Goal: Information Seeking & Learning: Find contact information

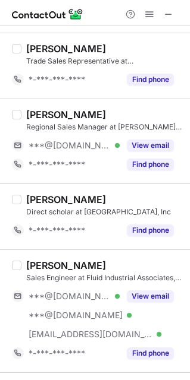
scroll to position [1258, 0]
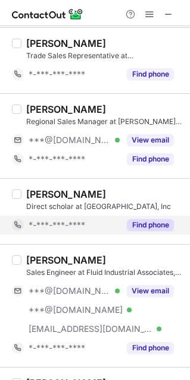
click at [150, 229] on button "Find phone" at bounding box center [150, 225] width 47 height 12
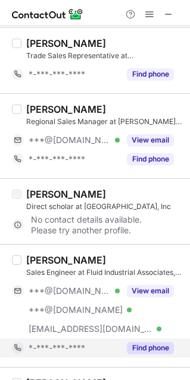
click at [150, 350] on button "Find phone" at bounding box center [150, 348] width 47 height 12
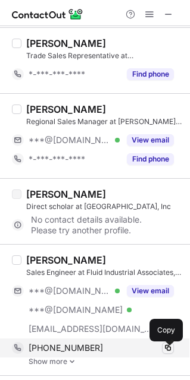
click at [166, 350] on span at bounding box center [168, 349] width 10 height 10
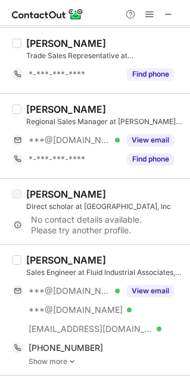
drag, startPoint x: 107, startPoint y: 262, endPoint x: 23, endPoint y: 266, distance: 83.9
click at [23, 266] on div "[PERSON_NAME] Sales Engineer at Fluid Industrial Associates, INC. ***@[DOMAIN_N…" at bounding box center [101, 310] width 161 height 112
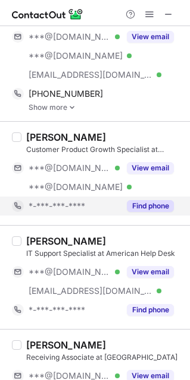
click at [168, 216] on div "Find phone" at bounding box center [146, 206] width 54 height 19
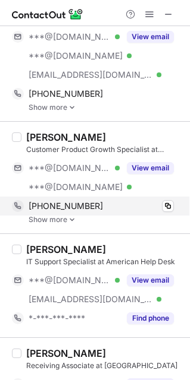
click at [168, 203] on div "[PHONE_NUMBER] Copy" at bounding box center [93, 206] width 162 height 19
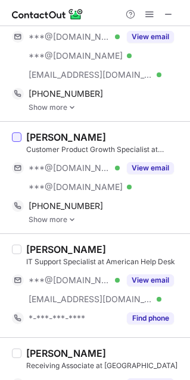
drag, startPoint x: 109, startPoint y: 143, endPoint x: 20, endPoint y: 145, distance: 88.6
click at [20, 145] on div "[PERSON_NAME] Customer Product Growth Specialist at [PERSON_NAME] Company ***@[…" at bounding box center [95, 177] width 190 height 112
copy div "[PERSON_NAME]"
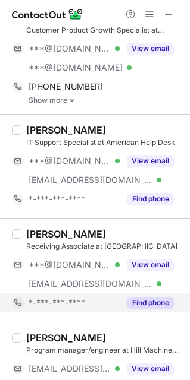
drag, startPoint x: 166, startPoint y: 285, endPoint x: 152, endPoint y: 308, distance: 27.2
click at [152, 308] on button "Find phone" at bounding box center [150, 303] width 47 height 12
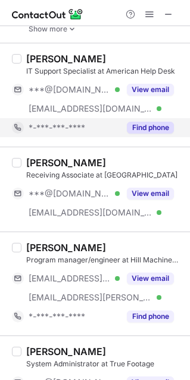
scroll to position [1801, 0]
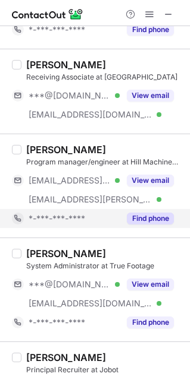
click at [147, 222] on button "Find phone" at bounding box center [150, 219] width 47 height 12
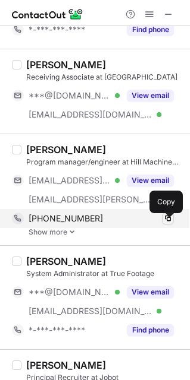
click at [169, 224] on span at bounding box center [168, 219] width 10 height 10
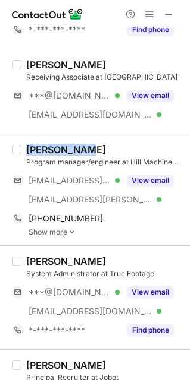
drag, startPoint x: 86, startPoint y: 152, endPoint x: 27, endPoint y: 153, distance: 58.9
click at [27, 153] on div "[PERSON_NAME]" at bounding box center [104, 150] width 156 height 12
copy div "[PERSON_NAME]"
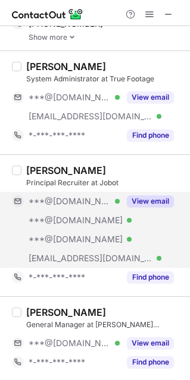
scroll to position [2006, 0]
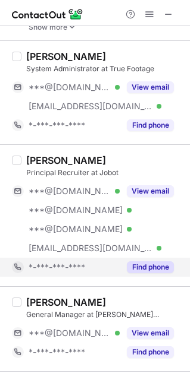
click at [144, 270] on button "Find phone" at bounding box center [150, 268] width 47 height 12
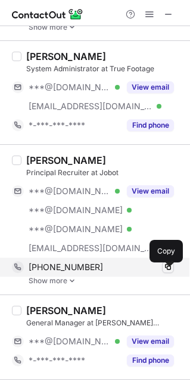
click at [166, 270] on span at bounding box center [168, 268] width 10 height 10
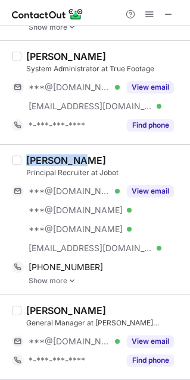
drag, startPoint x: 89, startPoint y: 169, endPoint x: 15, endPoint y: 172, distance: 74.4
click at [15, 172] on div "[PERSON_NAME] Principal Recruiter at Jobot ***@[DOMAIN_NAME] Verified ***@[DOMA…" at bounding box center [95, 219] width 190 height 150
copy div "[PERSON_NAME]"
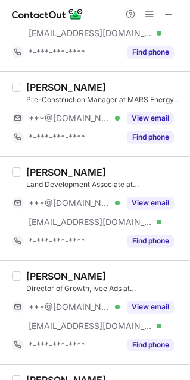
scroll to position [0, 0]
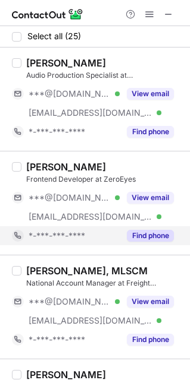
click at [150, 231] on button "Find phone" at bounding box center [150, 236] width 47 height 12
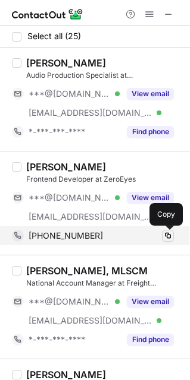
click at [168, 235] on span at bounding box center [168, 236] width 10 height 10
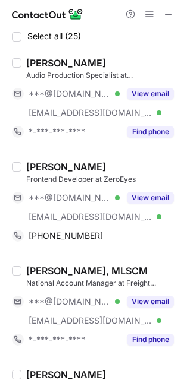
drag, startPoint x: 109, startPoint y: 165, endPoint x: 27, endPoint y: 159, distance: 82.3
click at [27, 159] on div "[PERSON_NAME] Frontend Developer at ZeroEyes ***@[DOMAIN_NAME] Verified [EMAIL_…" at bounding box center [95, 203] width 190 height 104
copy div "[PERSON_NAME]"
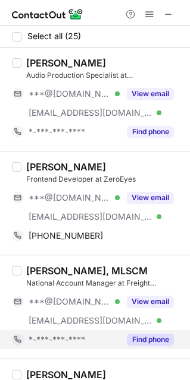
click at [165, 344] on button "Find phone" at bounding box center [150, 340] width 47 height 12
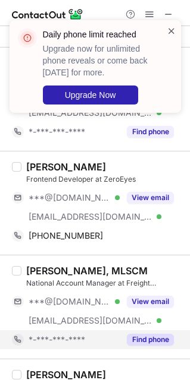
click at [172, 30] on span at bounding box center [171, 31] width 10 height 12
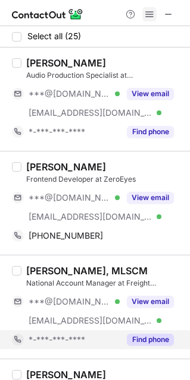
click at [147, 14] on span at bounding box center [149, 15] width 10 height 10
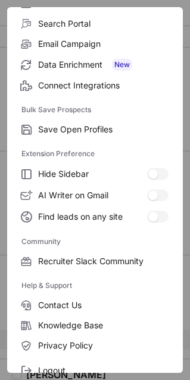
scroll to position [159, 0]
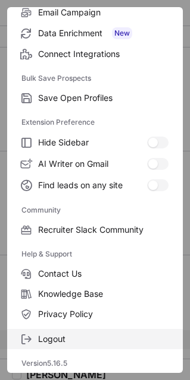
click at [92, 337] on span "Logout" at bounding box center [103, 339] width 130 height 11
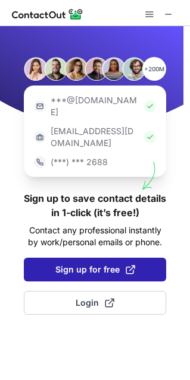
click at [87, 264] on span "Sign up for free" at bounding box center [95, 270] width 80 height 12
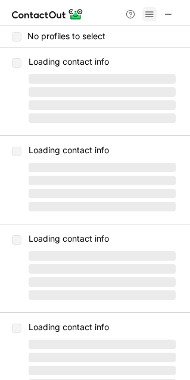
click at [148, 17] on span at bounding box center [149, 15] width 10 height 10
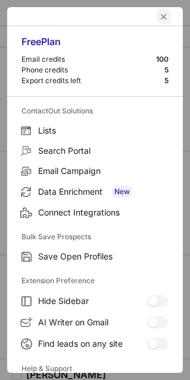
click at [161, 17] on button "left-button" at bounding box center [163, 17] width 14 height 14
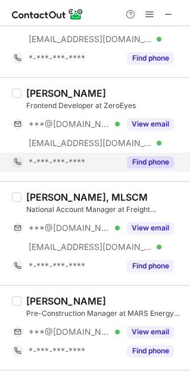
scroll to position [75, 0]
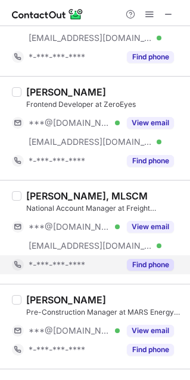
click at [139, 274] on div "Find phone" at bounding box center [146, 265] width 54 height 19
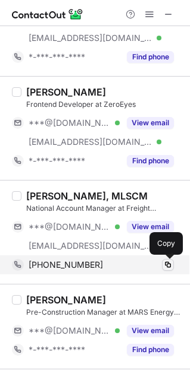
click at [171, 265] on span at bounding box center [168, 265] width 10 height 10
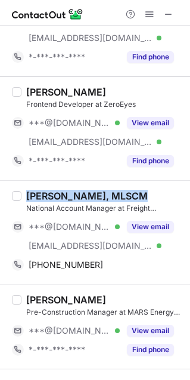
drag, startPoint x: 139, startPoint y: 188, endPoint x: 2, endPoint y: 188, distance: 136.7
click at [2, 188] on div "[PERSON_NAME], MLSCM National Account Manager at Freight Management Group, Inc.…" at bounding box center [95, 232] width 190 height 104
copy div "[PERSON_NAME], MLSCM"
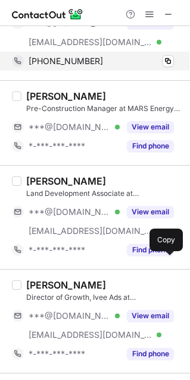
scroll to position [286, 0]
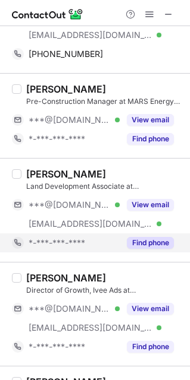
click at [147, 244] on button "Find phone" at bounding box center [150, 243] width 47 height 12
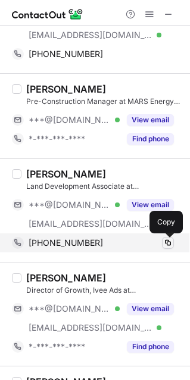
click at [166, 246] on span at bounding box center [168, 243] width 10 height 10
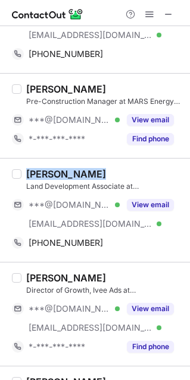
drag, startPoint x: 105, startPoint y: 168, endPoint x: 23, endPoint y: 169, distance: 82.1
click at [23, 169] on div "[PERSON_NAME] Land Development Associate at [PERSON_NAME] ***@[DOMAIN_NAME] Ver…" at bounding box center [95, 210] width 190 height 104
copy div "[PERSON_NAME]"
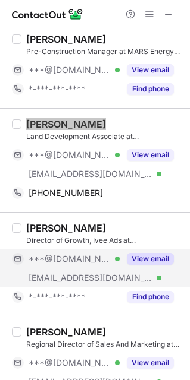
scroll to position [337, 0]
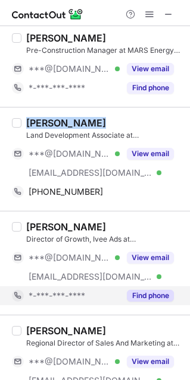
click at [134, 301] on button "Find phone" at bounding box center [150, 296] width 47 height 12
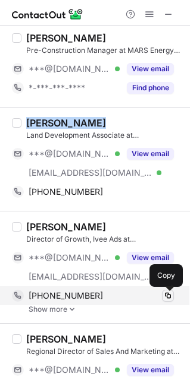
click at [168, 299] on span at bounding box center [168, 296] width 10 height 10
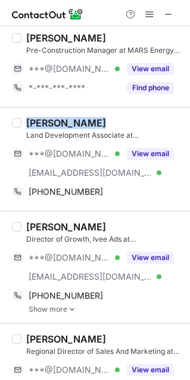
drag, startPoint x: 125, startPoint y: 226, endPoint x: 25, endPoint y: 228, distance: 99.9
click at [25, 228] on div "[PERSON_NAME] Director of Growth, Ivee Ads at Ivee ***@[DOMAIN_NAME] Verified […" at bounding box center [101, 267] width 161 height 93
copy div "[PERSON_NAME]"
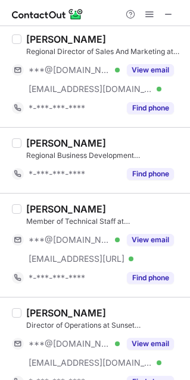
scroll to position [652, 0]
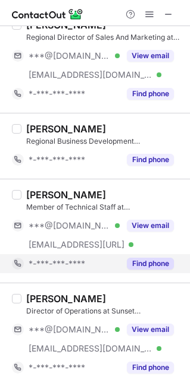
click at [163, 262] on button "Find phone" at bounding box center [150, 264] width 47 height 12
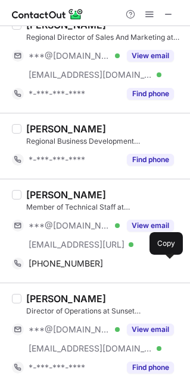
click at [163, 262] on span at bounding box center [168, 264] width 10 height 10
drag, startPoint x: 106, startPoint y: 196, endPoint x: 16, endPoint y: 210, distance: 90.9
click at [16, 209] on div "[PERSON_NAME] Member of Technical Staff at Causal Labs ***@[DOMAIN_NAME] Verifi…" at bounding box center [95, 231] width 190 height 104
copy div "[PERSON_NAME]"
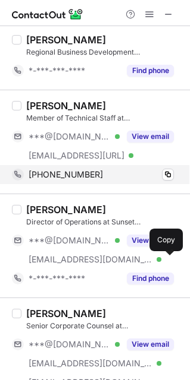
scroll to position [742, 0]
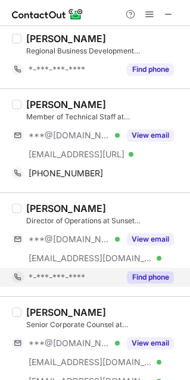
click at [158, 279] on button "Find phone" at bounding box center [150, 278] width 47 height 12
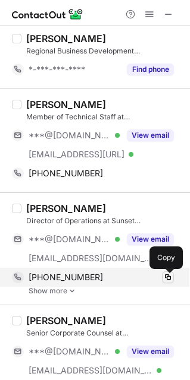
click at [168, 279] on span at bounding box center [168, 278] width 10 height 10
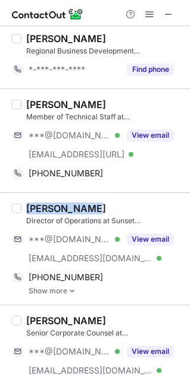
drag, startPoint x: 92, startPoint y: 210, endPoint x: 24, endPoint y: 207, distance: 67.8
click at [24, 207] on div "[PERSON_NAME] Director of Operations at Sunset Transportation ***@[DOMAIN_NAME]…" at bounding box center [101, 249] width 161 height 93
copy div "[PERSON_NAME]"
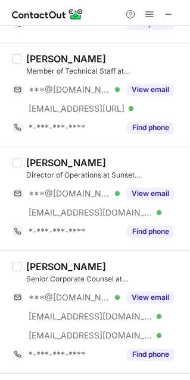
scroll to position [862, 0]
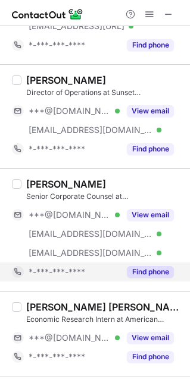
click at [150, 273] on button "Find phone" at bounding box center [150, 272] width 47 height 12
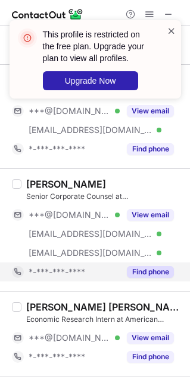
click at [169, 25] on span at bounding box center [171, 31] width 10 height 12
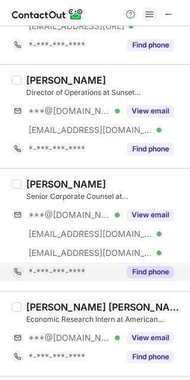
click at [147, 14] on span at bounding box center [149, 15] width 10 height 10
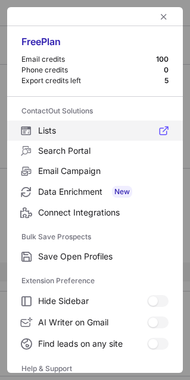
scroll to position [114, 0]
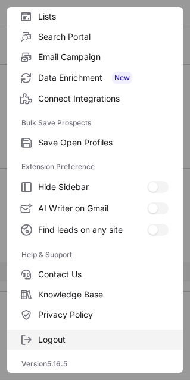
click at [106, 345] on span "Logout" at bounding box center [103, 340] width 130 height 11
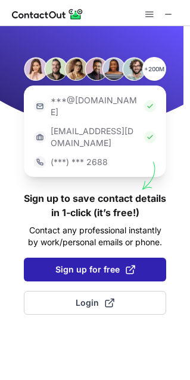
click at [51, 258] on button "Sign up for free" at bounding box center [95, 270] width 142 height 24
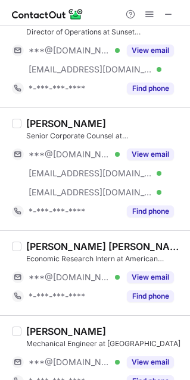
scroll to position [924, 0]
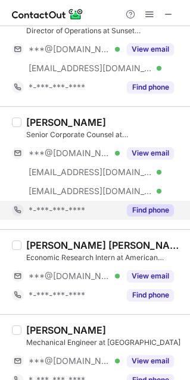
click at [150, 206] on button "Find phone" at bounding box center [150, 210] width 47 height 12
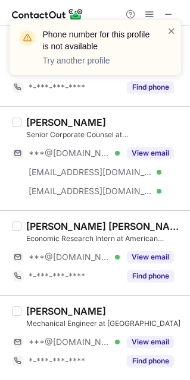
scroll to position [1063, 0]
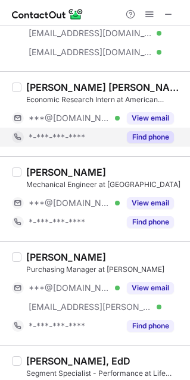
click at [146, 140] on button "Find phone" at bounding box center [150, 137] width 47 height 12
click at [119, 140] on div "*-***-***-****" at bounding box center [74, 137] width 91 height 11
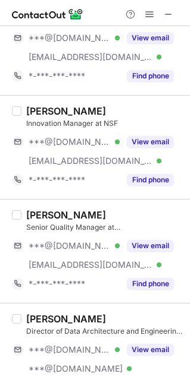
scroll to position [1418, 0]
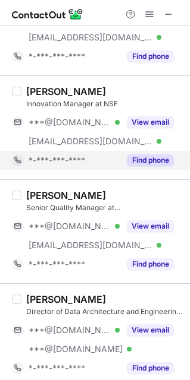
click at [154, 166] on button "Find phone" at bounding box center [150, 161] width 47 height 12
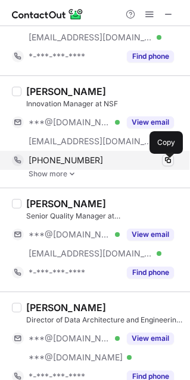
click at [168, 164] on span at bounding box center [168, 161] width 10 height 10
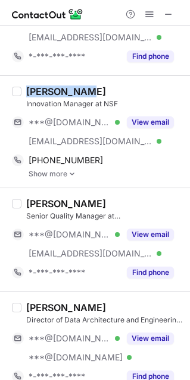
drag, startPoint x: 90, startPoint y: 92, endPoint x: 24, endPoint y: 95, distance: 66.0
click at [24, 95] on div "[PERSON_NAME] Innovation Manager at NSF ***@[DOMAIN_NAME] Verified [EMAIL_ADDRE…" at bounding box center [101, 132] width 161 height 93
copy div "[PERSON_NAME]"
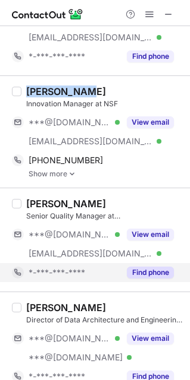
click at [147, 278] on button "Find phone" at bounding box center [150, 273] width 47 height 12
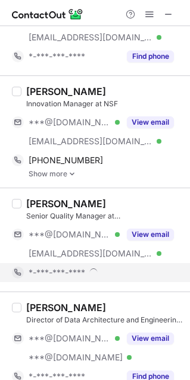
click at [147, 278] on div "*-***-***-****" at bounding box center [101, 273] width 145 height 11
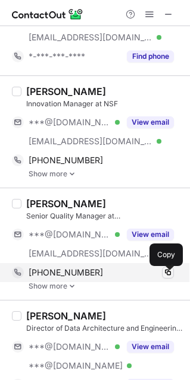
click at [166, 278] on span at bounding box center [168, 273] width 10 height 10
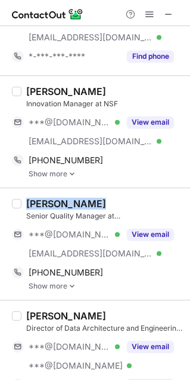
drag, startPoint x: 100, startPoint y: 207, endPoint x: 27, endPoint y: 211, distance: 73.8
click at [27, 210] on div "[PERSON_NAME]" at bounding box center [104, 204] width 156 height 12
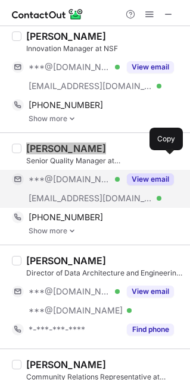
scroll to position [1532, 0]
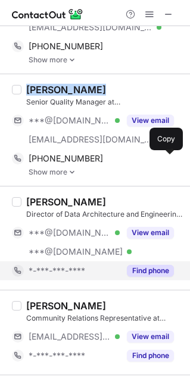
click at [164, 277] on button "Find phone" at bounding box center [150, 271] width 47 height 12
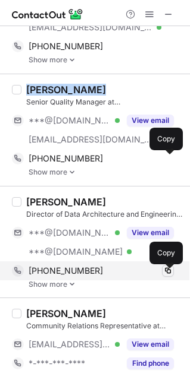
click at [165, 276] on span at bounding box center [168, 271] width 10 height 10
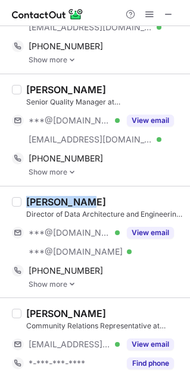
drag, startPoint x: 100, startPoint y: 206, endPoint x: 27, endPoint y: 209, distance: 73.8
click at [27, 208] on div "[PERSON_NAME]" at bounding box center [104, 202] width 156 height 12
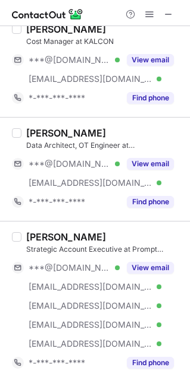
scroll to position [2204, 0]
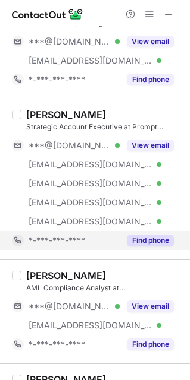
click at [154, 247] on button "Find phone" at bounding box center [150, 241] width 47 height 12
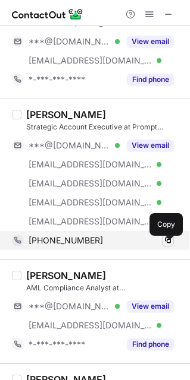
click at [166, 246] on span at bounding box center [168, 241] width 10 height 10
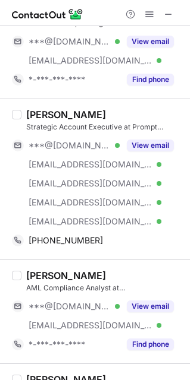
drag, startPoint x: 100, startPoint y: 121, endPoint x: 20, endPoint y: 128, distance: 81.2
click at [20, 128] on div "[PERSON_NAME] Strategic Account Executive at Prompt Security ***@[DOMAIN_NAME] …" at bounding box center [95, 179] width 190 height 161
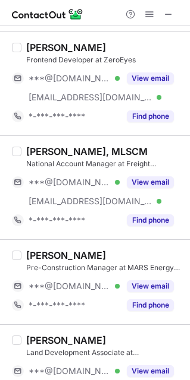
scroll to position [0, 0]
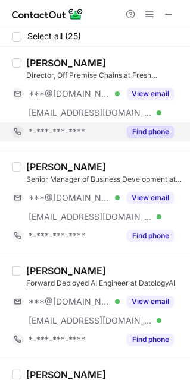
click at [140, 127] on button "Find phone" at bounding box center [150, 132] width 47 height 12
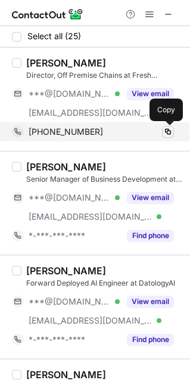
click at [166, 132] on span at bounding box center [168, 132] width 10 height 10
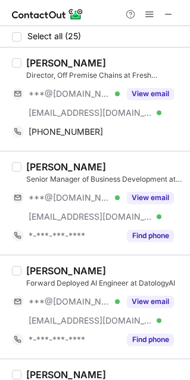
drag, startPoint x: 102, startPoint y: 64, endPoint x: 26, endPoint y: 64, distance: 76.1
click at [26, 64] on div "[PERSON_NAME]" at bounding box center [104, 63] width 156 height 12
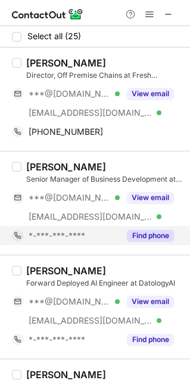
click at [150, 233] on button "Find phone" at bounding box center [150, 236] width 47 height 12
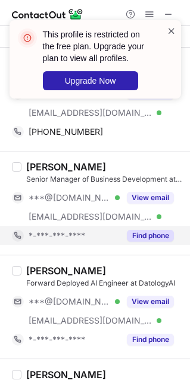
click at [172, 28] on span at bounding box center [171, 31] width 10 height 12
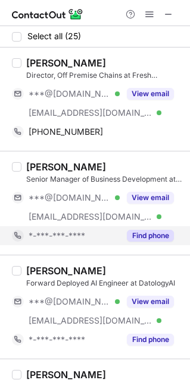
click at [150, 10] on span at bounding box center [149, 15] width 10 height 10
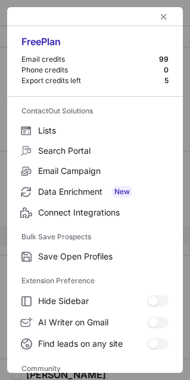
scroll to position [159, 0]
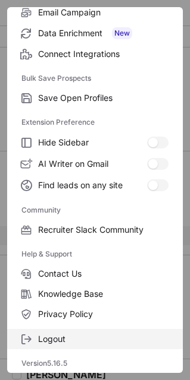
click at [77, 339] on span "Logout" at bounding box center [103, 339] width 130 height 11
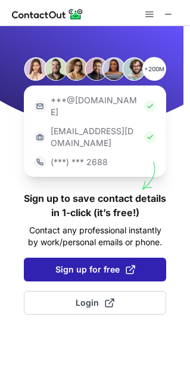
click at [87, 264] on span "Sign up for free" at bounding box center [95, 270] width 80 height 12
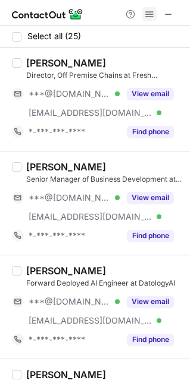
click at [154, 12] on button at bounding box center [149, 14] width 14 height 14
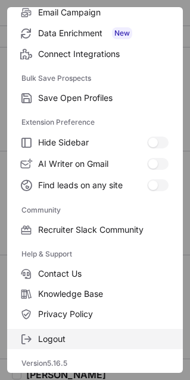
click at [75, 341] on span "Logout" at bounding box center [103, 339] width 130 height 11
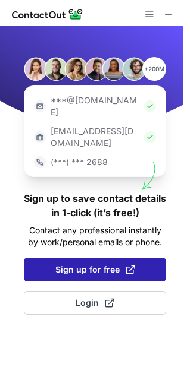
click at [68, 264] on span "Sign up for free" at bounding box center [95, 270] width 80 height 12
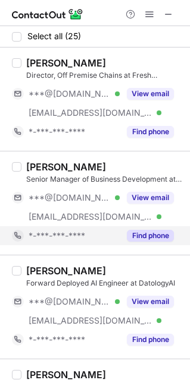
click at [159, 235] on button "Find phone" at bounding box center [150, 236] width 47 height 12
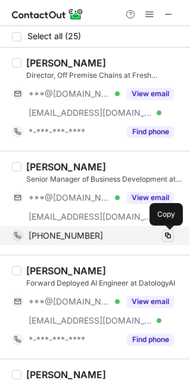
click at [168, 235] on span at bounding box center [168, 236] width 10 height 10
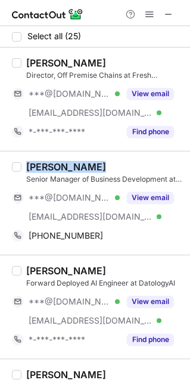
drag, startPoint x: 98, startPoint y: 167, endPoint x: 26, endPoint y: 166, distance: 72.5
click at [26, 166] on div "[PERSON_NAME]" at bounding box center [104, 167] width 156 height 12
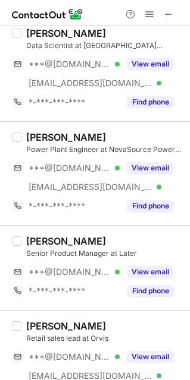
scroll to position [448, 0]
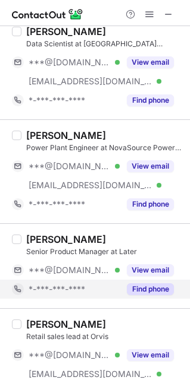
click at [149, 289] on button "Find phone" at bounding box center [150, 290] width 47 height 12
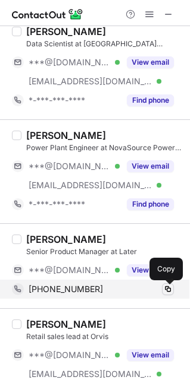
click at [169, 291] on span at bounding box center [168, 290] width 10 height 10
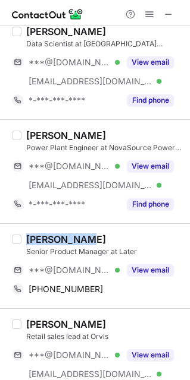
drag, startPoint x: 93, startPoint y: 237, endPoint x: 31, endPoint y: 238, distance: 61.8
click at [31, 238] on div "[PERSON_NAME]" at bounding box center [104, 240] width 156 height 12
click at [89, 244] on div "[PERSON_NAME]" at bounding box center [104, 240] width 156 height 12
drag, startPoint x: 89, startPoint y: 244, endPoint x: 23, endPoint y: 241, distance: 66.0
click at [23, 241] on div "[PERSON_NAME] Senior Product Manager at Later ***@[DOMAIN_NAME] Verified View e…" at bounding box center [101, 266] width 161 height 65
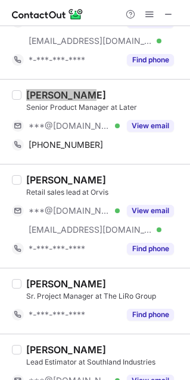
scroll to position [701, 0]
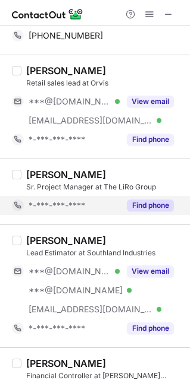
click at [153, 208] on button "Find phone" at bounding box center [150, 206] width 47 height 12
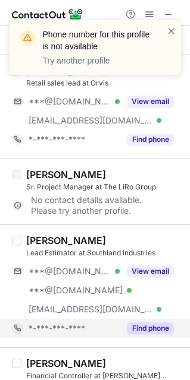
click at [138, 335] on button "Find phone" at bounding box center [150, 329] width 47 height 12
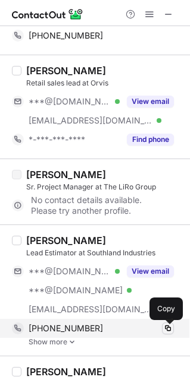
click at [170, 331] on span at bounding box center [168, 329] width 10 height 10
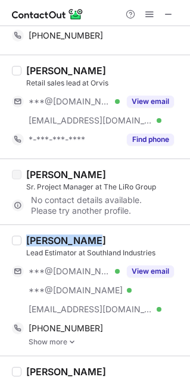
drag, startPoint x: 99, startPoint y: 240, endPoint x: 24, endPoint y: 239, distance: 74.9
click at [24, 239] on div "[PERSON_NAME] Lead Estimator at Southland Industries ***@[DOMAIN_NAME] Verified…" at bounding box center [101, 291] width 161 height 112
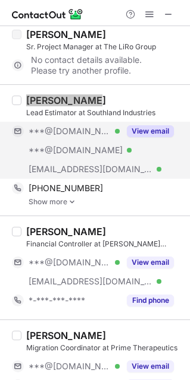
scroll to position [850, 0]
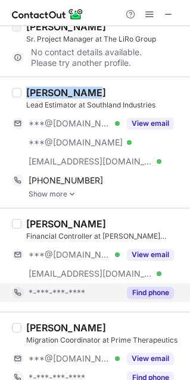
click at [140, 299] on button "Find phone" at bounding box center [150, 293] width 47 height 12
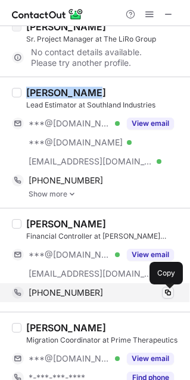
click at [171, 292] on span at bounding box center [168, 293] width 10 height 10
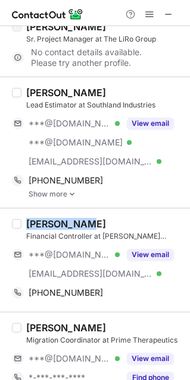
drag, startPoint x: 89, startPoint y: 226, endPoint x: 25, endPoint y: 223, distance: 64.3
click at [25, 223] on div "[PERSON_NAME] Financial Controller at [PERSON_NAME] Capital Partners ***@[DOMAI…" at bounding box center [101, 260] width 161 height 84
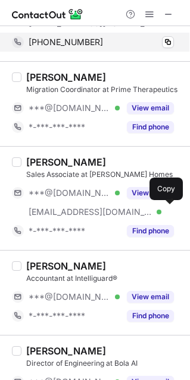
scroll to position [1154, 0]
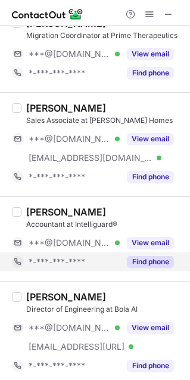
click at [159, 263] on button "Find phone" at bounding box center [150, 262] width 47 height 12
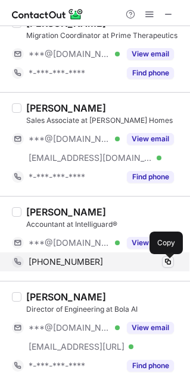
click at [166, 263] on span at bounding box center [168, 262] width 10 height 10
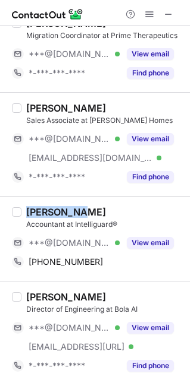
drag, startPoint x: 89, startPoint y: 212, endPoint x: 26, endPoint y: 220, distance: 64.1
click at [26, 218] on div "[PERSON_NAME]" at bounding box center [104, 212] width 156 height 12
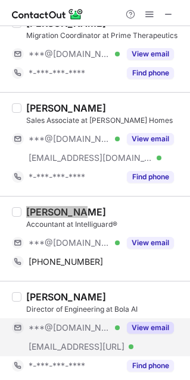
scroll to position [1323, 0]
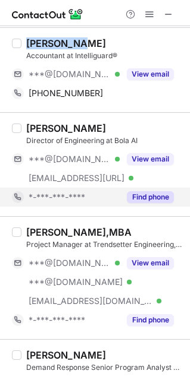
click at [153, 202] on button "Find phone" at bounding box center [150, 197] width 47 height 12
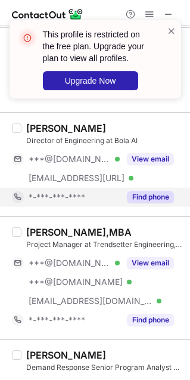
click at [170, 37] on div at bounding box center [171, 59] width 10 height 69
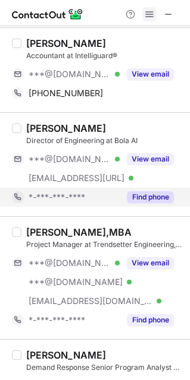
click at [150, 11] on span at bounding box center [149, 15] width 10 height 10
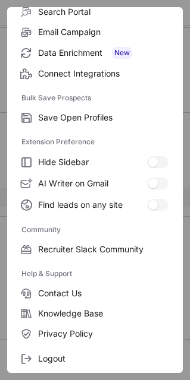
scroll to position [141, 0]
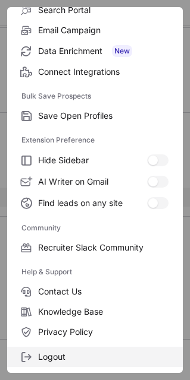
click at [98, 360] on span "Logout" at bounding box center [103, 357] width 130 height 11
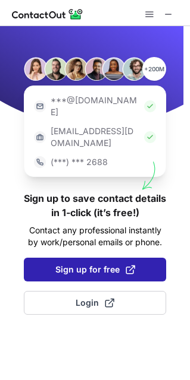
click at [55, 264] on span "Sign up for free" at bounding box center [95, 270] width 80 height 12
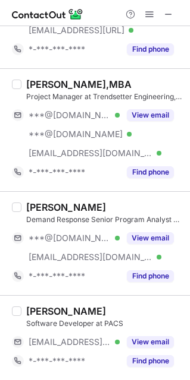
scroll to position [1464, 0]
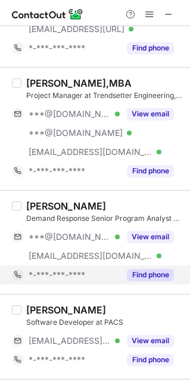
click at [147, 276] on button "Find phone" at bounding box center [150, 275] width 47 height 12
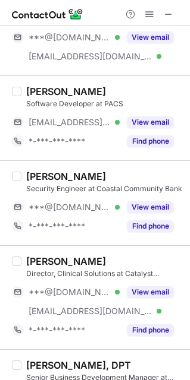
scroll to position [1681, 0]
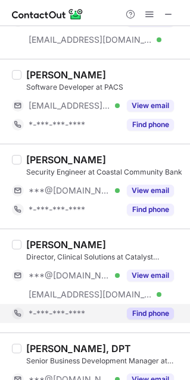
click at [143, 315] on button "Find phone" at bounding box center [150, 314] width 47 height 12
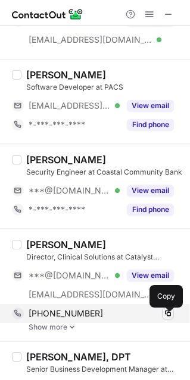
click at [170, 315] on span at bounding box center [168, 314] width 10 height 10
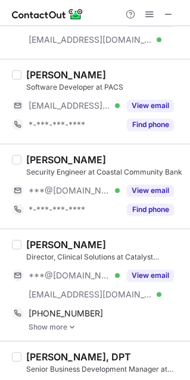
drag, startPoint x: 109, startPoint y: 247, endPoint x: 25, endPoint y: 253, distance: 84.6
click at [25, 253] on div "[PERSON_NAME] Director, Clinical Solutions at Catalyst MedTech ***@[DOMAIN_NAME…" at bounding box center [101, 285] width 161 height 93
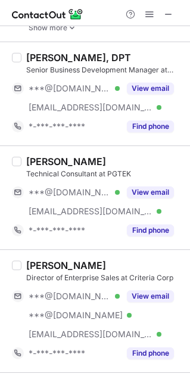
scroll to position [2037, 0]
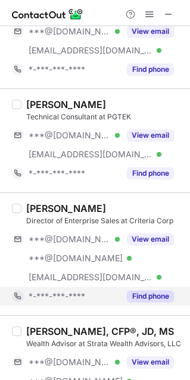
click at [143, 301] on button "Find phone" at bounding box center [150, 297] width 47 height 12
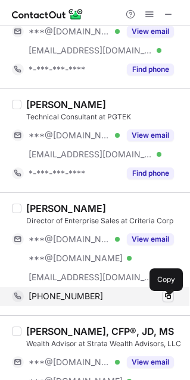
click at [166, 299] on span at bounding box center [168, 297] width 10 height 10
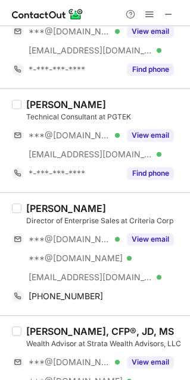
drag, startPoint x: 108, startPoint y: 217, endPoint x: 20, endPoint y: 219, distance: 88.0
click at [20, 219] on div "[PERSON_NAME] Director of Enterprise Sales at Criteria Corp ***@[DOMAIN_NAME] V…" at bounding box center [95, 254] width 190 height 123
click at [20, 219] on label at bounding box center [17, 254] width 10 height 103
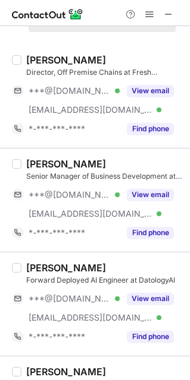
scroll to position [0, 0]
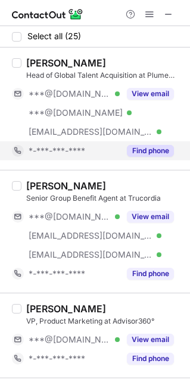
click at [158, 148] on button "Find phone" at bounding box center [150, 151] width 47 height 12
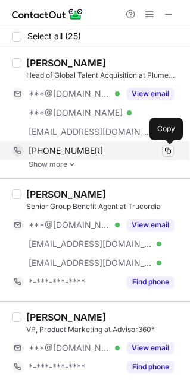
click at [165, 148] on span at bounding box center [168, 151] width 10 height 10
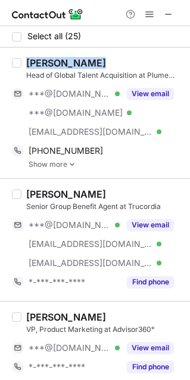
drag, startPoint x: 106, startPoint y: 60, endPoint x: 23, endPoint y: 61, distance: 82.6
click at [23, 61] on div "[PERSON_NAME] Head of Global Talent Acquisition at Plume Design, Inc ***@[DOMAI…" at bounding box center [101, 113] width 161 height 112
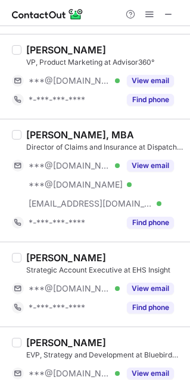
scroll to position [273, 0]
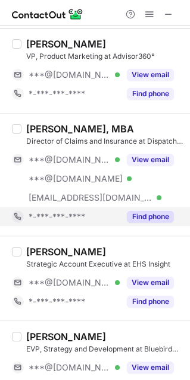
click at [150, 215] on button "Find phone" at bounding box center [150, 217] width 47 height 12
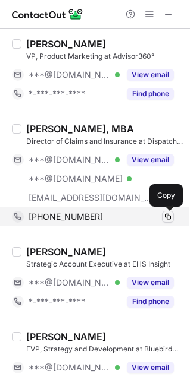
click at [166, 215] on span at bounding box center [168, 217] width 10 height 10
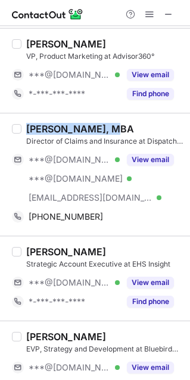
drag, startPoint x: 118, startPoint y: 124, endPoint x: 24, endPoint y: 134, distance: 94.4
click at [24, 134] on div "[PERSON_NAME], MBA Director of Claims and Insurance at Dispatch & Services Inc.…" at bounding box center [101, 174] width 161 height 103
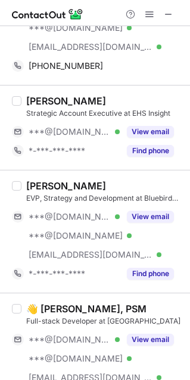
scroll to position [436, 0]
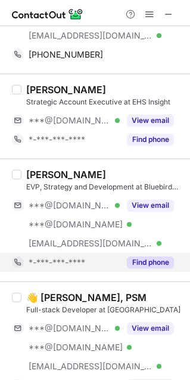
click at [148, 269] on div "Find phone" at bounding box center [146, 262] width 54 height 19
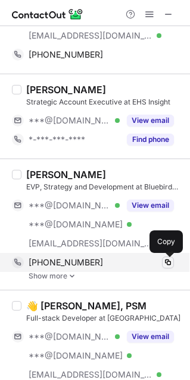
click at [168, 262] on span at bounding box center [168, 263] width 10 height 10
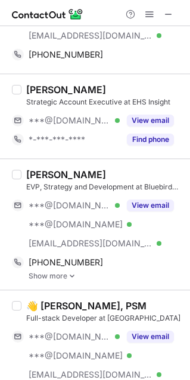
drag, startPoint x: 111, startPoint y: 178, endPoint x: 23, endPoint y: 173, distance: 88.1
click at [23, 173] on div "[PERSON_NAME] EVP, Strategy and Development at Bluebird Fiber ***@[DOMAIN_NAME]…" at bounding box center [101, 225] width 161 height 112
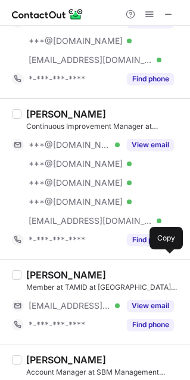
scroll to position [792, 0]
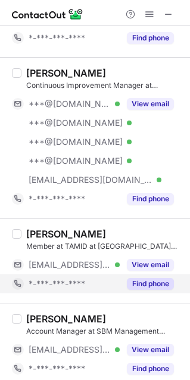
click at [150, 283] on button "Find phone" at bounding box center [150, 284] width 47 height 12
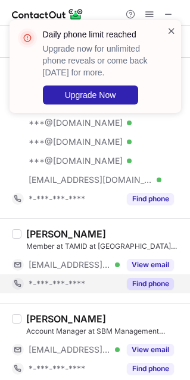
click at [169, 28] on span at bounding box center [171, 31] width 10 height 12
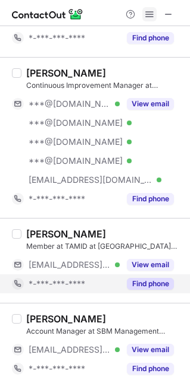
click at [152, 11] on span at bounding box center [149, 15] width 10 height 10
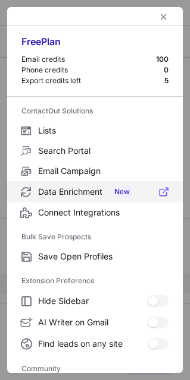
scroll to position [159, 0]
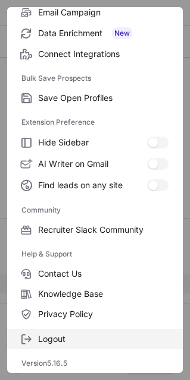
click at [109, 347] on label "Logout" at bounding box center [94, 339] width 175 height 20
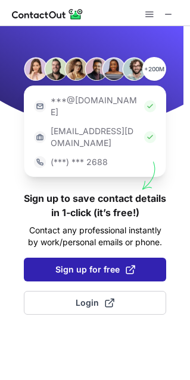
click at [43, 258] on button "Sign up for free" at bounding box center [95, 270] width 142 height 24
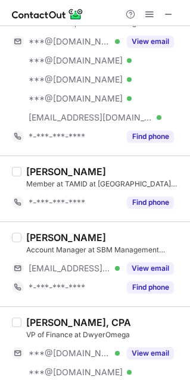
scroll to position [879, 0]
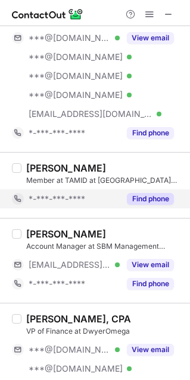
click at [129, 208] on div "Find phone" at bounding box center [146, 199] width 54 height 19
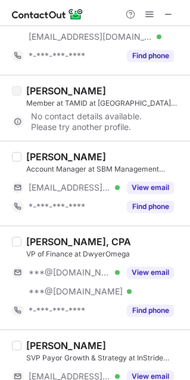
scroll to position [958, 0]
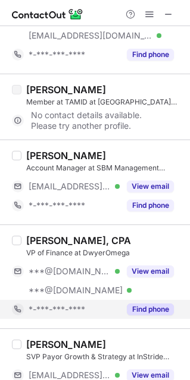
click at [156, 312] on button "Find phone" at bounding box center [150, 310] width 47 height 12
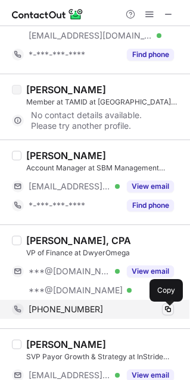
click at [166, 310] on span at bounding box center [168, 310] width 10 height 10
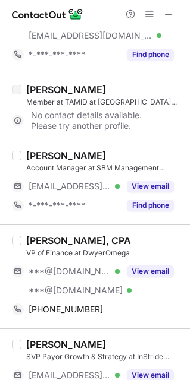
drag, startPoint x: 127, startPoint y: 241, endPoint x: 25, endPoint y: 243, distance: 102.3
click at [25, 243] on div "[PERSON_NAME], CPA VP of Finance at DwyerOmega ***@[DOMAIN_NAME] Verified ***@[…" at bounding box center [101, 277] width 161 height 84
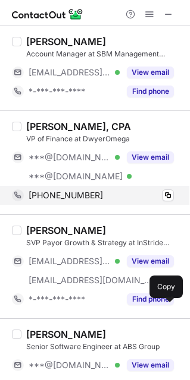
scroll to position [1074, 0]
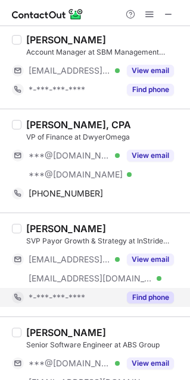
click at [157, 299] on button "Find phone" at bounding box center [150, 298] width 47 height 12
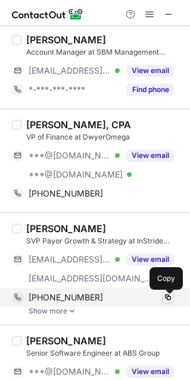
click at [169, 299] on span at bounding box center [168, 298] width 10 height 10
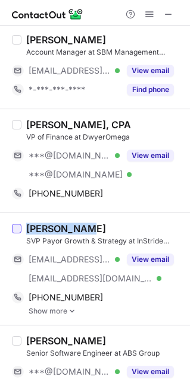
drag, startPoint x: 92, startPoint y: 230, endPoint x: 20, endPoint y: 231, distance: 71.9
click at [20, 231] on div "[PERSON_NAME] SVP Payor Growth & Strategy at InStride Health [EMAIL_ADDRESS][DO…" at bounding box center [95, 269] width 190 height 112
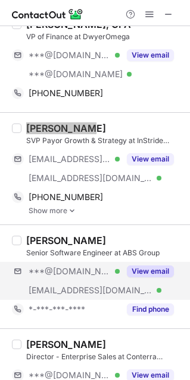
scroll to position [1175, 0]
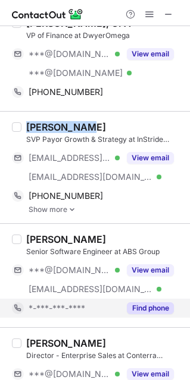
click at [141, 313] on button "Find phone" at bounding box center [150, 309] width 47 height 12
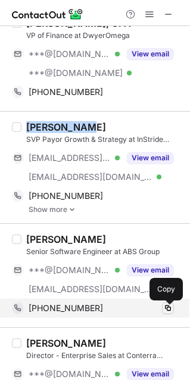
click at [168, 308] on span at bounding box center [168, 309] width 10 height 10
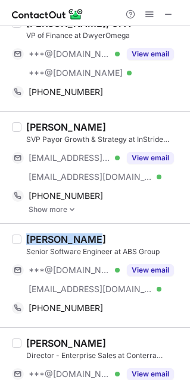
drag, startPoint x: 100, startPoint y: 240, endPoint x: 26, endPoint y: 247, distance: 74.6
click at [26, 246] on div "[PERSON_NAME]" at bounding box center [104, 240] width 156 height 12
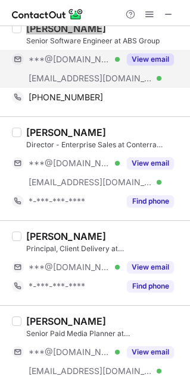
scroll to position [1388, 0]
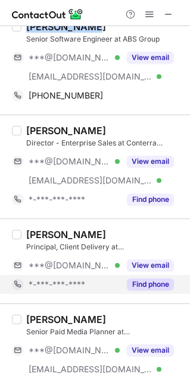
click at [161, 291] on button "Find phone" at bounding box center [150, 285] width 47 height 12
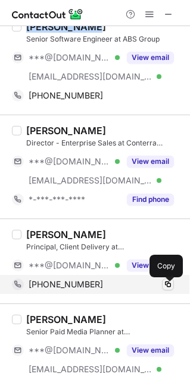
click at [169, 290] on span at bounding box center [168, 285] width 10 height 10
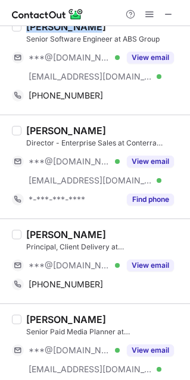
drag, startPoint x: 112, startPoint y: 235, endPoint x: 25, endPoint y: 236, distance: 87.4
click at [25, 236] on div "[PERSON_NAME] Principal, Client Delivery at Cotality ***@[DOMAIN_NAME] Verified…" at bounding box center [101, 261] width 161 height 65
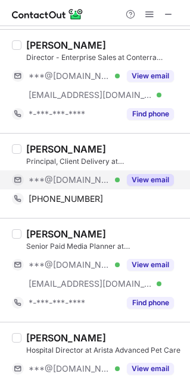
scroll to position [1475, 0]
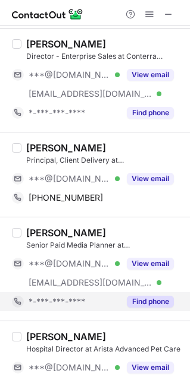
click at [156, 305] on button "Find phone" at bounding box center [150, 302] width 47 height 12
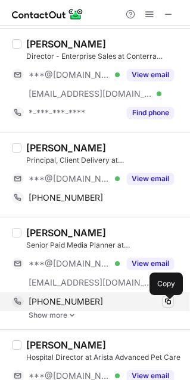
click at [169, 305] on span at bounding box center [168, 302] width 10 height 10
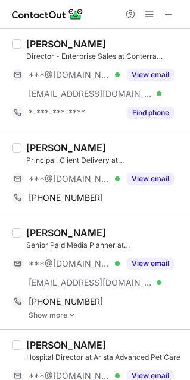
drag, startPoint x: 103, startPoint y: 232, endPoint x: 26, endPoint y: 234, distance: 77.9
click at [26, 234] on div "[PERSON_NAME]" at bounding box center [104, 233] width 156 height 12
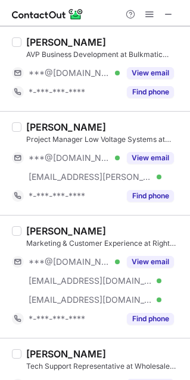
scroll to position [1883, 0]
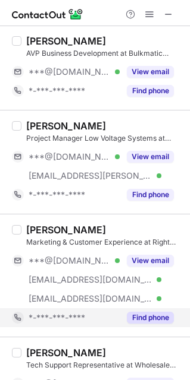
click at [153, 320] on button "Find phone" at bounding box center [150, 318] width 47 height 12
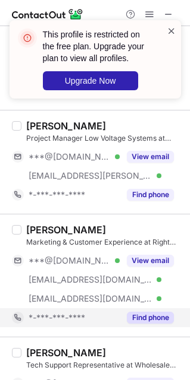
click at [171, 29] on span at bounding box center [171, 31] width 10 height 12
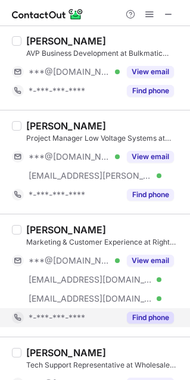
click at [152, 14] on span at bounding box center [149, 15] width 10 height 10
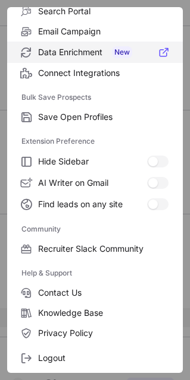
scroll to position [159, 0]
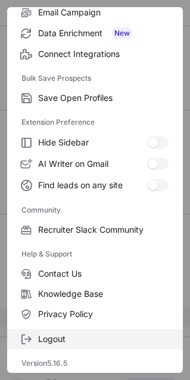
click at [104, 337] on span "Logout" at bounding box center [103, 339] width 130 height 11
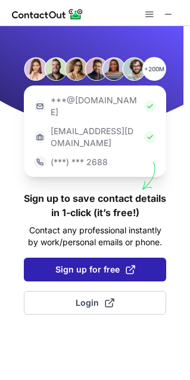
click at [52, 258] on button "Sign up for free" at bounding box center [95, 270] width 142 height 24
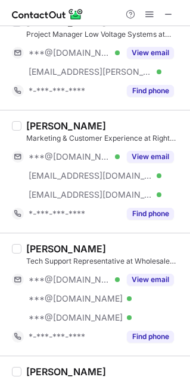
scroll to position [1971, 0]
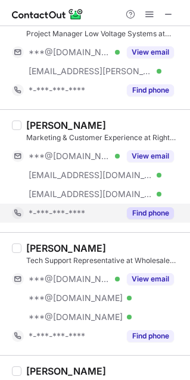
click at [150, 217] on button "Find phone" at bounding box center [150, 213] width 47 height 12
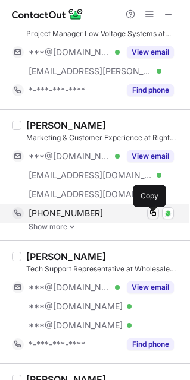
click at [156, 216] on span at bounding box center [153, 214] width 10 height 10
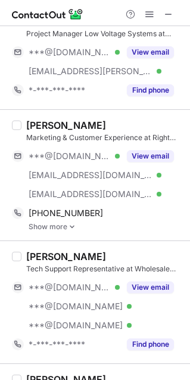
drag, startPoint x: 103, startPoint y: 130, endPoint x: 26, endPoint y: 134, distance: 78.0
click at [26, 131] on div "[PERSON_NAME]" at bounding box center [104, 125] width 156 height 12
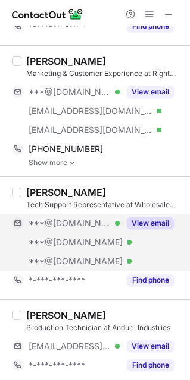
scroll to position [2044, 0]
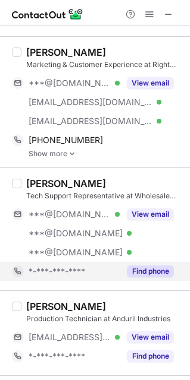
click at [152, 269] on div "Find phone" at bounding box center [146, 271] width 54 height 19
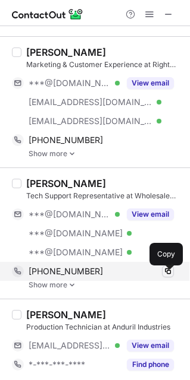
click at [166, 276] on span at bounding box center [168, 272] width 10 height 10
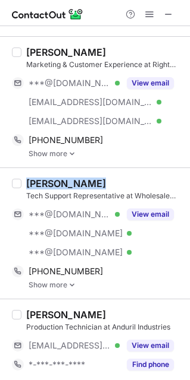
drag, startPoint x: 98, startPoint y: 185, endPoint x: 2, endPoint y: 196, distance: 96.3
click at [2, 196] on div "[PERSON_NAME] Tech Support Representative at Wholesale Payments ***@[DOMAIN_NAM…" at bounding box center [95, 233] width 190 height 131
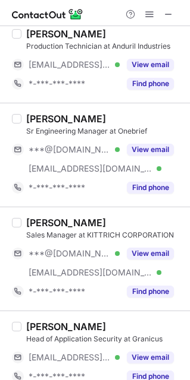
scroll to position [2342, 0]
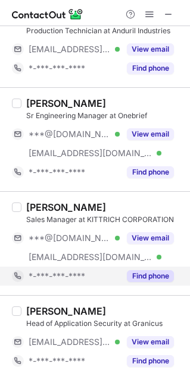
click at [157, 274] on div "Find phone" at bounding box center [146, 276] width 54 height 19
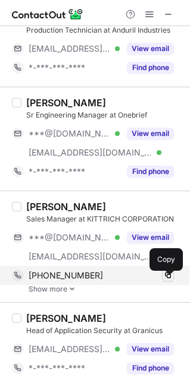
click at [168, 275] on button at bounding box center [168, 276] width 12 height 12
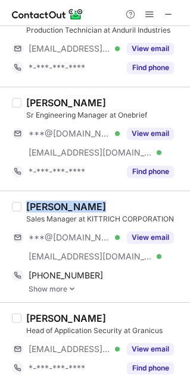
drag, startPoint x: 98, startPoint y: 209, endPoint x: 27, endPoint y: 213, distance: 71.5
click at [27, 213] on div "[PERSON_NAME]" at bounding box center [104, 207] width 156 height 12
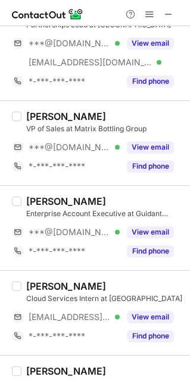
scroll to position [0, 0]
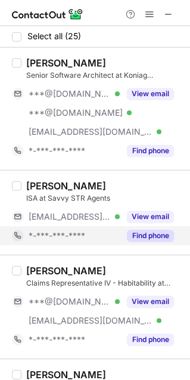
click at [162, 228] on div "Find phone" at bounding box center [146, 235] width 54 height 19
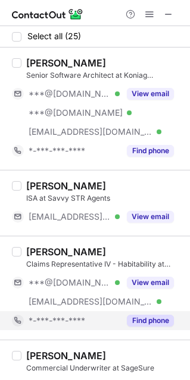
click at [147, 324] on button "Find phone" at bounding box center [150, 321] width 47 height 12
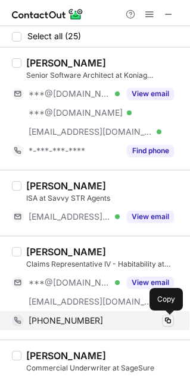
click at [166, 321] on span at bounding box center [168, 321] width 10 height 10
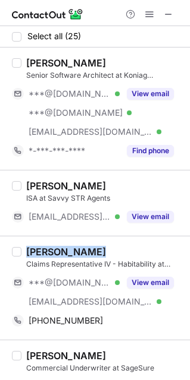
drag, startPoint x: 99, startPoint y: 254, endPoint x: 27, endPoint y: 253, distance: 71.9
click at [27, 253] on div "[PERSON_NAME]" at bounding box center [104, 252] width 156 height 12
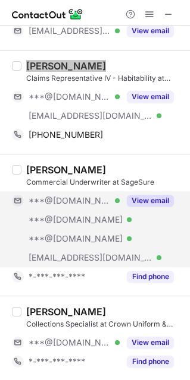
scroll to position [195, 0]
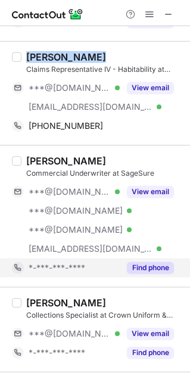
click at [152, 273] on button "Find phone" at bounding box center [150, 268] width 47 height 12
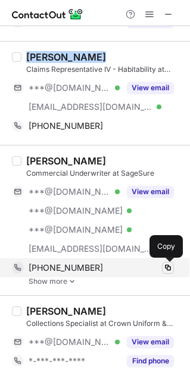
click at [166, 269] on span at bounding box center [168, 268] width 10 height 10
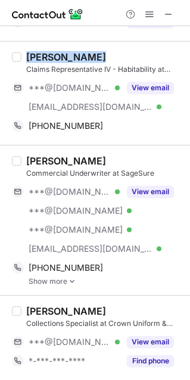
drag, startPoint x: 109, startPoint y: 158, endPoint x: 20, endPoint y: 153, distance: 89.9
click at [20, 153] on div "[PERSON_NAME] Commercial Underwriter at SageSure ***@[DOMAIN_NAME] Verified ***…" at bounding box center [95, 220] width 190 height 150
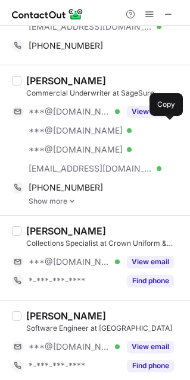
scroll to position [282, 0]
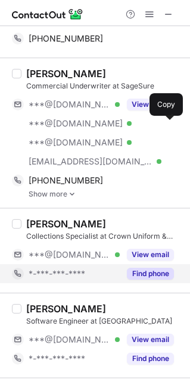
click at [143, 274] on button "Find phone" at bounding box center [150, 274] width 47 height 12
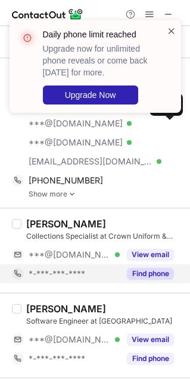
click at [171, 26] on span at bounding box center [171, 31] width 10 height 12
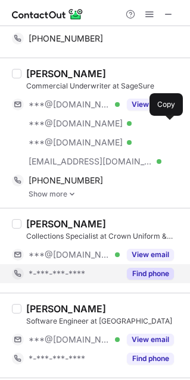
click at [150, 15] on span at bounding box center [149, 15] width 10 height 10
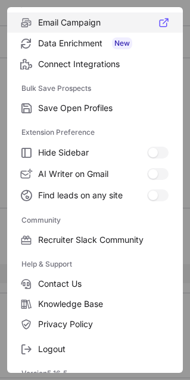
scroll to position [159, 0]
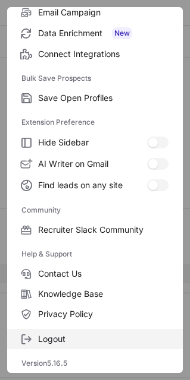
click at [125, 339] on span "Logout" at bounding box center [103, 339] width 130 height 11
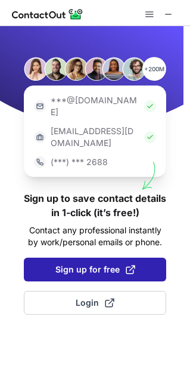
click at [90, 264] on span "Sign up for free" at bounding box center [95, 270] width 80 height 12
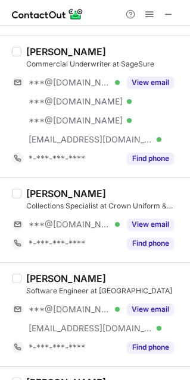
scroll to position [323, 0]
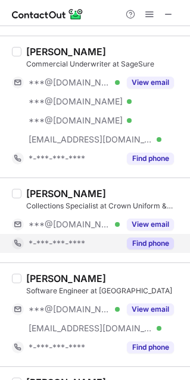
click at [164, 248] on button "Find phone" at bounding box center [150, 244] width 47 height 12
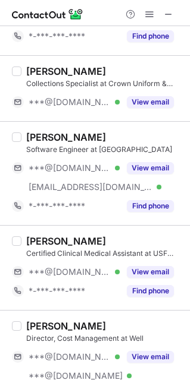
scroll to position [555, 0]
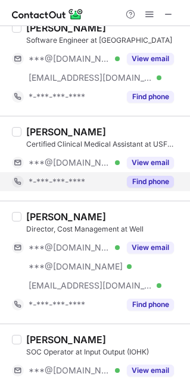
click at [158, 181] on button "Find phone" at bounding box center [150, 182] width 47 height 12
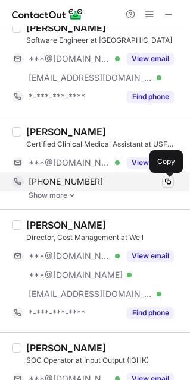
click at [170, 182] on span at bounding box center [168, 182] width 10 height 10
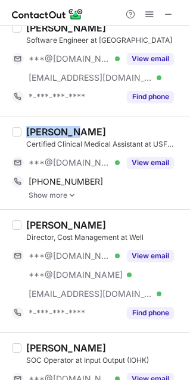
drag, startPoint x: 74, startPoint y: 132, endPoint x: 22, endPoint y: 134, distance: 51.8
click at [22, 134] on div "[PERSON_NAME] Certified Clinical Medical Assistant at USF Tampa General Physici…" at bounding box center [101, 163] width 161 height 74
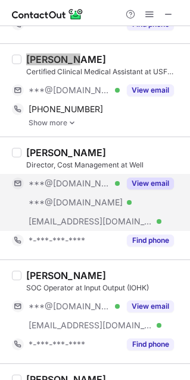
scroll to position [628, 0]
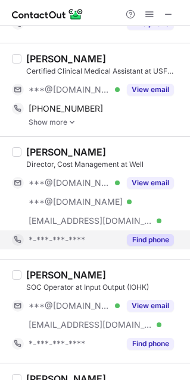
click at [146, 247] on div "Find phone" at bounding box center [146, 240] width 54 height 19
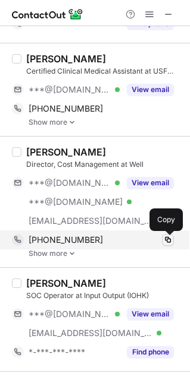
click at [168, 244] on span at bounding box center [168, 240] width 10 height 10
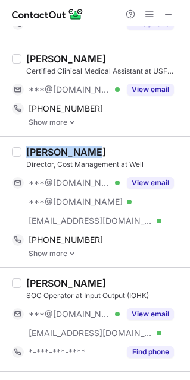
drag, startPoint x: 93, startPoint y: 150, endPoint x: 26, endPoint y: 137, distance: 68.3
click at [26, 137] on div "[PERSON_NAME] Director, Cost Management at Well ***@[DOMAIN_NAME] Verified ***@…" at bounding box center [95, 201] width 190 height 131
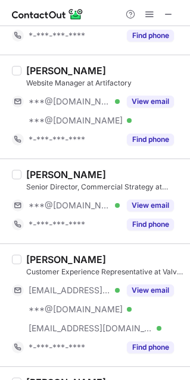
scroll to position [1013, 0]
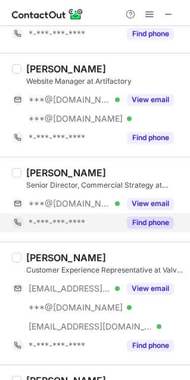
click at [149, 226] on button "Find phone" at bounding box center [150, 223] width 47 height 12
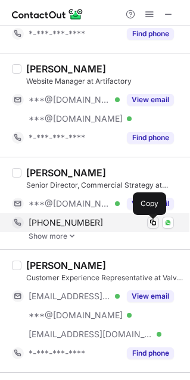
click at [155, 226] on span at bounding box center [153, 223] width 10 height 10
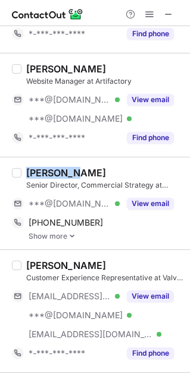
drag, startPoint x: 74, startPoint y: 175, endPoint x: 20, endPoint y: 168, distance: 54.0
click at [20, 168] on div "[PERSON_NAME] Senior Director, Commercial Strategy at Regional Rail, LLC ***@[D…" at bounding box center [95, 203] width 190 height 93
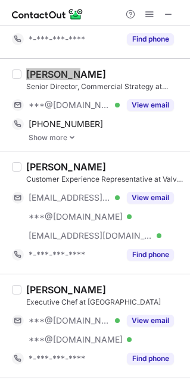
scroll to position [1224, 0]
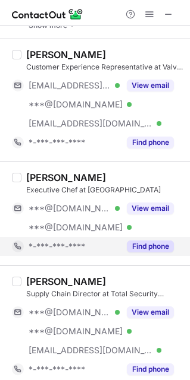
click at [141, 256] on div "Find phone" at bounding box center [146, 246] width 54 height 19
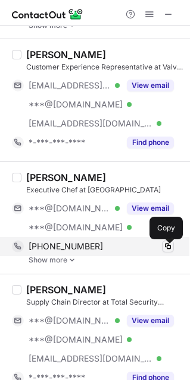
click at [170, 250] on span at bounding box center [168, 247] width 10 height 10
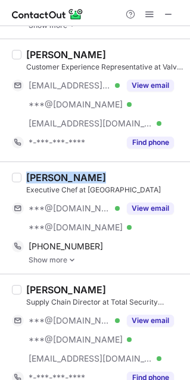
drag, startPoint x: 102, startPoint y: 181, endPoint x: 24, endPoint y: 182, distance: 78.5
click at [24, 182] on div "[PERSON_NAME] Executive Chef at [GEOGRAPHIC_DATA] Country Club ***@[DOMAIN_NAME…" at bounding box center [101, 218] width 161 height 93
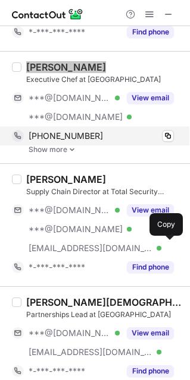
scroll to position [1344, 0]
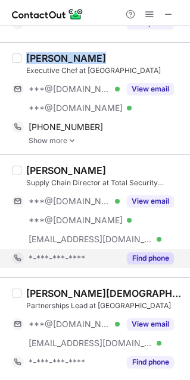
click at [150, 260] on button "Find phone" at bounding box center [150, 259] width 47 height 12
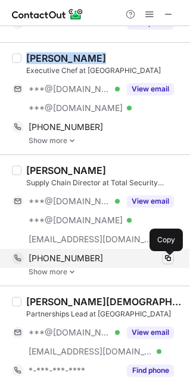
click at [165, 260] on span at bounding box center [168, 259] width 10 height 10
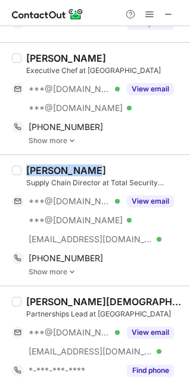
drag, startPoint x: 98, startPoint y: 167, endPoint x: 27, endPoint y: 174, distance: 71.0
click at [27, 174] on div "[PERSON_NAME] Supply Chain Director at Total Security Solutions ***@[DOMAIN_NAM…" at bounding box center [95, 220] width 190 height 131
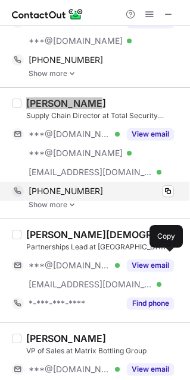
scroll to position [1436, 0]
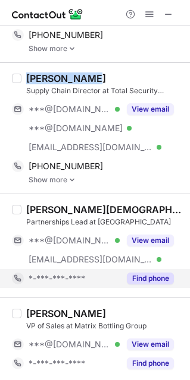
click at [141, 282] on button "Find phone" at bounding box center [150, 279] width 47 height 12
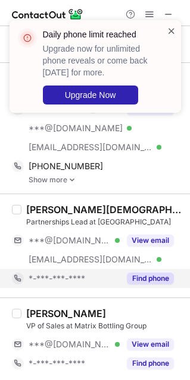
click at [172, 30] on span at bounding box center [171, 31] width 10 height 12
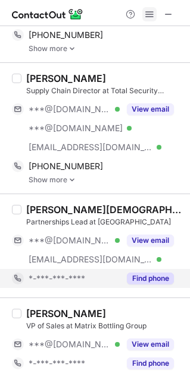
click at [149, 14] on span at bounding box center [149, 15] width 10 height 10
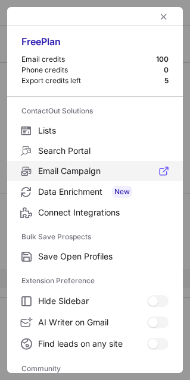
scroll to position [159, 0]
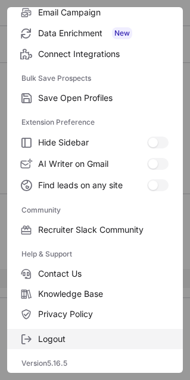
click at [92, 339] on span "Logout" at bounding box center [103, 339] width 130 height 11
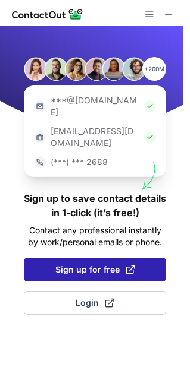
click at [58, 264] on span "Sign up for free" at bounding box center [95, 270] width 80 height 12
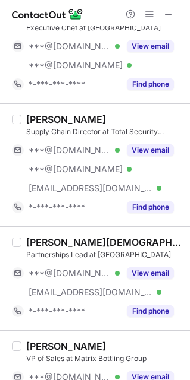
scroll to position [1438, 0]
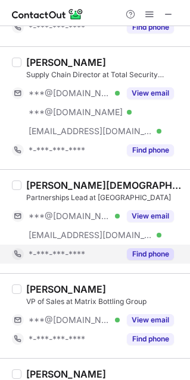
click at [159, 259] on button "Find phone" at bounding box center [150, 254] width 47 height 12
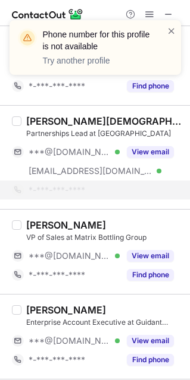
scroll to position [1504, 0]
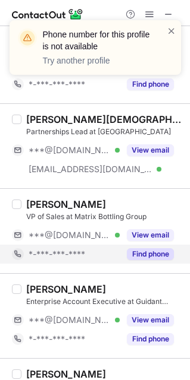
click at [161, 255] on button "Find phone" at bounding box center [150, 254] width 47 height 12
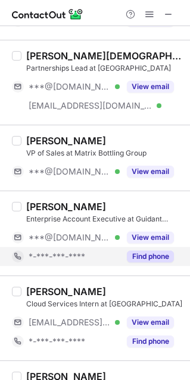
scroll to position [1578, 0]
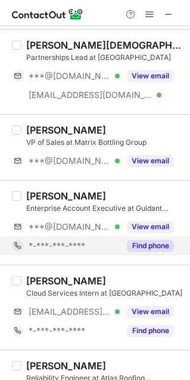
click at [162, 248] on button "Find phone" at bounding box center [150, 246] width 47 height 12
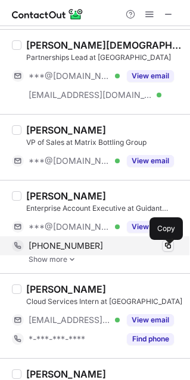
click at [168, 248] on span at bounding box center [168, 246] width 10 height 10
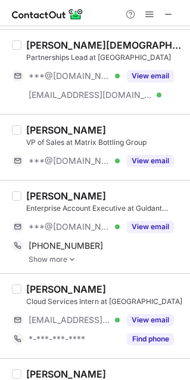
drag, startPoint x: 109, startPoint y: 197, endPoint x: 23, endPoint y: 195, distance: 85.6
click at [23, 195] on div "[PERSON_NAME] Enterprise Account Executive at Guidant Power ***@[DOMAIN_NAME] V…" at bounding box center [101, 227] width 161 height 74
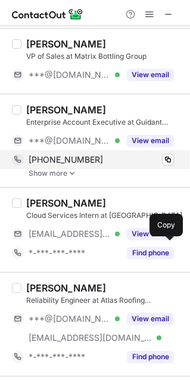
scroll to position [1673, 0]
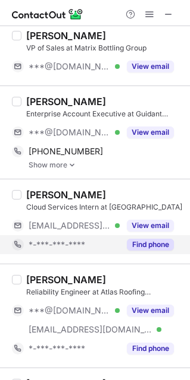
click at [144, 249] on button "Find phone" at bounding box center [150, 245] width 47 height 12
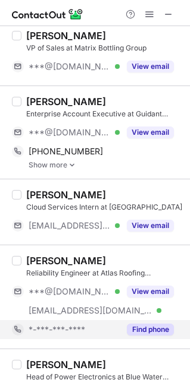
click at [134, 336] on button "Find phone" at bounding box center [150, 330] width 47 height 12
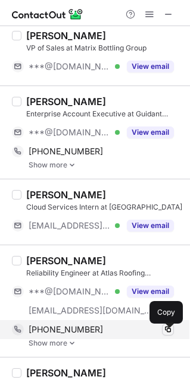
click at [166, 335] on span at bounding box center [168, 330] width 10 height 10
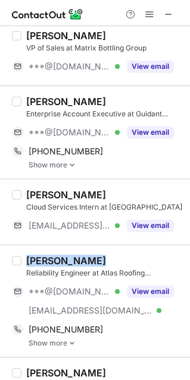
drag, startPoint x: 98, startPoint y: 264, endPoint x: 21, endPoint y: 265, distance: 76.7
click at [21, 265] on div "[PERSON_NAME] Reliability Engineer at Atlas Roofing Corporation ***@[DOMAIN_NAM…" at bounding box center [101, 301] width 161 height 93
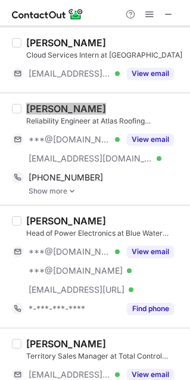
scroll to position [1826, 0]
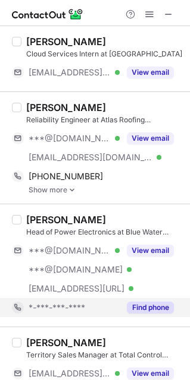
click at [152, 317] on div "Find phone" at bounding box center [146, 307] width 54 height 19
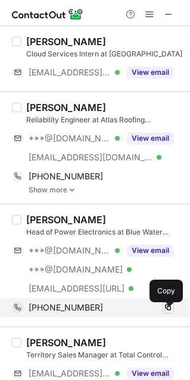
click at [168, 310] on span at bounding box center [168, 308] width 10 height 10
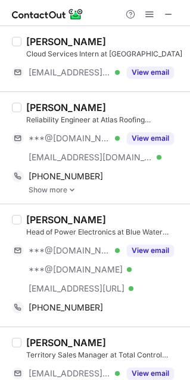
drag, startPoint x: 114, startPoint y: 223, endPoint x: 29, endPoint y: 219, distance: 85.7
click at [29, 219] on div "[PERSON_NAME]" at bounding box center [104, 220] width 156 height 12
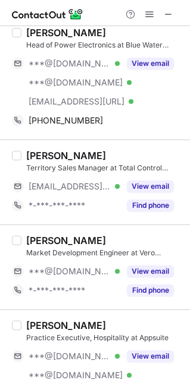
scroll to position [2014, 0]
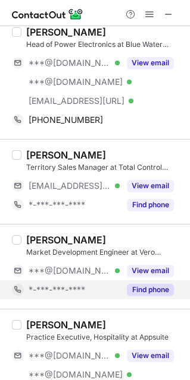
click at [152, 292] on button "Find phone" at bounding box center [150, 290] width 47 height 12
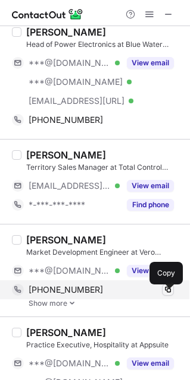
click at [166, 292] on span at bounding box center [168, 290] width 10 height 10
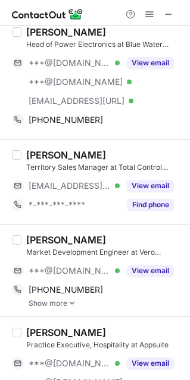
drag, startPoint x: 118, startPoint y: 242, endPoint x: 26, endPoint y: 241, distance: 92.1
click at [26, 241] on div "[PERSON_NAME]" at bounding box center [104, 240] width 156 height 12
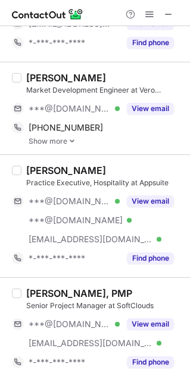
scroll to position [2183, 0]
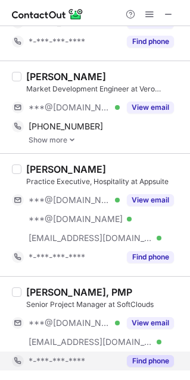
click at [159, 363] on button "Find phone" at bounding box center [150, 361] width 47 height 12
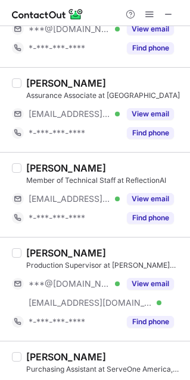
scroll to position [74, 0]
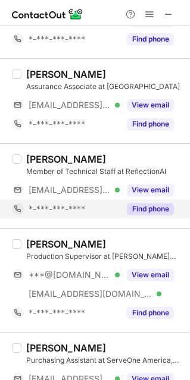
click at [152, 215] on button "Find phone" at bounding box center [150, 209] width 47 height 12
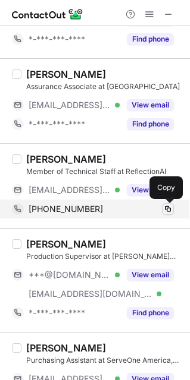
click at [168, 207] on span at bounding box center [168, 209] width 10 height 10
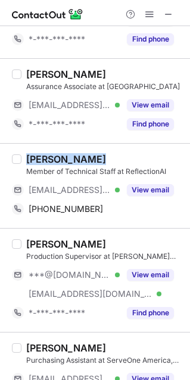
drag, startPoint x: 109, startPoint y: 155, endPoint x: 25, endPoint y: 164, distance: 84.9
click at [25, 164] on div "[PERSON_NAME] Member of Technical Staff at ReflectionAI [EMAIL_ADDRESS][URL] Ve…" at bounding box center [101, 185] width 161 height 65
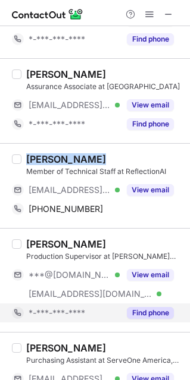
click at [153, 312] on button "Find phone" at bounding box center [150, 313] width 47 height 12
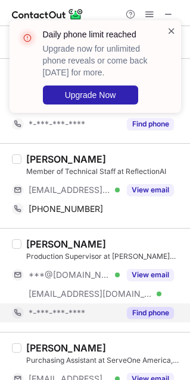
click at [170, 29] on span at bounding box center [171, 31] width 10 height 12
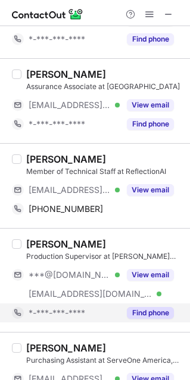
click at [150, 12] on span at bounding box center [149, 15] width 10 height 10
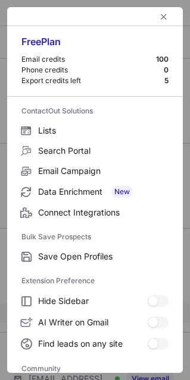
scroll to position [159, 0]
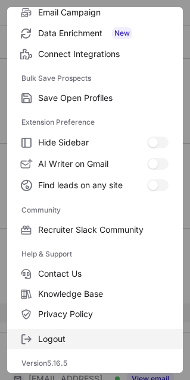
click at [105, 338] on span "Logout" at bounding box center [103, 339] width 130 height 11
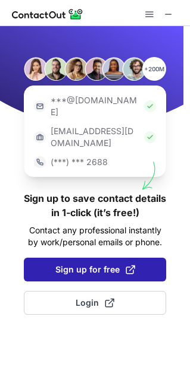
click at [34, 258] on button "Sign up for free" at bounding box center [95, 270] width 142 height 24
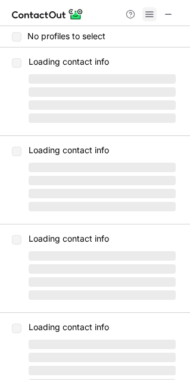
click at [152, 19] on span at bounding box center [149, 15] width 10 height 10
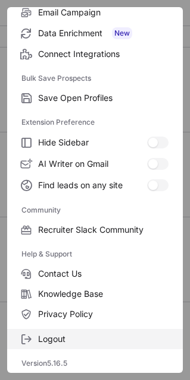
click at [136, 339] on span "Logout" at bounding box center [103, 339] width 130 height 11
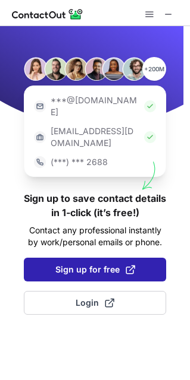
click at [73, 264] on span "Sign up for free" at bounding box center [95, 270] width 80 height 12
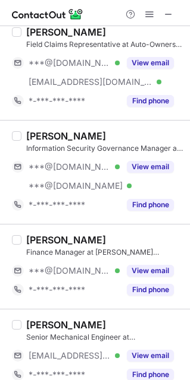
scroll to position [2120, 0]
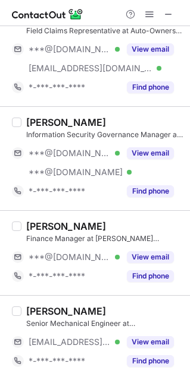
click at [104, 177] on div "***@[DOMAIN_NAME] Verified" at bounding box center [74, 172] width 91 height 11
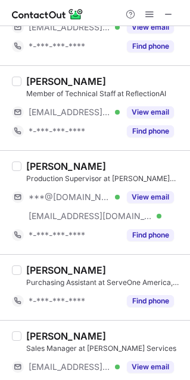
scroll to position [164, 0]
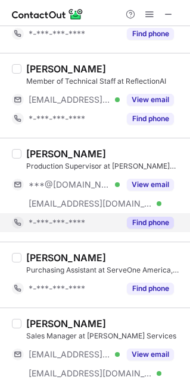
click at [152, 226] on button "Find phone" at bounding box center [150, 223] width 47 height 12
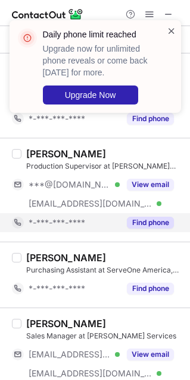
click at [173, 29] on span at bounding box center [171, 31] width 10 height 12
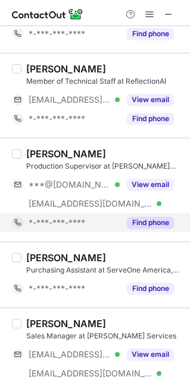
click at [150, 14] on span at bounding box center [149, 15] width 10 height 10
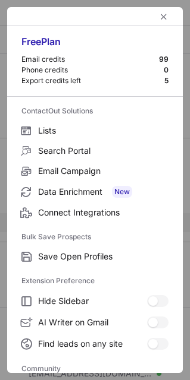
scroll to position [159, 0]
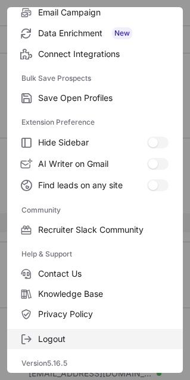
click at [97, 336] on span "Logout" at bounding box center [103, 339] width 130 height 11
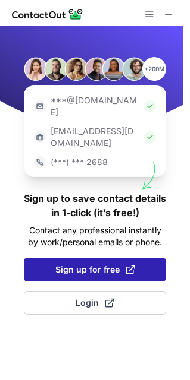
click at [73, 264] on span "Sign up for free" at bounding box center [95, 270] width 80 height 12
click at [62, 264] on span "Sign up for free" at bounding box center [95, 270] width 80 height 12
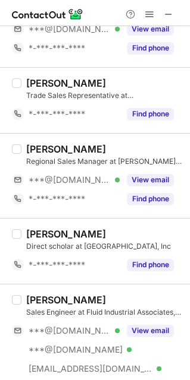
scroll to position [1219, 0]
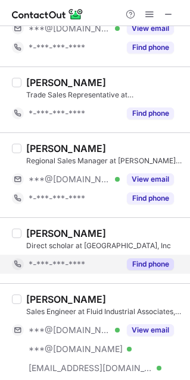
click at [159, 269] on button "Find phone" at bounding box center [150, 265] width 47 height 12
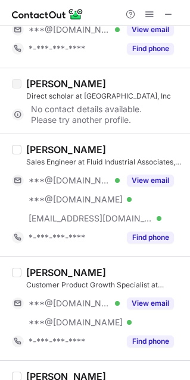
scroll to position [1370, 0]
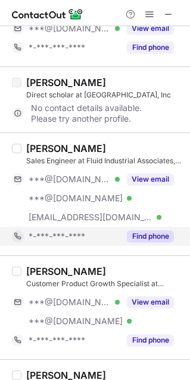
click at [141, 243] on button "Find phone" at bounding box center [150, 237] width 47 height 12
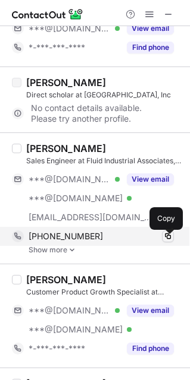
click at [165, 241] on span at bounding box center [168, 237] width 10 height 10
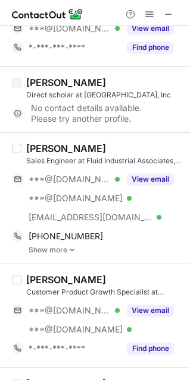
drag, startPoint x: 111, startPoint y: 158, endPoint x: 21, endPoint y: 155, distance: 89.8
click at [21, 155] on div "[PERSON_NAME] Sales Engineer at Fluid Industrial Associates, INC. ***@[DOMAIN_N…" at bounding box center [101, 199] width 161 height 112
copy div "[PERSON_NAME]"
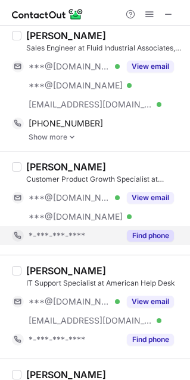
click at [145, 246] on div "Find phone" at bounding box center [146, 235] width 54 height 19
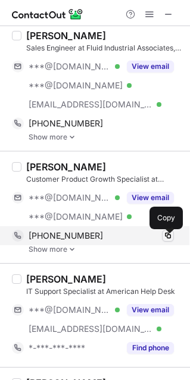
click at [163, 238] on span at bounding box center [168, 236] width 10 height 10
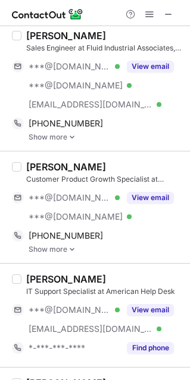
drag, startPoint x: 102, startPoint y: 164, endPoint x: 24, endPoint y: 166, distance: 77.9
click at [24, 166] on div "[PERSON_NAME] Customer Product Growth Specialist at [PERSON_NAME] Company ***@[…" at bounding box center [101, 207] width 161 height 93
copy div "[PERSON_NAME]"
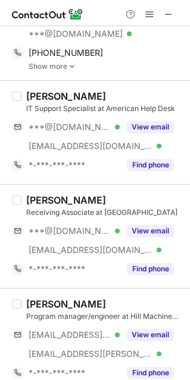
scroll to position [1666, 0]
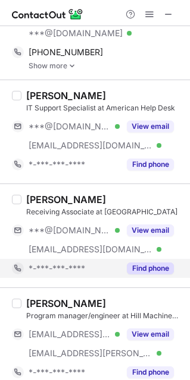
click at [164, 275] on button "Find phone" at bounding box center [150, 269] width 47 height 12
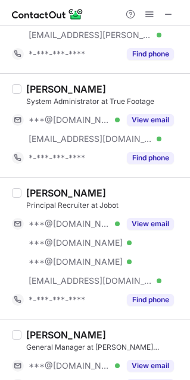
scroll to position [1969, 0]
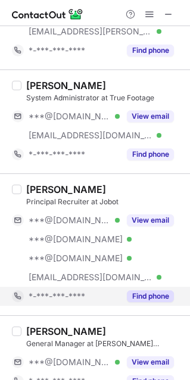
click at [141, 303] on button "Find phone" at bounding box center [150, 297] width 47 height 12
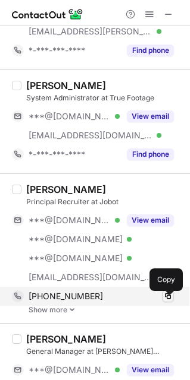
click at [170, 301] on span at bounding box center [168, 297] width 10 height 10
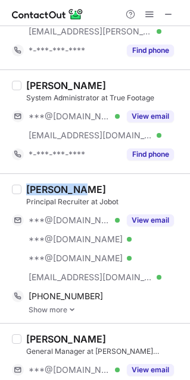
drag, startPoint x: 86, startPoint y: 194, endPoint x: 25, endPoint y: 188, distance: 60.9
click at [25, 188] on div "[PERSON_NAME] Principal Recruiter at Jobot ***@[DOMAIN_NAME] Verified ***@[DOMA…" at bounding box center [101, 249] width 161 height 131
copy div "[PERSON_NAME]"
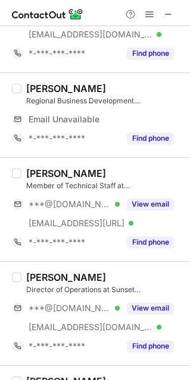
scroll to position [0, 0]
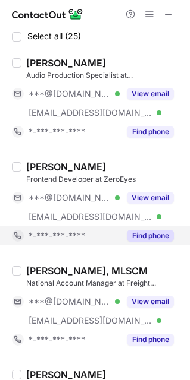
click at [163, 233] on button "Find phone" at bounding box center [150, 236] width 47 height 12
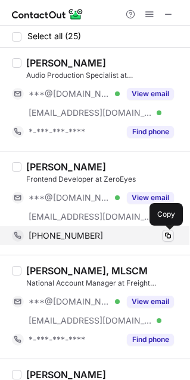
click at [166, 234] on span at bounding box center [168, 236] width 10 height 10
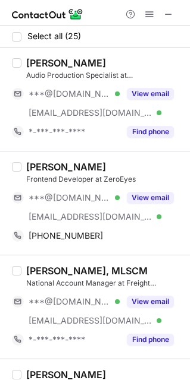
drag, startPoint x: 104, startPoint y: 169, endPoint x: 25, endPoint y: 168, distance: 79.1
click at [25, 168] on div "[PERSON_NAME] Frontend Developer at ZeroEyes ***@[DOMAIN_NAME] Verified [EMAIL_…" at bounding box center [101, 203] width 161 height 84
copy div "[PERSON_NAME]"
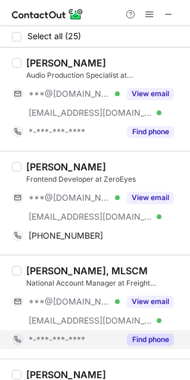
click at [153, 344] on button "Find phone" at bounding box center [150, 340] width 47 height 12
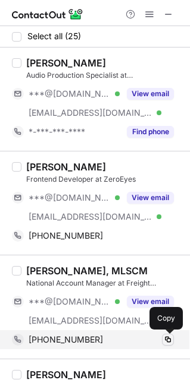
click at [166, 342] on span at bounding box center [168, 340] width 10 height 10
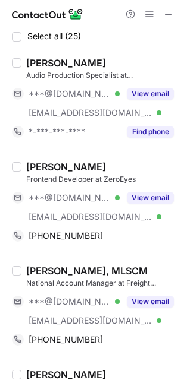
drag, startPoint x: 136, startPoint y: 269, endPoint x: 21, endPoint y: 278, distance: 115.1
click at [21, 278] on div "[PERSON_NAME], MLSCM National Account Manager at Freight Management Group, Inc.…" at bounding box center [101, 307] width 161 height 84
click at [133, 271] on div "[PERSON_NAME], MLSCM" at bounding box center [104, 271] width 156 height 12
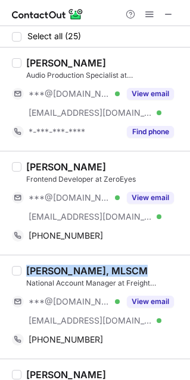
drag, startPoint x: 133, startPoint y: 271, endPoint x: 25, endPoint y: 257, distance: 108.5
click at [25, 257] on div "[PERSON_NAME], MLSCM National Account Manager at Freight Management Group, Inc.…" at bounding box center [95, 307] width 190 height 104
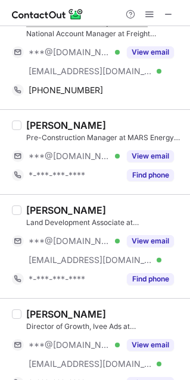
scroll to position [256, 0]
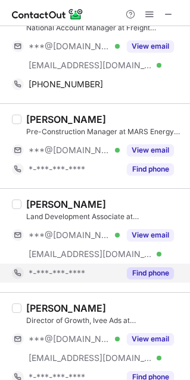
click at [138, 276] on button "Find phone" at bounding box center [150, 274] width 47 height 12
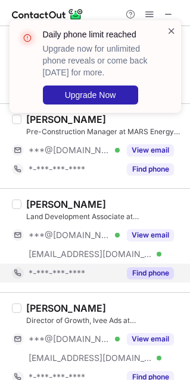
click at [172, 30] on span at bounding box center [171, 31] width 10 height 12
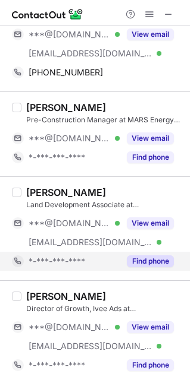
scroll to position [269, 0]
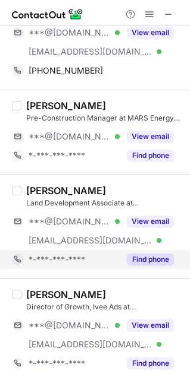
click at [161, 260] on button "Find phone" at bounding box center [150, 260] width 47 height 12
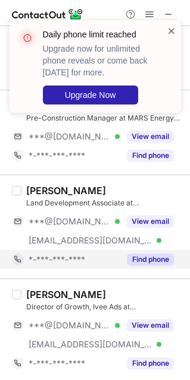
click at [169, 27] on span at bounding box center [171, 31] width 10 height 12
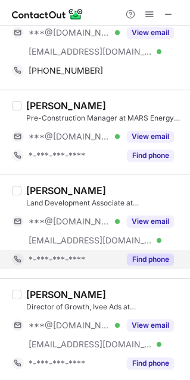
click at [147, 10] on span at bounding box center [149, 15] width 10 height 10
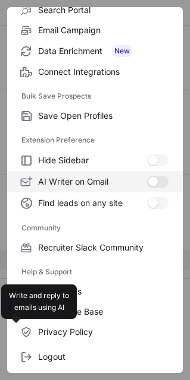
scroll to position [154, 0]
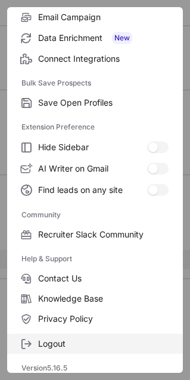
click at [99, 342] on span "Logout" at bounding box center [103, 344] width 130 height 11
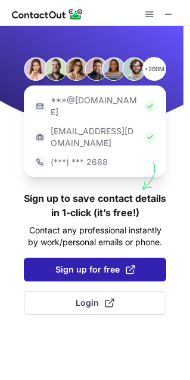
click at [81, 264] on span "Sign up for free" at bounding box center [95, 270] width 80 height 12
click at [66, 258] on button "Sign up for free" at bounding box center [95, 270] width 142 height 24
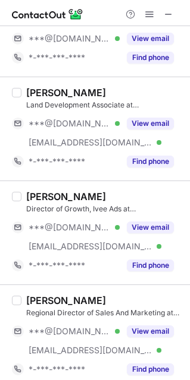
scroll to position [370, 0]
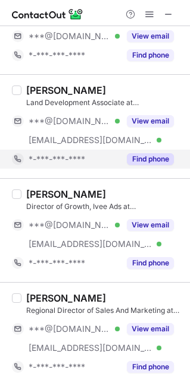
click at [153, 158] on button "Find phone" at bounding box center [150, 159] width 47 height 12
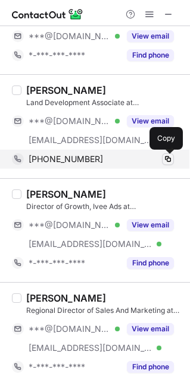
click at [165, 161] on span at bounding box center [168, 160] width 10 height 10
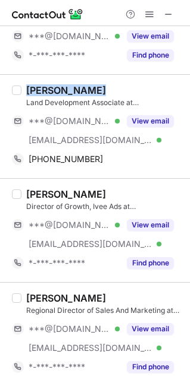
drag, startPoint x: 105, startPoint y: 89, endPoint x: 24, endPoint y: 90, distance: 81.5
click at [24, 90] on div "[PERSON_NAME] Land Development Associate at [PERSON_NAME] ***@[DOMAIN_NAME] Ver…" at bounding box center [101, 126] width 161 height 84
copy div "[PERSON_NAME]"
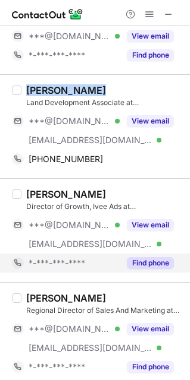
click at [143, 262] on button "Find phone" at bounding box center [150, 263] width 47 height 12
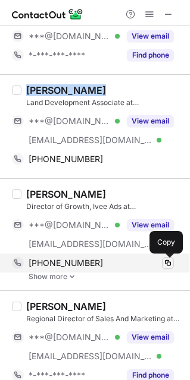
click at [170, 263] on span at bounding box center [168, 264] width 10 height 10
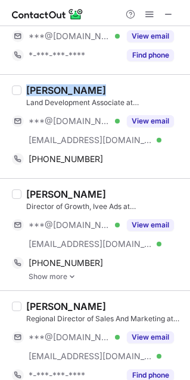
drag, startPoint x: 113, startPoint y: 193, endPoint x: 5, endPoint y: 198, distance: 107.7
click at [5, 198] on div "[PERSON_NAME] Director of Growth, Ivee Ads at Ivee ***@[DOMAIN_NAME] Verified […" at bounding box center [95, 234] width 190 height 112
copy div "[PERSON_NAME]"
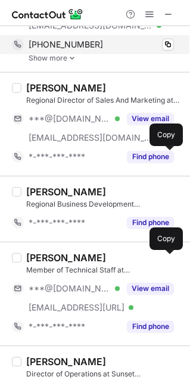
scroll to position [591, 0]
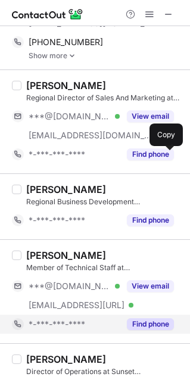
click at [157, 322] on button "Find phone" at bounding box center [150, 325] width 47 height 12
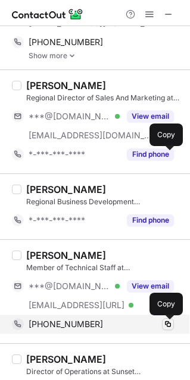
click at [166, 325] on span at bounding box center [168, 325] width 10 height 10
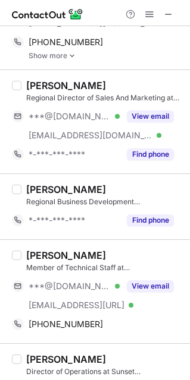
drag, startPoint x: 102, startPoint y: 257, endPoint x: 27, endPoint y: 260, distance: 75.0
click at [27, 260] on div "[PERSON_NAME]" at bounding box center [104, 256] width 156 height 12
copy div "[PERSON_NAME]"
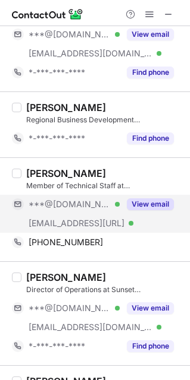
scroll to position [676, 0]
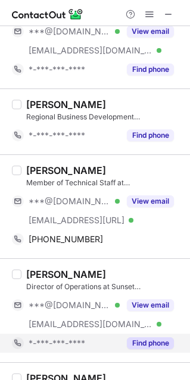
click at [159, 350] on button "Find phone" at bounding box center [150, 344] width 47 height 12
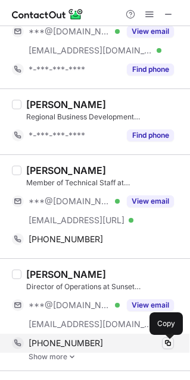
click at [168, 348] on span at bounding box center [168, 344] width 10 height 10
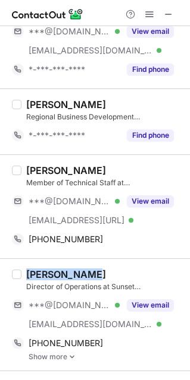
drag, startPoint x: 87, startPoint y: 276, endPoint x: 27, endPoint y: 276, distance: 60.0
click at [27, 276] on div "[PERSON_NAME]" at bounding box center [104, 275] width 156 height 12
copy div "[PERSON_NAME]"
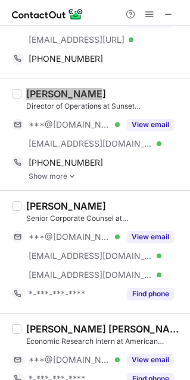
scroll to position [860, 0]
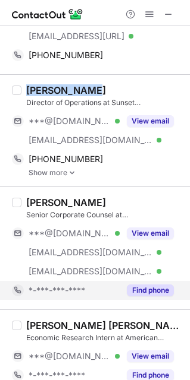
click at [162, 294] on button "Find phone" at bounding box center [150, 291] width 47 height 12
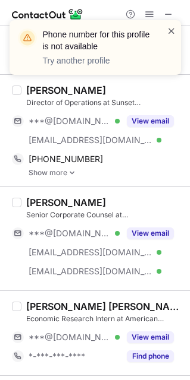
click at [171, 28] on span at bounding box center [171, 31] width 10 height 12
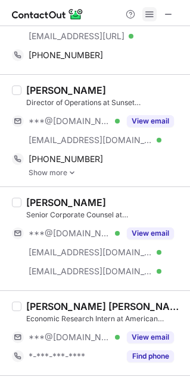
click at [150, 15] on span at bounding box center [149, 15] width 10 height 10
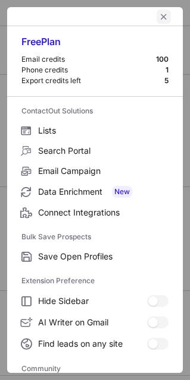
click at [159, 15] on span "left-button" at bounding box center [164, 17] width 10 height 10
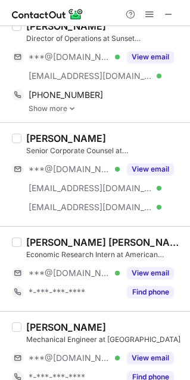
scroll to position [926, 0]
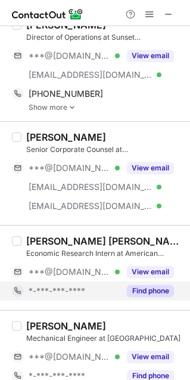
click at [156, 292] on button "Find phone" at bounding box center [150, 291] width 47 height 12
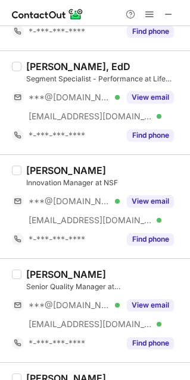
scroll to position [1359, 0]
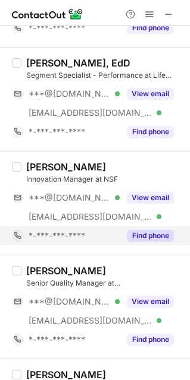
click at [159, 241] on button "Find phone" at bounding box center [150, 236] width 47 height 12
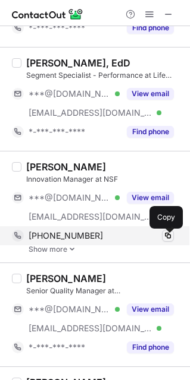
click at [172, 238] on button at bounding box center [168, 236] width 12 height 12
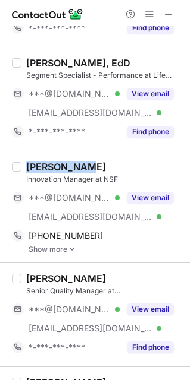
drag, startPoint x: 87, startPoint y: 168, endPoint x: 23, endPoint y: 165, distance: 64.3
click at [23, 165] on div "[PERSON_NAME] Innovation Manager at NSF ***@[DOMAIN_NAME] Verified [EMAIL_ADDRE…" at bounding box center [101, 207] width 161 height 93
copy div "[PERSON_NAME]"
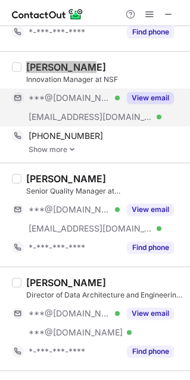
scroll to position [1459, 0]
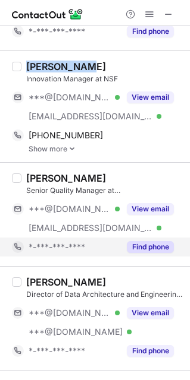
click at [150, 251] on button "Find phone" at bounding box center [150, 247] width 47 height 12
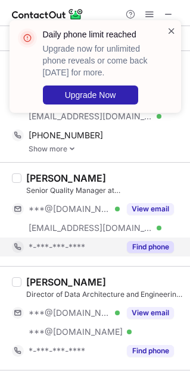
click at [173, 26] on span at bounding box center [171, 31] width 10 height 12
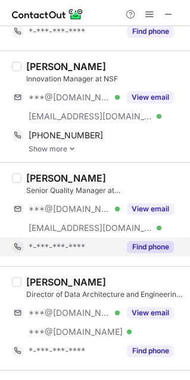
click at [150, 12] on span at bounding box center [149, 15] width 10 height 10
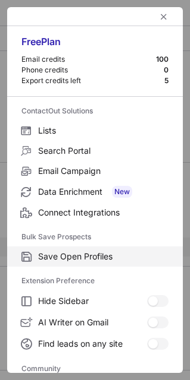
scroll to position [159, 0]
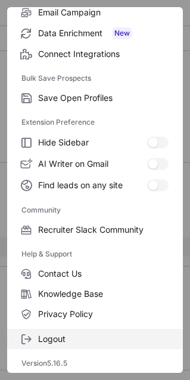
click at [92, 342] on span "Logout" at bounding box center [103, 339] width 130 height 11
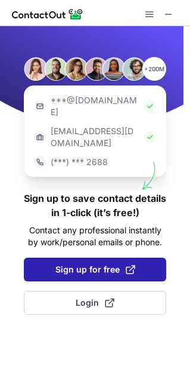
click at [61, 264] on span "Sign up for free" at bounding box center [95, 270] width 80 height 12
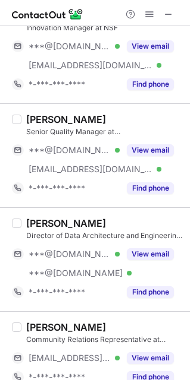
scroll to position [1533, 0]
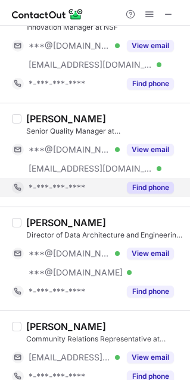
click at [157, 194] on button "Find phone" at bounding box center [150, 188] width 47 height 12
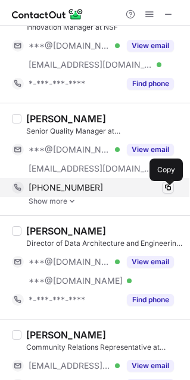
click at [166, 192] on span at bounding box center [168, 188] width 10 height 10
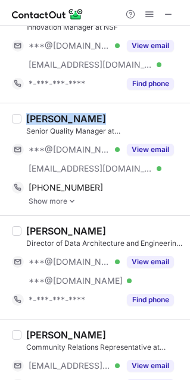
drag, startPoint x: 103, startPoint y: 123, endPoint x: 22, endPoint y: 122, distance: 81.5
click at [22, 122] on div "Jeremy Kearns Senior Quality Manager at Tarkett ***@gmail.com Verified ***@tark…" at bounding box center [101, 159] width 161 height 93
copy div "[PERSON_NAME]"
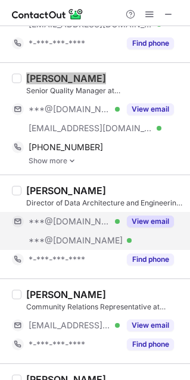
scroll to position [1574, 0]
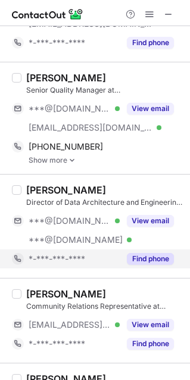
click at [152, 269] on div "Find phone" at bounding box center [146, 259] width 54 height 19
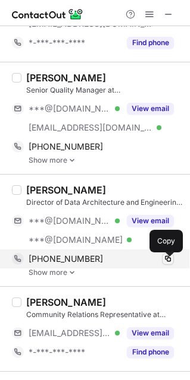
click at [171, 262] on span at bounding box center [168, 259] width 10 height 10
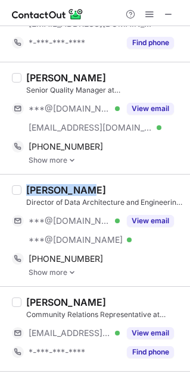
drag, startPoint x: 92, startPoint y: 194, endPoint x: 20, endPoint y: 185, distance: 72.4
click at [20, 185] on div "Jeremy Hess Director of Data Architecture and Engineering at Eventus WholeHealt…" at bounding box center [95, 230] width 190 height 112
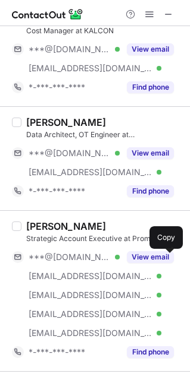
scroll to position [2186, 0]
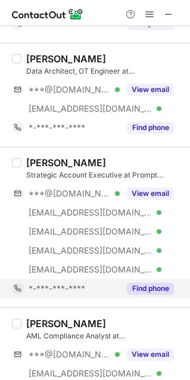
click at [155, 295] on button "Find phone" at bounding box center [150, 289] width 47 height 12
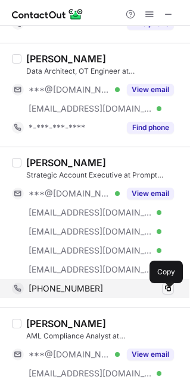
click at [166, 294] on span at bounding box center [168, 289] width 10 height 10
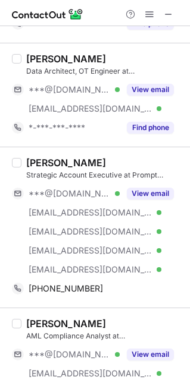
drag, startPoint x: 100, startPoint y: 166, endPoint x: 27, endPoint y: 169, distance: 73.8
click at [27, 169] on div "[PERSON_NAME]" at bounding box center [104, 163] width 156 height 12
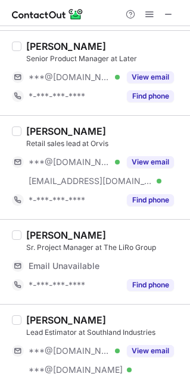
scroll to position [0, 0]
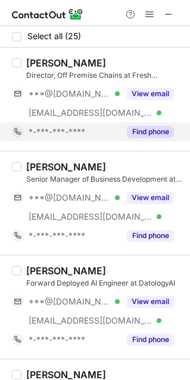
click at [141, 130] on button "Find phone" at bounding box center [150, 132] width 47 height 12
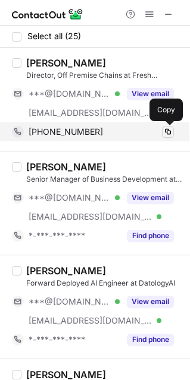
click at [168, 128] on span at bounding box center [168, 132] width 10 height 10
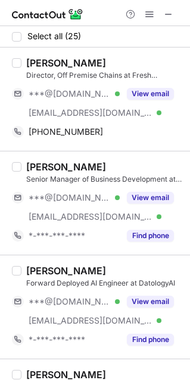
drag, startPoint x: 100, startPoint y: 59, endPoint x: 14, endPoint y: 54, distance: 85.8
click at [14, 54] on div "Jeremy Kilburn Director, Off Premise Chains at Fresh Victor ***@gmail.com Verif…" at bounding box center [95, 99] width 190 height 103
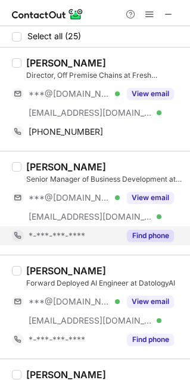
click at [132, 234] on button "Find phone" at bounding box center [150, 236] width 47 height 12
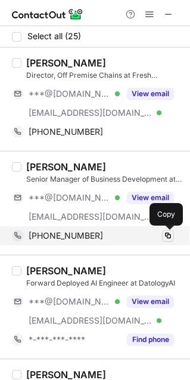
click at [169, 234] on span at bounding box center [168, 236] width 10 height 10
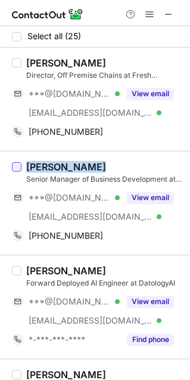
drag, startPoint x: 100, startPoint y: 168, endPoint x: 18, endPoint y: 168, distance: 82.0
click at [18, 168] on div "Jeremy Bowler Senior Manager of Business Development at Gusto ***@gmail.com Ver…" at bounding box center [95, 203] width 190 height 104
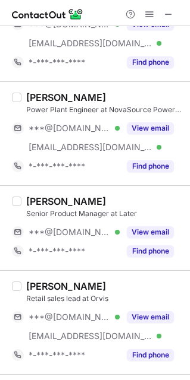
scroll to position [487, 0]
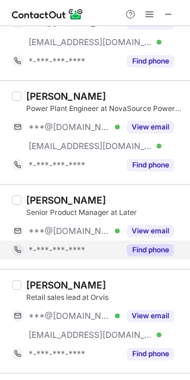
click at [161, 256] on button "Find phone" at bounding box center [150, 250] width 47 height 12
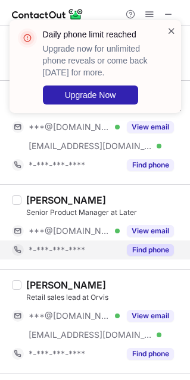
click at [168, 29] on span at bounding box center [171, 31] width 10 height 12
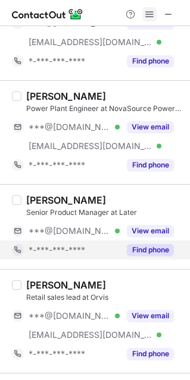
click at [152, 10] on span at bounding box center [149, 15] width 10 height 10
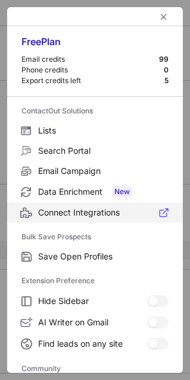
scroll to position [159, 0]
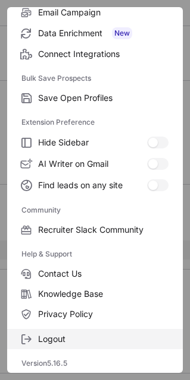
click at [99, 342] on span "Logout" at bounding box center [103, 339] width 130 height 11
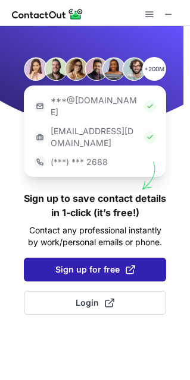
click at [79, 264] on span "Sign up for free" at bounding box center [95, 270] width 80 height 12
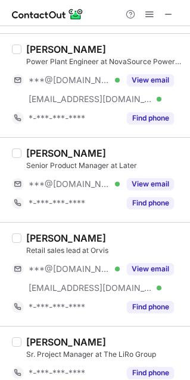
scroll to position [535, 0]
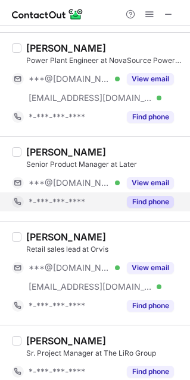
click at [171, 203] on button "Find phone" at bounding box center [150, 202] width 47 height 12
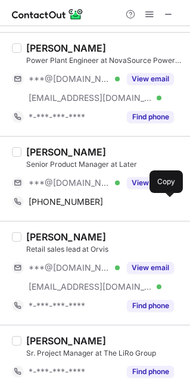
click at [171, 203] on span at bounding box center [168, 202] width 10 height 10
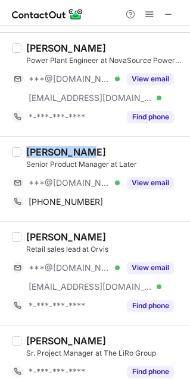
drag, startPoint x: 97, startPoint y: 150, endPoint x: 24, endPoint y: 150, distance: 73.1
click at [24, 150] on div "[PERSON_NAME] Senior Product Manager at Later ***@[DOMAIN_NAME] Verified View e…" at bounding box center [101, 178] width 161 height 65
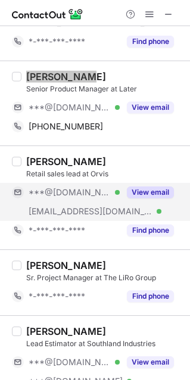
scroll to position [612, 0]
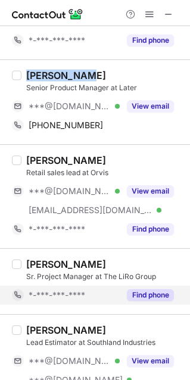
click at [161, 295] on button "Find phone" at bounding box center [150, 296] width 47 height 12
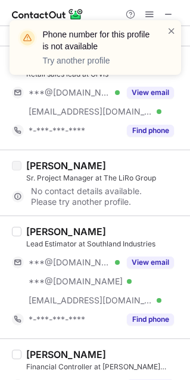
scroll to position [712, 0]
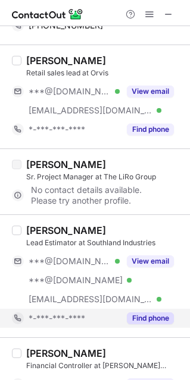
click at [153, 328] on div "Find phone" at bounding box center [146, 318] width 54 height 19
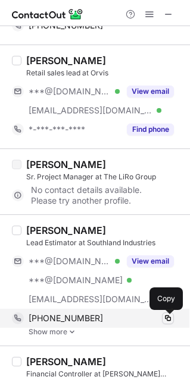
click at [166, 319] on span at bounding box center [168, 319] width 10 height 10
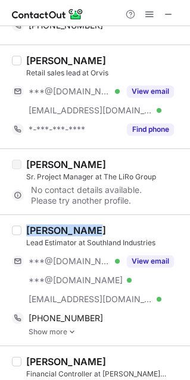
drag, startPoint x: 93, startPoint y: 230, endPoint x: 22, endPoint y: 234, distance: 70.8
click at [22, 234] on div "[PERSON_NAME] Lead Estimator at Southland Industries ***@[DOMAIN_NAME] Verified…" at bounding box center [101, 281] width 161 height 112
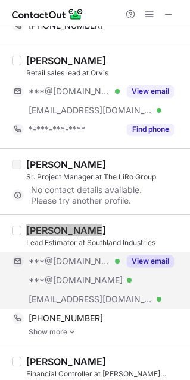
scroll to position [850, 0]
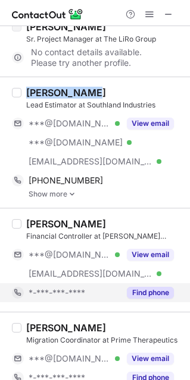
click at [166, 290] on button "Find phone" at bounding box center [150, 293] width 47 height 12
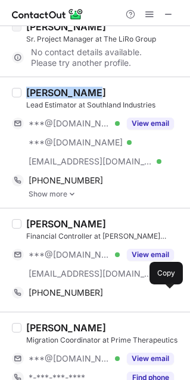
click at [166, 290] on span at bounding box center [168, 293] width 10 height 10
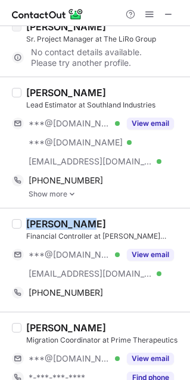
drag, startPoint x: 91, startPoint y: 221, endPoint x: 21, endPoint y: 225, distance: 69.7
click at [21, 225] on div "[PERSON_NAME] Financial Controller at [PERSON_NAME] Capital Partners ***@[DOMAI…" at bounding box center [101, 260] width 161 height 84
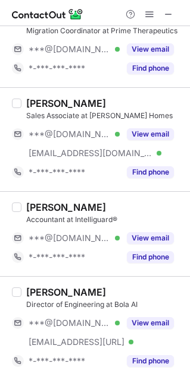
scroll to position [1160, 0]
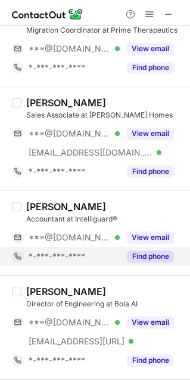
click at [144, 251] on div "Find phone" at bounding box center [146, 256] width 54 height 19
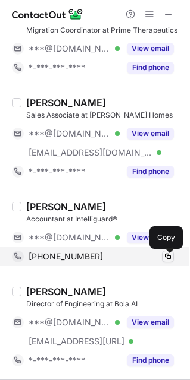
click at [170, 262] on span at bounding box center [168, 257] width 10 height 10
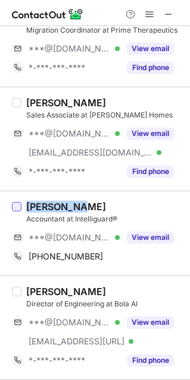
drag, startPoint x: 92, startPoint y: 209, endPoint x: 20, endPoint y: 206, distance: 72.0
click at [20, 206] on div "Jeremy Hsu Accountant at Intelliguard® ***@yahoo.com Verified View email +17405…" at bounding box center [95, 233] width 190 height 85
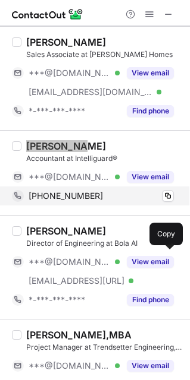
scroll to position [1232, 0]
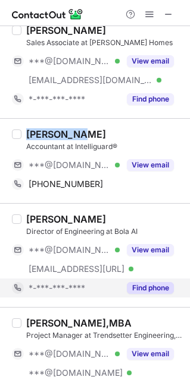
click at [153, 289] on button "Find phone" at bounding box center [150, 288] width 47 height 12
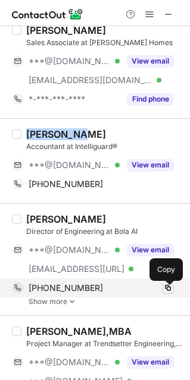
click at [171, 292] on span at bounding box center [168, 289] width 10 height 10
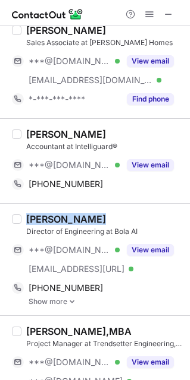
drag, startPoint x: 96, startPoint y: 212, endPoint x: 21, endPoint y: 219, distance: 75.2
click at [21, 219] on div "Jeremy Miller Director of Engineering at Bola AI ***@gmail.com Verified ***@bol…" at bounding box center [95, 259] width 190 height 112
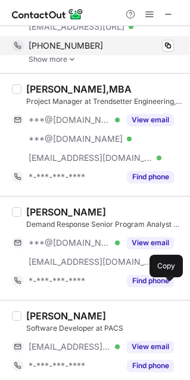
scroll to position [1475, 0]
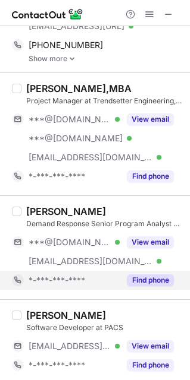
click at [158, 285] on button "Find phone" at bounding box center [150, 281] width 47 height 12
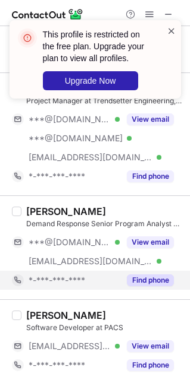
click at [174, 30] on span at bounding box center [171, 31] width 10 height 12
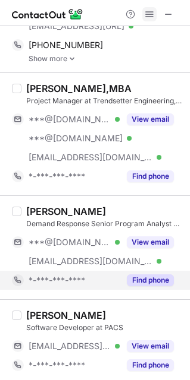
click at [144, 14] on span at bounding box center [149, 15] width 10 height 10
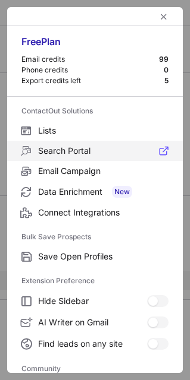
scroll to position [159, 0]
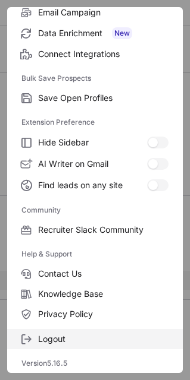
click at [87, 342] on span "Logout" at bounding box center [103, 339] width 130 height 11
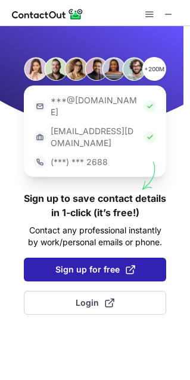
click at [70, 264] on span "Sign up for free" at bounding box center [95, 270] width 80 height 12
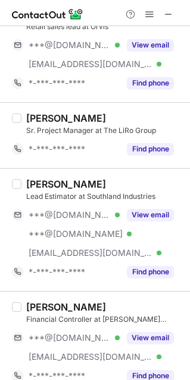
scroll to position [759, 0]
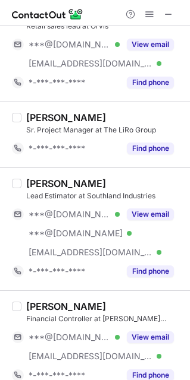
click at [16, 194] on label at bounding box center [17, 229] width 10 height 103
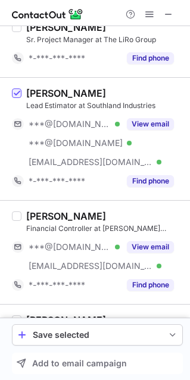
scroll to position [812, 0]
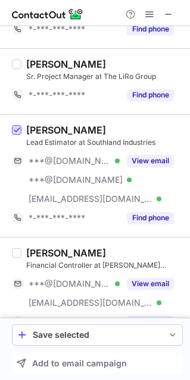
click at [17, 135] on span at bounding box center [17, 131] width 10 height 10
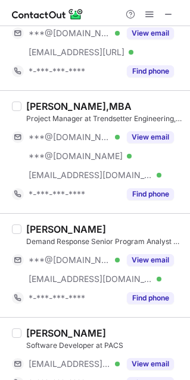
scroll to position [1442, 0]
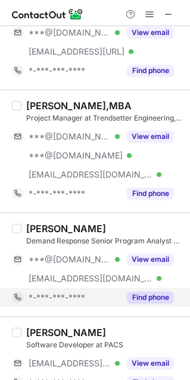
click at [150, 300] on button "Find phone" at bounding box center [150, 298] width 47 height 12
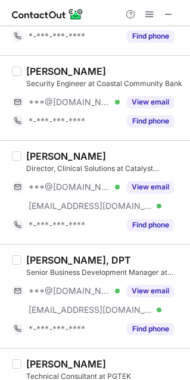
scroll to position [1770, 0]
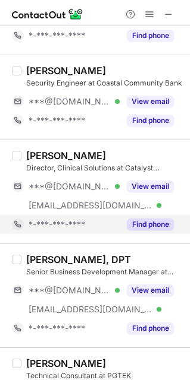
click at [165, 229] on button "Find phone" at bounding box center [150, 225] width 47 height 12
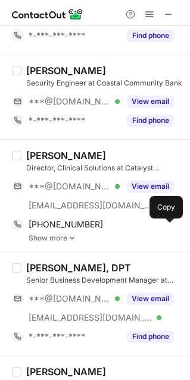
click at [165, 229] on span at bounding box center [168, 225] width 10 height 10
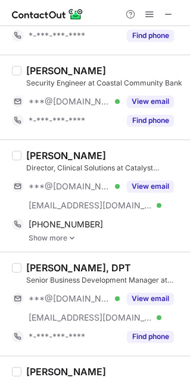
drag, startPoint x: 108, startPoint y: 158, endPoint x: 26, endPoint y: 162, distance: 82.1
click at [26, 162] on div "[PERSON_NAME]" at bounding box center [104, 156] width 156 height 12
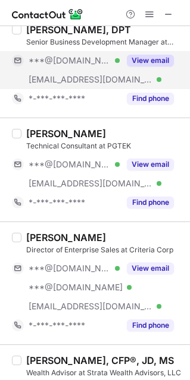
scroll to position [2048, 0]
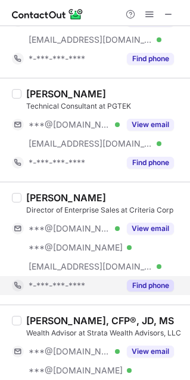
click at [143, 292] on button "Find phone" at bounding box center [150, 286] width 47 height 12
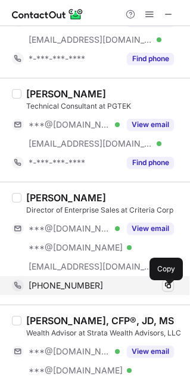
click at [170, 289] on span at bounding box center [168, 286] width 10 height 10
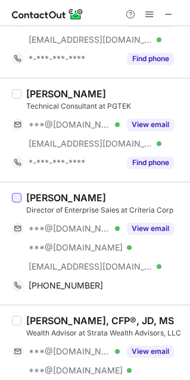
drag, startPoint x: 104, startPoint y: 198, endPoint x: 20, endPoint y: 207, distance: 84.9
click at [20, 207] on div "[PERSON_NAME] Director of Enterprise Sales at Criteria Corp ***@[DOMAIN_NAME] V…" at bounding box center [95, 243] width 190 height 123
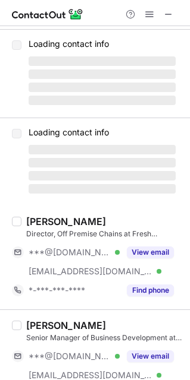
scroll to position [0, 0]
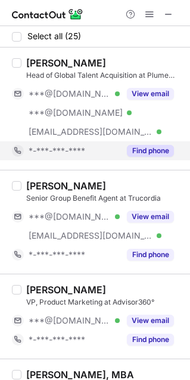
click at [139, 151] on button "Find phone" at bounding box center [150, 151] width 47 height 12
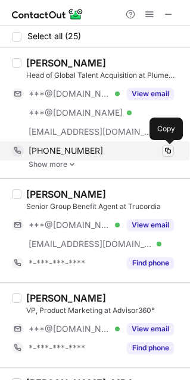
click at [165, 153] on span at bounding box center [168, 151] width 10 height 10
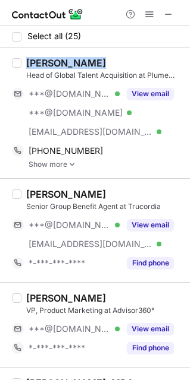
drag, startPoint x: 104, startPoint y: 60, endPoint x: 29, endPoint y: 66, distance: 75.7
click at [29, 66] on div "[PERSON_NAME]" at bounding box center [104, 63] width 156 height 12
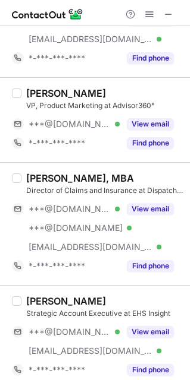
scroll to position [207, 0]
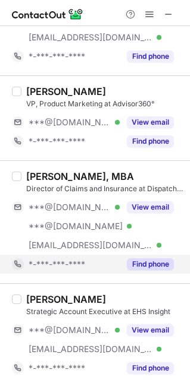
click at [148, 269] on button "Find phone" at bounding box center [150, 265] width 47 height 12
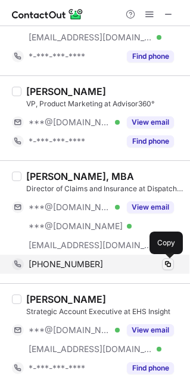
click at [164, 268] on span at bounding box center [168, 265] width 10 height 10
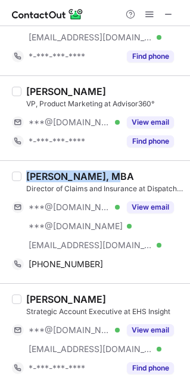
drag, startPoint x: 123, startPoint y: 174, endPoint x: 27, endPoint y: 179, distance: 95.8
click at [27, 179] on div "[PERSON_NAME], MBA" at bounding box center [104, 177] width 156 height 12
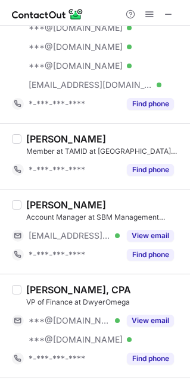
scroll to position [917, 0]
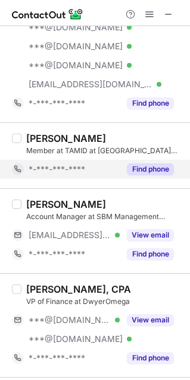
click at [147, 168] on button "Find phone" at bounding box center [150, 169] width 47 height 12
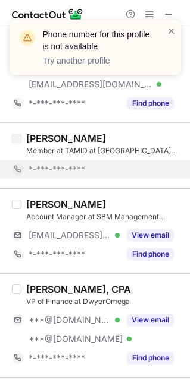
click at [147, 168] on div "*-***-***-****" at bounding box center [101, 169] width 145 height 11
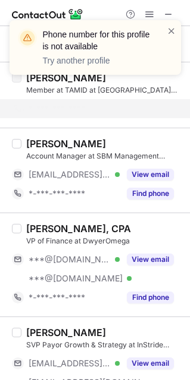
scroll to position [981, 0]
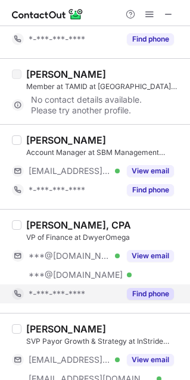
click at [161, 294] on button "Find phone" at bounding box center [150, 294] width 47 height 12
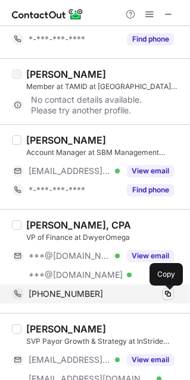
click at [166, 295] on span at bounding box center [168, 295] width 10 height 10
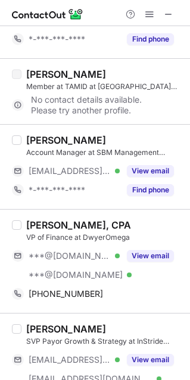
drag, startPoint x: 132, startPoint y: 226, endPoint x: 18, endPoint y: 218, distance: 114.5
click at [18, 218] on div "[PERSON_NAME], CPA VP of Finance at DwyerOmega ***@[DOMAIN_NAME] Verified ***@[…" at bounding box center [95, 261] width 190 height 104
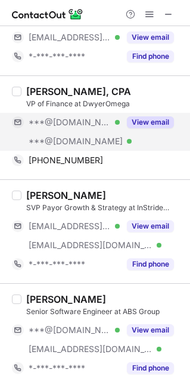
scroll to position [1117, 0]
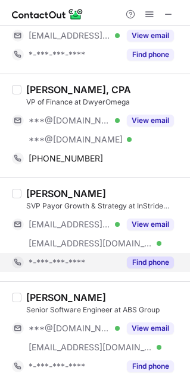
click at [150, 262] on button "Find phone" at bounding box center [150, 263] width 47 height 12
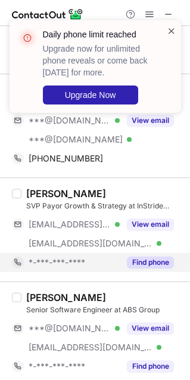
click at [168, 30] on span at bounding box center [171, 31] width 10 height 12
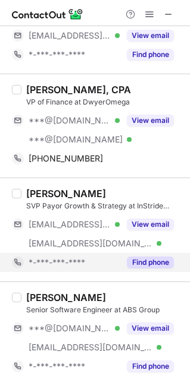
click at [147, 15] on span at bounding box center [149, 15] width 10 height 10
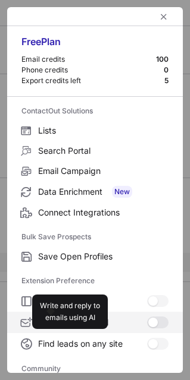
scroll to position [159, 0]
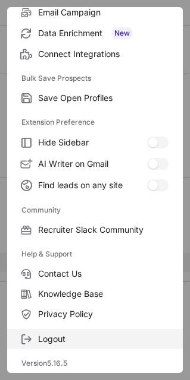
click at [127, 341] on span "Logout" at bounding box center [103, 339] width 130 height 11
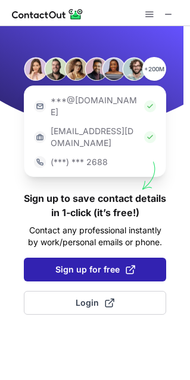
click at [52, 258] on button "Sign up for free" at bounding box center [95, 270] width 142 height 24
click at [34, 258] on button "Sign up for free" at bounding box center [95, 270] width 142 height 24
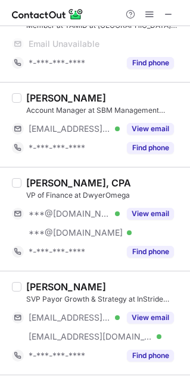
scroll to position [1051, 0]
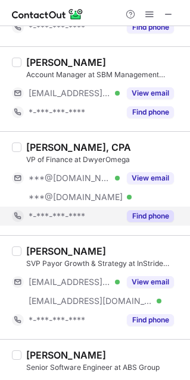
click at [152, 237] on div "Jeremy Keim SVP Payor Growth & Strategy at InStride Health ***@me.com Verified …" at bounding box center [95, 287] width 190 height 104
click at [157, 219] on button "Find phone" at bounding box center [150, 216] width 47 height 12
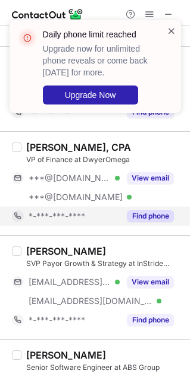
click at [174, 30] on span at bounding box center [171, 31] width 10 height 12
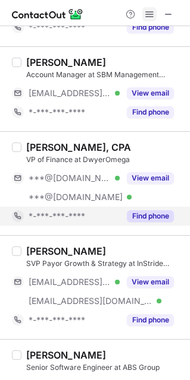
click at [153, 12] on span at bounding box center [149, 15] width 10 height 10
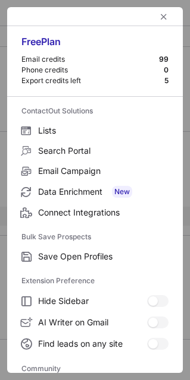
scroll to position [159, 0]
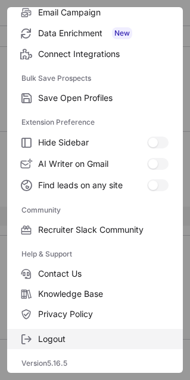
click at [104, 347] on label "Logout" at bounding box center [94, 339] width 175 height 20
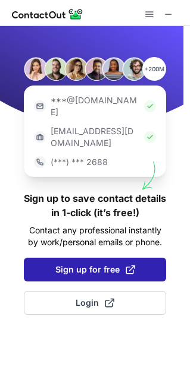
click at [117, 258] on button "Sign up for free" at bounding box center [95, 270] width 142 height 24
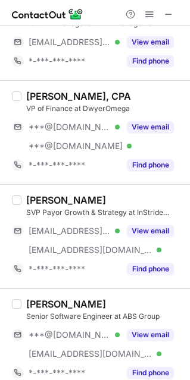
scroll to position [1119, 0]
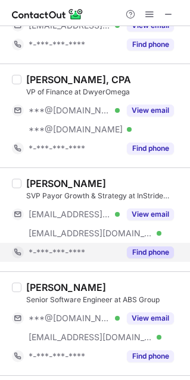
click at [169, 257] on button "Find phone" at bounding box center [150, 253] width 47 height 12
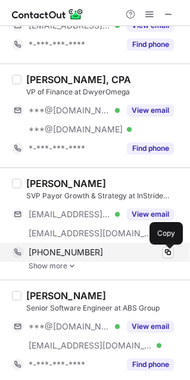
click at [166, 255] on span at bounding box center [168, 253] width 10 height 10
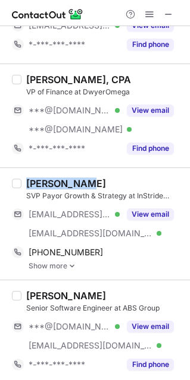
drag, startPoint x: 86, startPoint y: 184, endPoint x: 26, endPoint y: 191, distance: 61.1
click at [26, 190] on div "[PERSON_NAME]" at bounding box center [104, 184] width 156 height 12
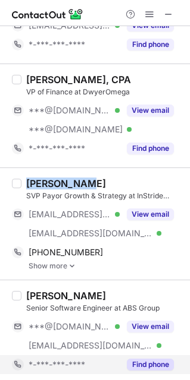
click at [134, 369] on button "Find phone" at bounding box center [150, 365] width 47 height 12
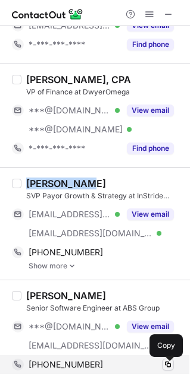
click at [166, 370] on span at bounding box center [168, 365] width 10 height 10
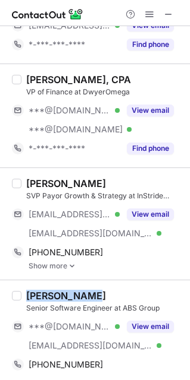
drag, startPoint x: 93, startPoint y: 297, endPoint x: 24, endPoint y: 298, distance: 69.6
click at [24, 298] on div "Jeremy Brown Senior Software Engineer at ABS Group ***@icloud.com Verified ***@…" at bounding box center [101, 332] width 161 height 84
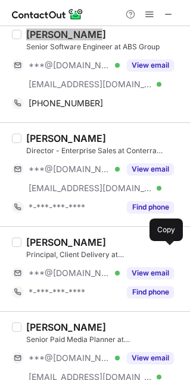
scroll to position [1381, 0]
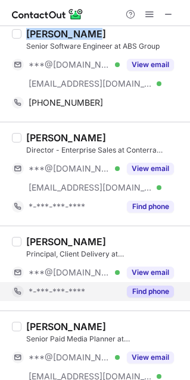
click at [141, 298] on button "Find phone" at bounding box center [150, 292] width 47 height 12
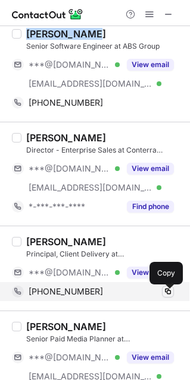
click at [170, 292] on span at bounding box center [168, 292] width 10 height 10
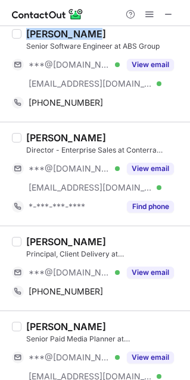
drag, startPoint x: 113, startPoint y: 242, endPoint x: 22, endPoint y: 247, distance: 91.1
click at [22, 247] on div "[PERSON_NAME] Principal, Client Delivery at Cotality ***@[DOMAIN_NAME] Verified…" at bounding box center [101, 268] width 161 height 65
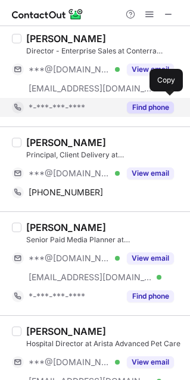
scroll to position [1481, 0]
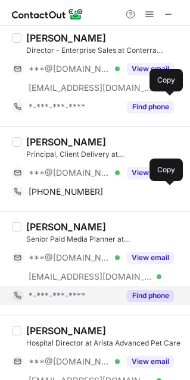
click at [159, 300] on button "Find phone" at bounding box center [150, 296] width 47 height 12
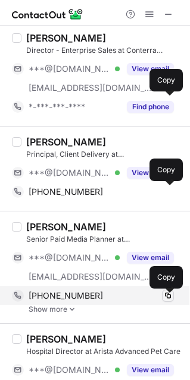
click at [164, 300] on span at bounding box center [168, 296] width 10 height 10
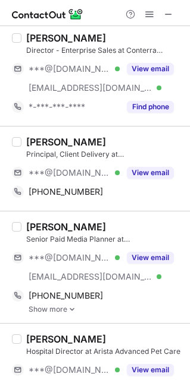
drag, startPoint x: 115, startPoint y: 216, endPoint x: 18, endPoint y: 223, distance: 96.6
click at [18, 223] on div "Jeremy Rushing Senior Paid Media Planner at Voro ***@gmail.com Verified ***@ian…" at bounding box center [95, 267] width 190 height 112
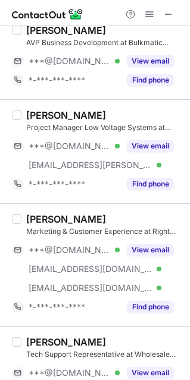
scroll to position [1895, 0]
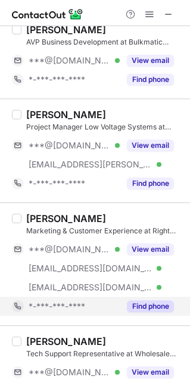
click at [150, 305] on button "Find phone" at bounding box center [150, 307] width 47 height 12
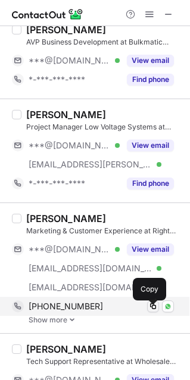
click at [153, 310] on span at bounding box center [153, 307] width 10 height 10
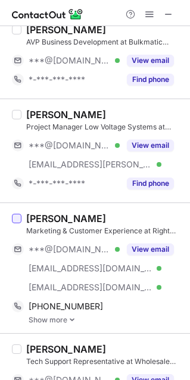
drag, startPoint x: 109, startPoint y: 221, endPoint x: 17, endPoint y: 224, distance: 92.2
click at [17, 224] on div "Jeremy Hertzog Marketing & Customer Experience at Right This Way Flooring ***@g…" at bounding box center [95, 268] width 190 height 131
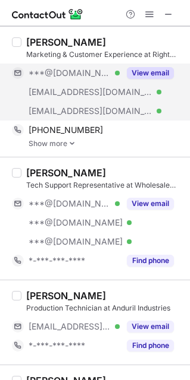
scroll to position [2074, 0]
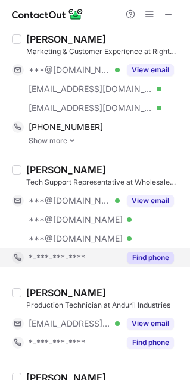
click at [143, 259] on button "Find phone" at bounding box center [150, 258] width 47 height 12
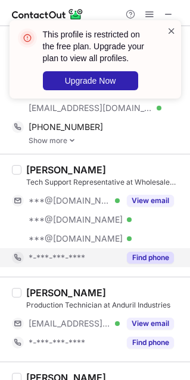
click at [171, 27] on span at bounding box center [171, 31] width 10 height 12
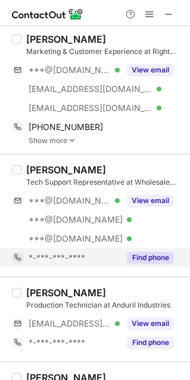
click at [152, 17] on span at bounding box center [149, 15] width 10 height 10
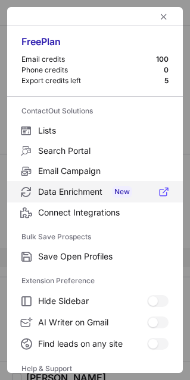
scroll to position [114, 0]
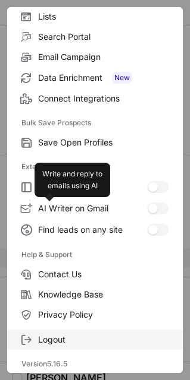
click at [95, 348] on label "Logout" at bounding box center [94, 340] width 175 height 20
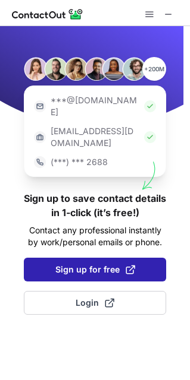
click at [61, 264] on span "Sign up for free" at bounding box center [95, 270] width 80 height 12
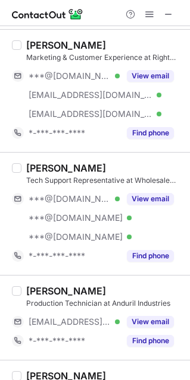
scroll to position [2055, 0]
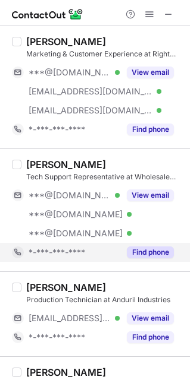
click at [161, 262] on div "Find phone" at bounding box center [146, 252] width 54 height 19
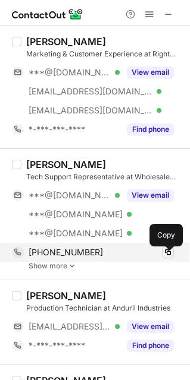
click at [168, 257] on span at bounding box center [168, 253] width 10 height 10
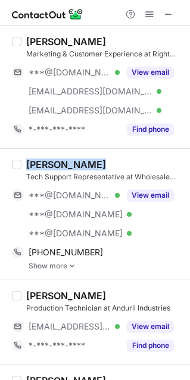
drag, startPoint x: 95, startPoint y: 171, endPoint x: 25, endPoint y: 171, distance: 70.2
click at [25, 171] on div "[PERSON_NAME] Tech Support Representative at Wholesale Payments ***@[DOMAIN_NAM…" at bounding box center [101, 215] width 161 height 112
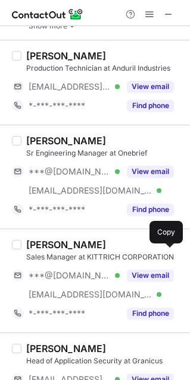
scroll to position [2301, 0]
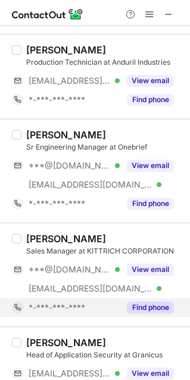
click at [166, 310] on button "Find phone" at bounding box center [150, 308] width 47 height 12
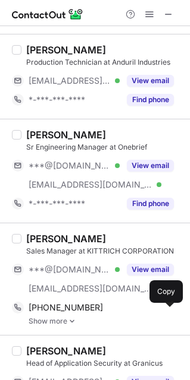
click at [166, 310] on span at bounding box center [168, 308] width 10 height 10
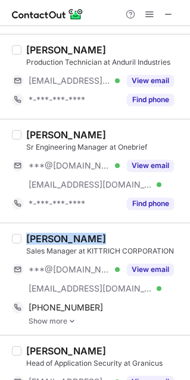
drag, startPoint x: 98, startPoint y: 243, endPoint x: 25, endPoint y: 232, distance: 73.8
click at [25, 232] on div "Jeremy Conant Sales Manager at KITTRICH CORPORATION ***@gmail.com Verified ***@…" at bounding box center [95, 279] width 190 height 112
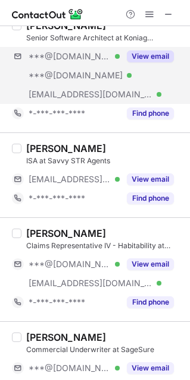
scroll to position [38, 0]
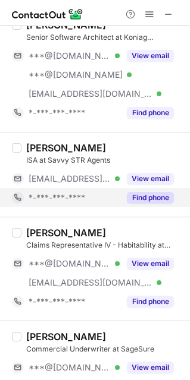
click at [154, 205] on div "Find phone" at bounding box center [146, 197] width 54 height 19
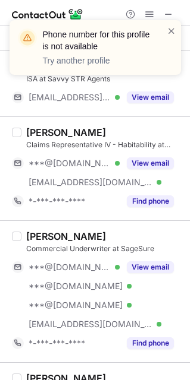
scroll to position [123, 0]
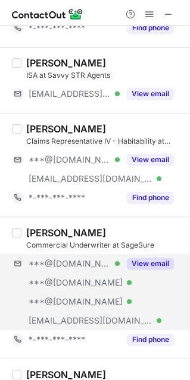
click at [162, 338] on button "Find phone" at bounding box center [150, 340] width 47 height 12
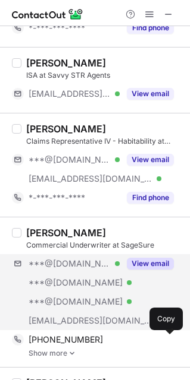
click at [163, 338] on span at bounding box center [168, 340] width 10 height 10
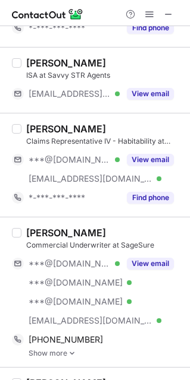
drag, startPoint x: 108, startPoint y: 231, endPoint x: 25, endPoint y: 232, distance: 82.6
click at [25, 232] on div "[PERSON_NAME] Commercial Underwriter at SageSure ***@[DOMAIN_NAME] Verified ***…" at bounding box center [101, 292] width 161 height 131
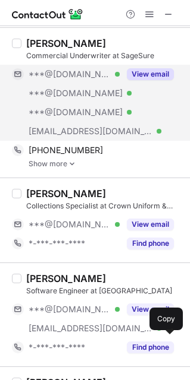
scroll to position [314, 0]
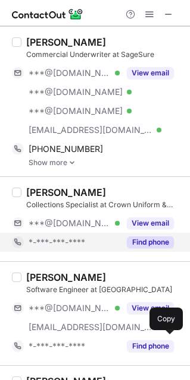
click at [140, 237] on button "Find phone" at bounding box center [150, 243] width 47 height 12
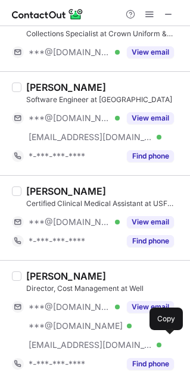
scroll to position [487, 0]
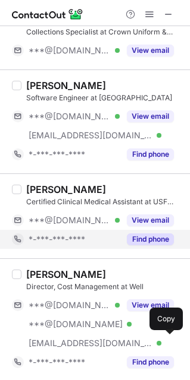
click at [171, 241] on button "Find phone" at bounding box center [150, 240] width 47 height 12
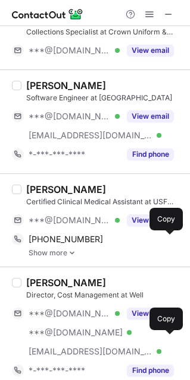
click at [171, 241] on span at bounding box center [168, 240] width 10 height 10
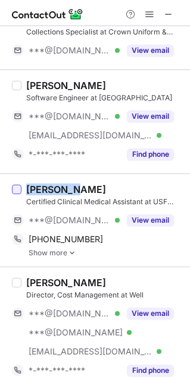
drag, startPoint x: 79, startPoint y: 192, endPoint x: 12, endPoint y: 193, distance: 66.6
click at [12, 193] on div "[PERSON_NAME] Certified Clinical Medical Assistant at USF Tampa General Physici…" at bounding box center [95, 220] width 190 height 93
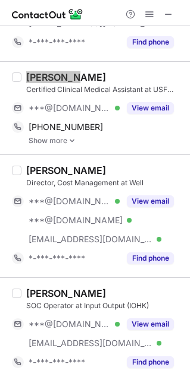
scroll to position [600, 0]
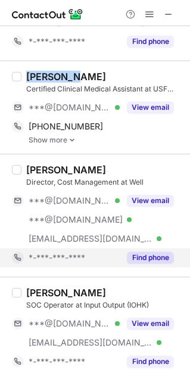
click at [149, 262] on button "Find phone" at bounding box center [150, 258] width 47 height 12
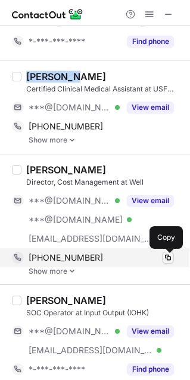
click at [168, 260] on span at bounding box center [168, 258] width 10 height 10
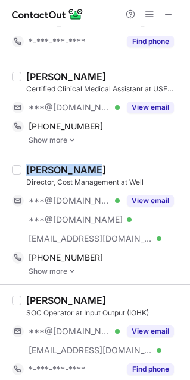
drag, startPoint x: 96, startPoint y: 168, endPoint x: 21, endPoint y: 175, distance: 75.2
click at [21, 175] on div "[PERSON_NAME] Director, Cost Management at Well ***@[DOMAIN_NAME] Verified ***@…" at bounding box center [101, 220] width 161 height 112
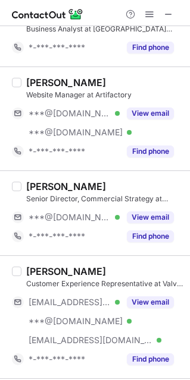
scroll to position [989, 0]
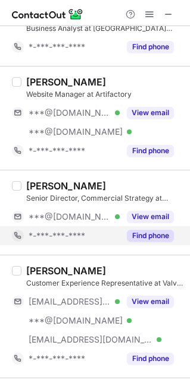
click at [161, 241] on button "Find phone" at bounding box center [150, 236] width 47 height 12
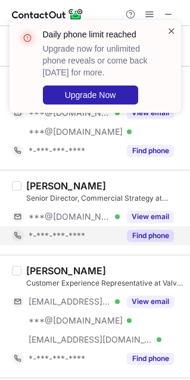
click at [168, 29] on span at bounding box center [171, 31] width 10 height 12
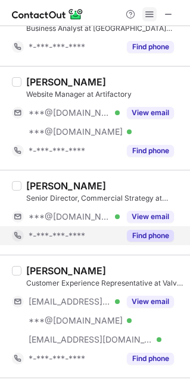
click at [150, 14] on span at bounding box center [149, 15] width 10 height 10
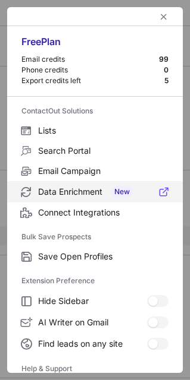
scroll to position [114, 0]
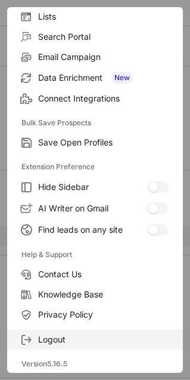
click at [132, 338] on span "Logout" at bounding box center [103, 340] width 130 height 11
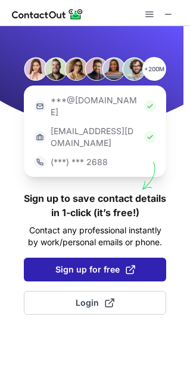
click at [78, 264] on span "Sign up for free" at bounding box center [95, 270] width 80 height 12
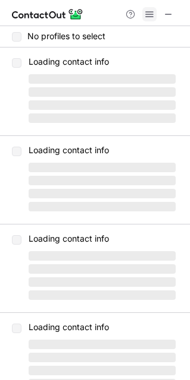
click at [149, 15] on span at bounding box center [149, 15] width 10 height 10
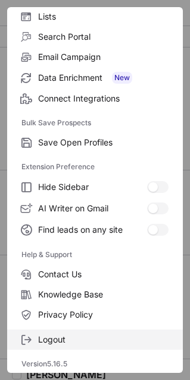
click at [96, 347] on label "Logout" at bounding box center [94, 340] width 175 height 20
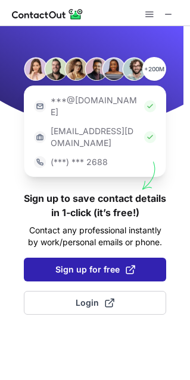
click at [61, 264] on span "Sign up for free" at bounding box center [95, 270] width 80 height 12
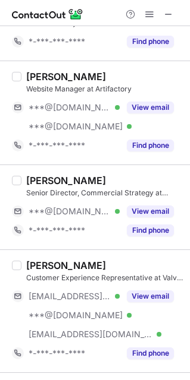
scroll to position [1008, 0]
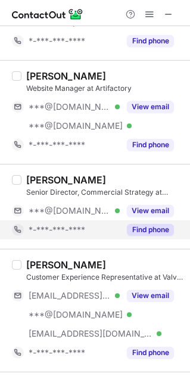
click at [137, 233] on button "Find phone" at bounding box center [150, 230] width 47 height 12
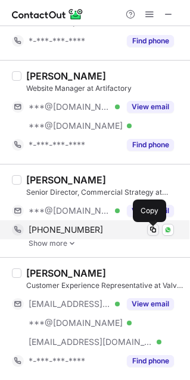
click at [156, 233] on span at bounding box center [153, 230] width 10 height 10
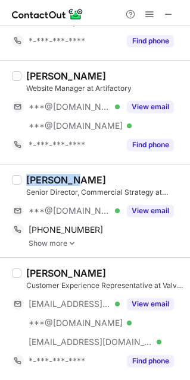
drag, startPoint x: 80, startPoint y: 183, endPoint x: 26, endPoint y: 182, distance: 54.7
click at [26, 182] on div "[PERSON_NAME]" at bounding box center [104, 180] width 156 height 12
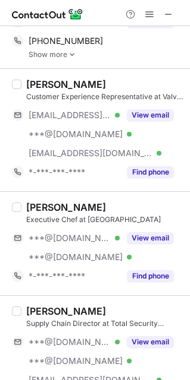
scroll to position [1197, 0]
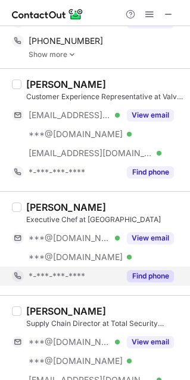
click at [141, 286] on div "Find phone" at bounding box center [146, 276] width 54 height 19
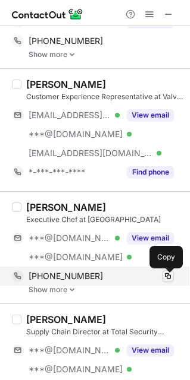
click at [166, 276] on span at bounding box center [168, 277] width 10 height 10
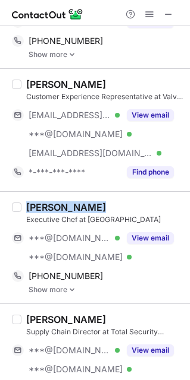
drag, startPoint x: 98, startPoint y: 210, endPoint x: 18, endPoint y: 203, distance: 80.0
click at [18, 203] on div "[PERSON_NAME] Executive Chef at [GEOGRAPHIC_DATA] Country Club ***@[DOMAIN_NAME…" at bounding box center [95, 247] width 190 height 112
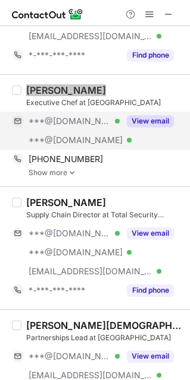
scroll to position [1329, 0]
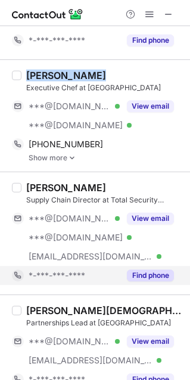
click at [163, 278] on button "Find phone" at bounding box center [150, 276] width 47 height 12
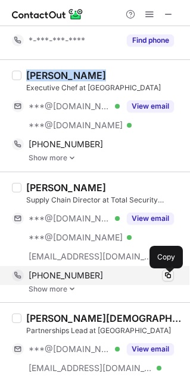
click at [166, 278] on span at bounding box center [168, 276] width 10 height 10
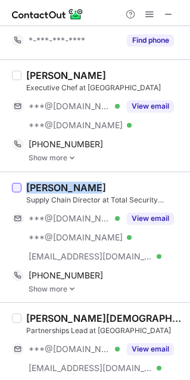
drag, startPoint x: 95, startPoint y: 188, endPoint x: 20, endPoint y: 190, distance: 74.9
click at [20, 190] on div "[PERSON_NAME] Supply Chain Director at Total Security Solutions ***@[DOMAIN_NAM…" at bounding box center [95, 237] width 190 height 131
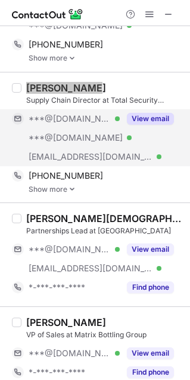
scroll to position [1430, 0]
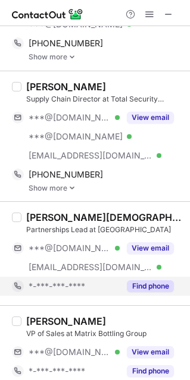
click at [166, 296] on div "Find phone" at bounding box center [146, 286] width 54 height 19
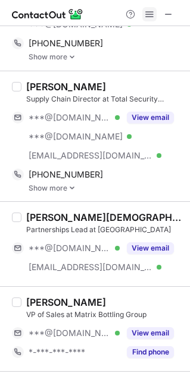
click at [152, 16] on span at bounding box center [149, 15] width 10 height 10
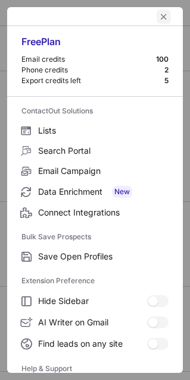
click at [159, 14] on span "left-button" at bounding box center [164, 17] width 10 height 10
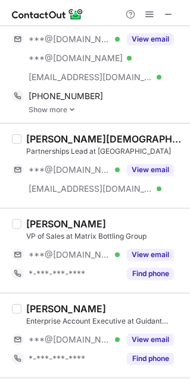
scroll to position [1515, 0]
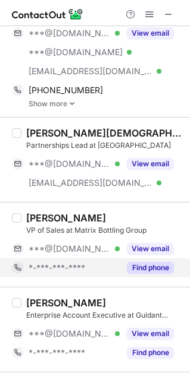
click at [166, 274] on button "Find phone" at bounding box center [150, 268] width 47 height 12
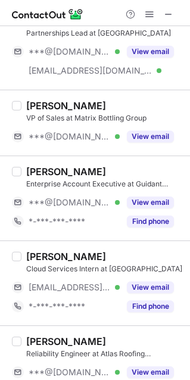
scroll to position [1638, 0]
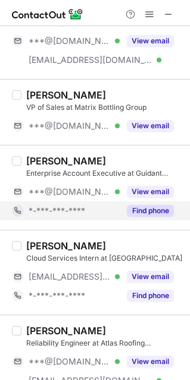
click at [147, 212] on button "Find phone" at bounding box center [150, 211] width 47 height 12
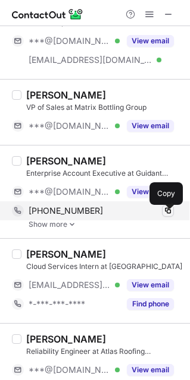
click at [170, 212] on span at bounding box center [168, 211] width 10 height 10
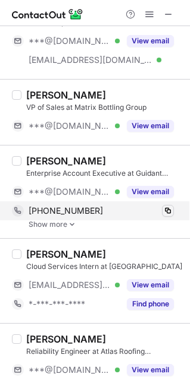
click at [170, 212] on span at bounding box center [168, 211] width 10 height 10
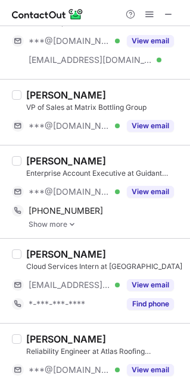
drag, startPoint x: 102, startPoint y: 164, endPoint x: 25, endPoint y: 165, distance: 77.3
click at [25, 165] on div "[PERSON_NAME] Enterprise Account Executive at Guidant Power ***@[DOMAIN_NAME] V…" at bounding box center [101, 192] width 161 height 74
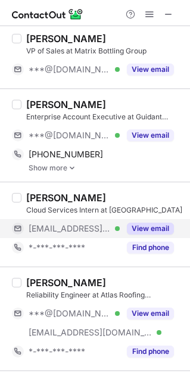
scroll to position [1695, 0]
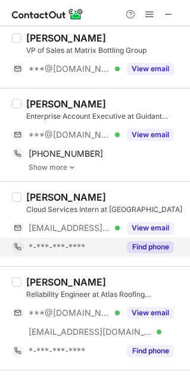
click at [140, 248] on button "Find phone" at bounding box center [150, 247] width 47 height 12
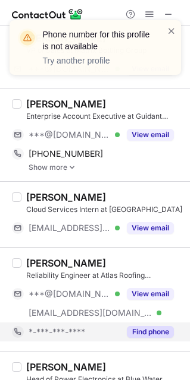
click at [158, 335] on button "Find phone" at bounding box center [150, 332] width 47 height 12
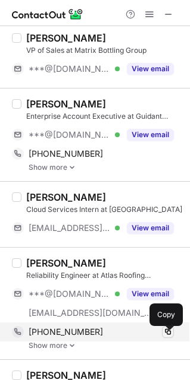
click at [168, 337] on span at bounding box center [168, 333] width 10 height 10
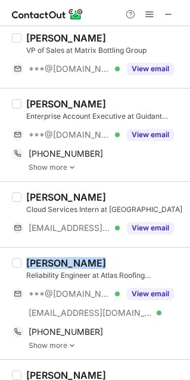
drag, startPoint x: 100, startPoint y: 269, endPoint x: 5, endPoint y: 275, distance: 94.7
click at [5, 275] on div "[PERSON_NAME] Reliability Engineer at Atlas Roofing Corporation ***@[DOMAIN_NAM…" at bounding box center [95, 303] width 190 height 112
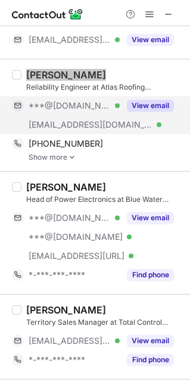
scroll to position [1884, 0]
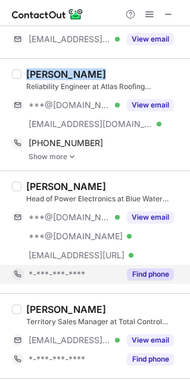
click at [138, 281] on button "Find phone" at bounding box center [150, 275] width 47 height 12
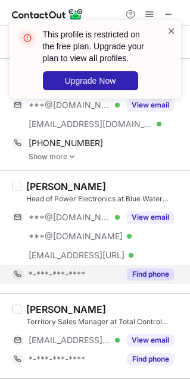
click at [168, 29] on span at bounding box center [171, 31] width 10 height 12
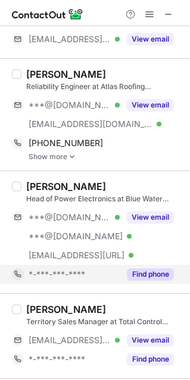
click at [149, 18] on span at bounding box center [149, 15] width 10 height 10
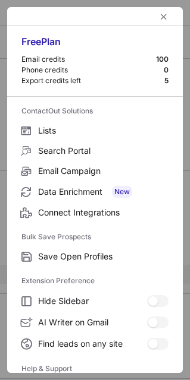
scroll to position [114, 0]
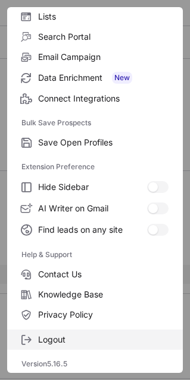
click at [100, 347] on label "Logout" at bounding box center [94, 340] width 175 height 20
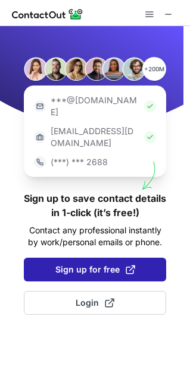
click at [70, 264] on span "Sign up for free" at bounding box center [95, 270] width 80 height 12
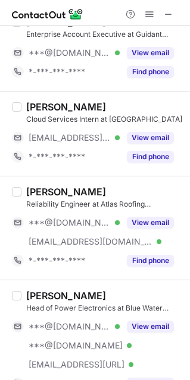
scroll to position [1798, 0]
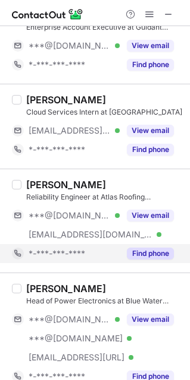
click at [161, 258] on button "Find phone" at bounding box center [150, 254] width 47 height 12
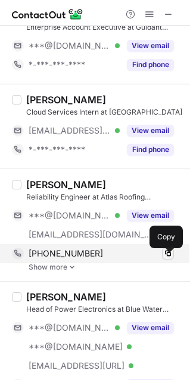
click at [166, 258] on span at bounding box center [168, 254] width 10 height 10
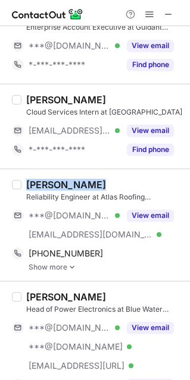
drag, startPoint x: 96, startPoint y: 189, endPoint x: 21, endPoint y: 189, distance: 74.9
click at [21, 189] on div "[PERSON_NAME] Reliability Engineer at Atlas Roofing Corporation ***@[DOMAIN_NAM…" at bounding box center [101, 225] width 161 height 93
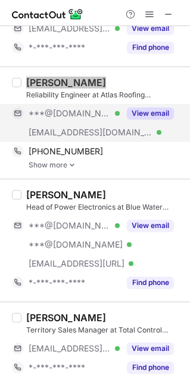
scroll to position [1900, 0]
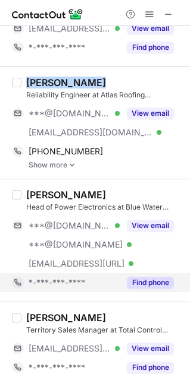
click at [162, 285] on button "Find phone" at bounding box center [150, 283] width 47 height 12
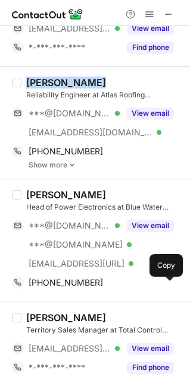
click at [163, 285] on span at bounding box center [168, 283] width 10 height 10
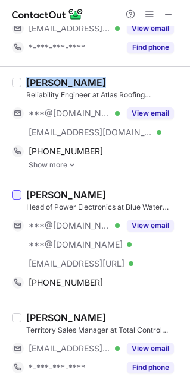
drag, startPoint x: 114, startPoint y: 197, endPoint x: 18, endPoint y: 197, distance: 95.7
click at [18, 197] on div "Jeremy Baranoski Head of Power Electronics at Blue Water Autonomy ***@gmail.com…" at bounding box center [95, 240] width 190 height 123
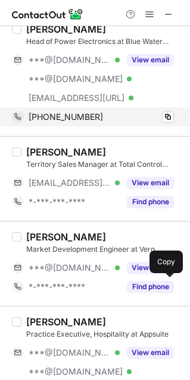
scroll to position [2067, 0]
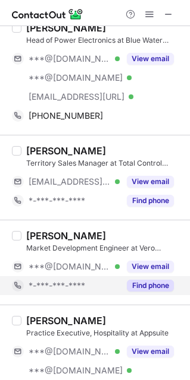
click at [161, 292] on button "Find phone" at bounding box center [150, 286] width 47 height 12
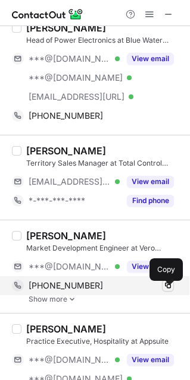
click at [166, 289] on span at bounding box center [168, 286] width 10 height 10
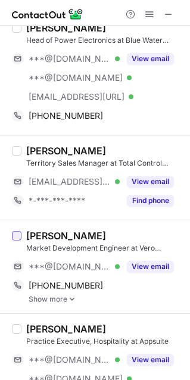
drag, startPoint x: 117, startPoint y: 239, endPoint x: 20, endPoint y: 241, distance: 96.9
click at [20, 241] on div "Jeremy McDonald Market Development Engineer at Vero Networks ***@hotmail.com Ve…" at bounding box center [95, 266] width 190 height 93
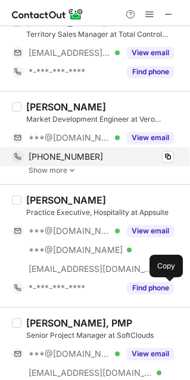
scroll to position [2232, 0]
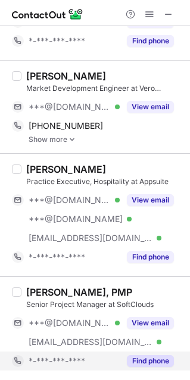
click at [158, 360] on button "Find phone" at bounding box center [150, 361] width 47 height 12
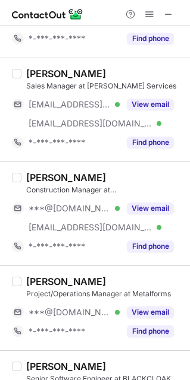
scroll to position [0, 0]
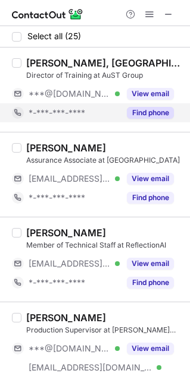
click at [164, 112] on button "Find phone" at bounding box center [150, 113] width 47 height 12
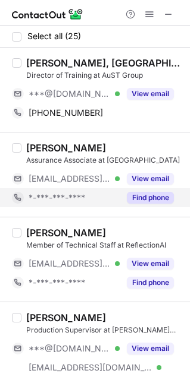
click at [165, 196] on button "Find phone" at bounding box center [150, 198] width 47 height 12
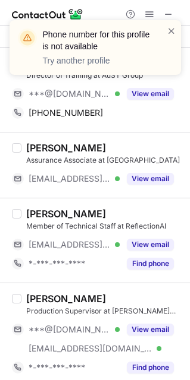
click at [141, 282] on div "Jeremy Berman Member of Technical Staff at ReflectionAI ***@reflection.ai Verif…" at bounding box center [95, 240] width 190 height 85
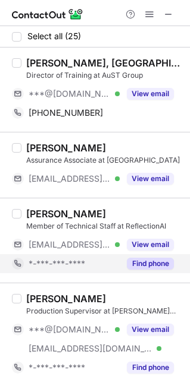
click at [150, 265] on button "Find phone" at bounding box center [150, 264] width 47 height 12
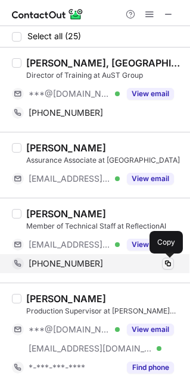
click at [165, 265] on span at bounding box center [168, 264] width 10 height 10
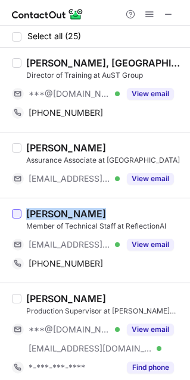
drag, startPoint x: 109, startPoint y: 210, endPoint x: 14, endPoint y: 211, distance: 95.1
click at [14, 211] on div "[PERSON_NAME] Member of Technical Staff at ReflectionAI [EMAIL_ADDRESS][URL] Ve…" at bounding box center [95, 240] width 190 height 85
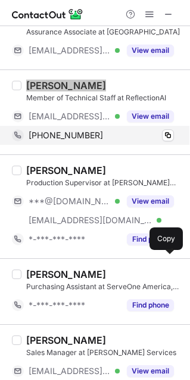
scroll to position [180, 0]
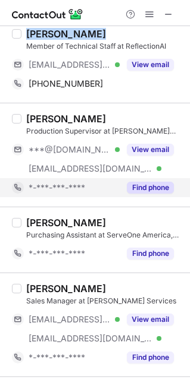
click at [150, 184] on button "Find phone" at bounding box center [150, 188] width 47 height 12
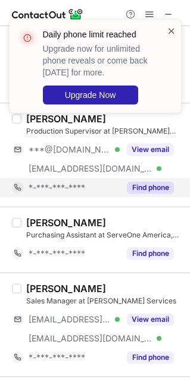
click at [170, 27] on span at bounding box center [171, 31] width 10 height 12
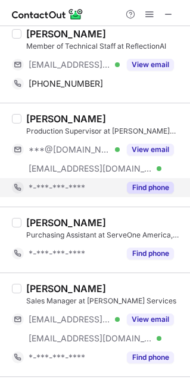
click at [149, 14] on span at bounding box center [149, 15] width 10 height 10
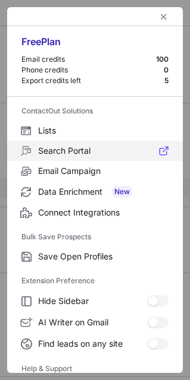
scroll to position [114, 0]
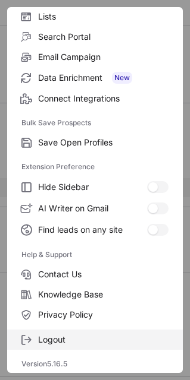
click at [95, 342] on span "Logout" at bounding box center [103, 340] width 130 height 11
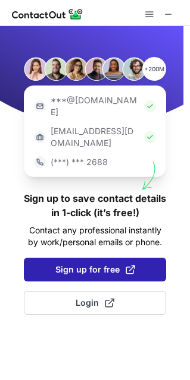
click at [95, 258] on button "Sign up for free" at bounding box center [95, 270] width 142 height 24
click at [82, 264] on span "Sign up for free" at bounding box center [95, 270] width 80 height 12
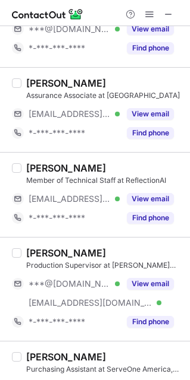
scroll to position [68, 0]
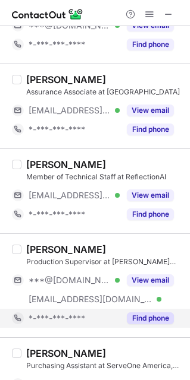
click at [158, 313] on button "Find phone" at bounding box center [150, 319] width 47 height 12
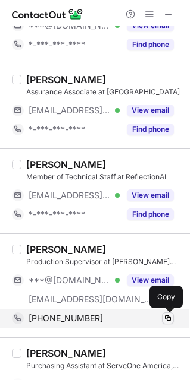
click at [168, 320] on span at bounding box center [168, 319] width 10 height 10
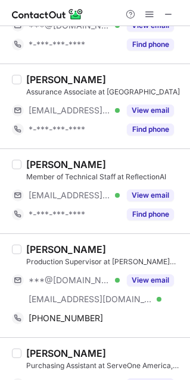
drag, startPoint x: 104, startPoint y: 250, endPoint x: 21, endPoint y: 250, distance: 82.6
click at [21, 250] on div "Jeremy Brackett Production Supervisor at Mitchell Plastics ***@gmail.com Verifi…" at bounding box center [101, 286] width 161 height 84
drag, startPoint x: 59, startPoint y: 263, endPoint x: 64, endPoint y: 229, distance: 34.3
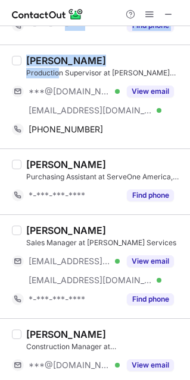
scroll to position [259, 0]
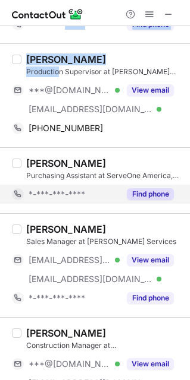
click at [143, 199] on button "Find phone" at bounding box center [150, 194] width 47 height 12
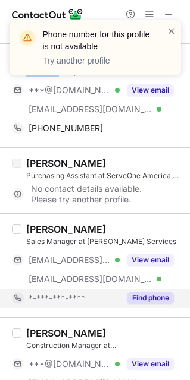
click at [158, 301] on button "Find phone" at bounding box center [150, 298] width 47 height 12
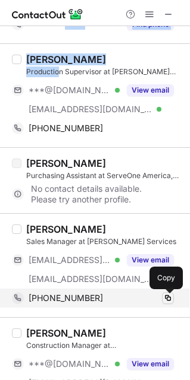
click at [166, 301] on span at bounding box center [168, 299] width 10 height 10
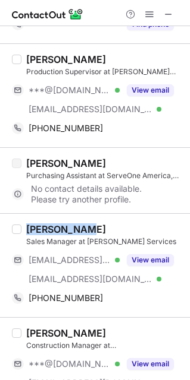
drag, startPoint x: 93, startPoint y: 226, endPoint x: 24, endPoint y: 227, distance: 69.6
click at [24, 227] on div "Jeremy Doan Sales Manager at Sila Services ***@tivejo.com Verified ***@zbzoom.n…" at bounding box center [101, 266] width 161 height 84
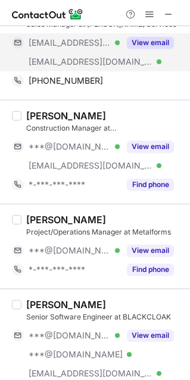
scroll to position [476, 0]
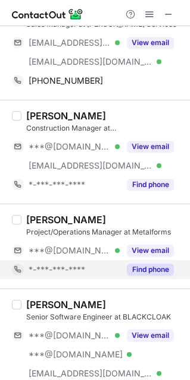
click at [148, 270] on button "Find phone" at bounding box center [150, 270] width 47 height 12
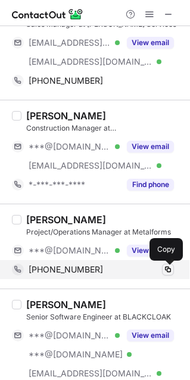
click at [165, 270] on span at bounding box center [168, 270] width 10 height 10
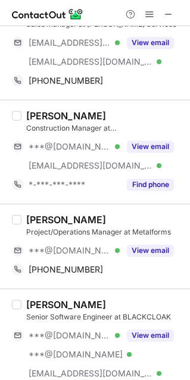
drag, startPoint x: 102, startPoint y: 221, endPoint x: 24, endPoint y: 219, distance: 78.5
click at [24, 219] on div "Jeremy Sellers Project/Operations Manager at Metalforms ***@gmail.com Verified …" at bounding box center [101, 246] width 161 height 65
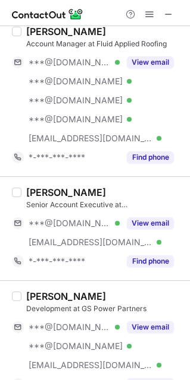
scroll to position [1024, 0]
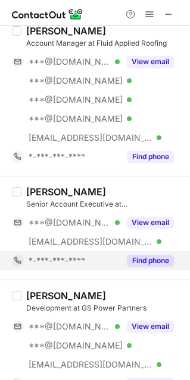
click at [141, 264] on button "Find phone" at bounding box center [150, 261] width 47 height 12
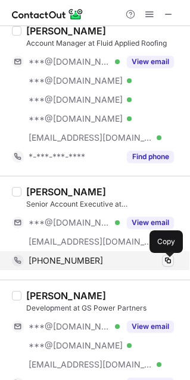
click at [169, 263] on span at bounding box center [168, 261] width 10 height 10
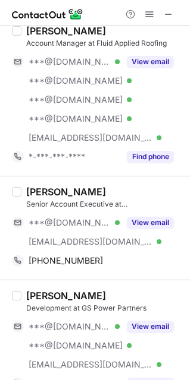
drag, startPoint x: 98, startPoint y: 192, endPoint x: 24, endPoint y: 184, distance: 74.8
click at [24, 184] on div "Jeremy Blanton Senior Account Executive at TPM ***@yahoo.com Verified ***@tpm.c…" at bounding box center [95, 228] width 190 height 104
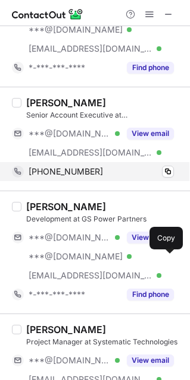
scroll to position [1118, 0]
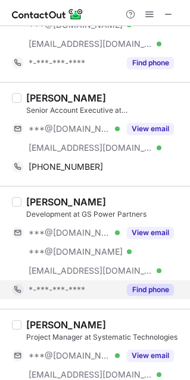
click at [161, 300] on div "Find phone" at bounding box center [146, 290] width 54 height 19
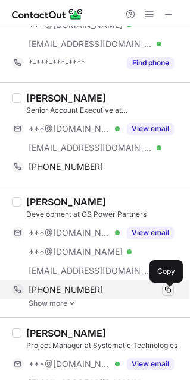
click at [168, 292] on span at bounding box center [168, 290] width 10 height 10
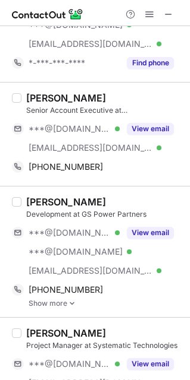
drag, startPoint x: 105, startPoint y: 205, endPoint x: 24, endPoint y: 207, distance: 81.5
click at [24, 207] on div "Jeremy Walrond Development at GS Power Partners ***@gmail.com Verified ***@gmai…" at bounding box center [101, 252] width 161 height 112
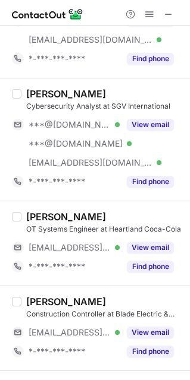
scroll to position [1636, 0]
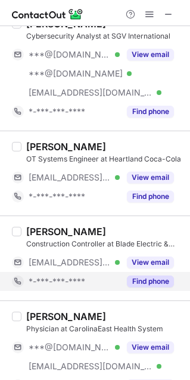
click at [157, 288] on button "Find phone" at bounding box center [150, 282] width 47 height 12
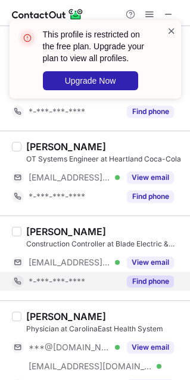
click at [168, 28] on span at bounding box center [171, 31] width 10 height 12
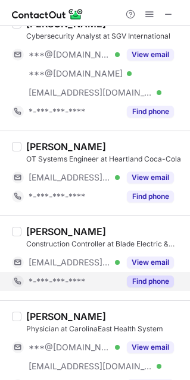
click at [150, 12] on span at bounding box center [149, 15] width 10 height 10
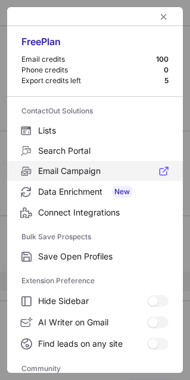
scroll to position [159, 0]
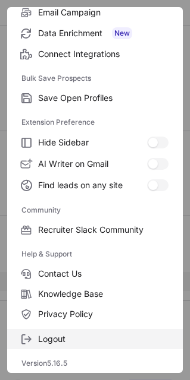
click at [86, 339] on span "Logout" at bounding box center [103, 339] width 130 height 11
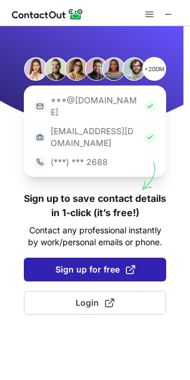
click at [77, 258] on button "Sign up for free" at bounding box center [95, 270] width 142 height 24
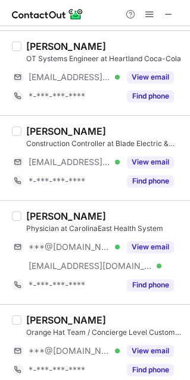
scroll to position [1729, 0]
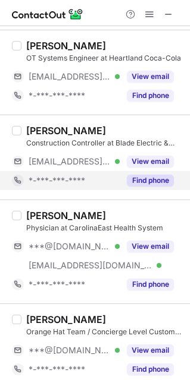
click at [141, 187] on button "Find phone" at bounding box center [150, 181] width 47 height 12
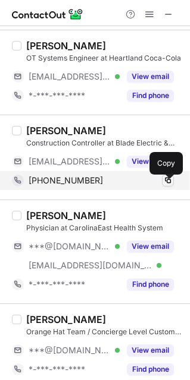
click at [169, 185] on span at bounding box center [168, 181] width 10 height 10
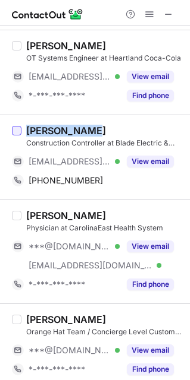
drag, startPoint x: 88, startPoint y: 134, endPoint x: 14, endPoint y: 133, distance: 73.7
click at [14, 133] on div "Jeremy Biagi Construction Controller at Blade Electric & Technologies LLC ***@b…" at bounding box center [95, 157] width 190 height 85
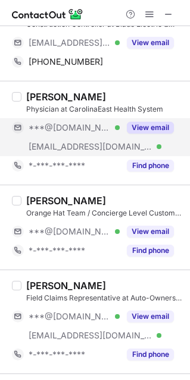
scroll to position [1859, 0]
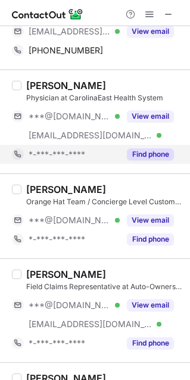
click at [156, 161] on button "Find phone" at bounding box center [150, 155] width 47 height 12
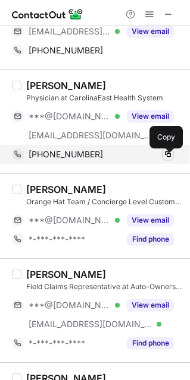
click at [171, 159] on span at bounding box center [168, 155] width 10 height 10
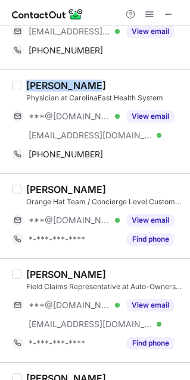
drag, startPoint x: 97, startPoint y: 87, endPoint x: 26, endPoint y: 86, distance: 71.3
click at [26, 86] on div "[PERSON_NAME]" at bounding box center [104, 86] width 156 height 12
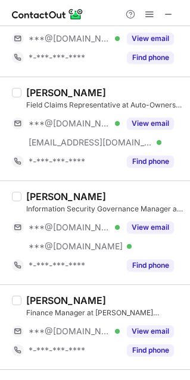
scroll to position [2108, 0]
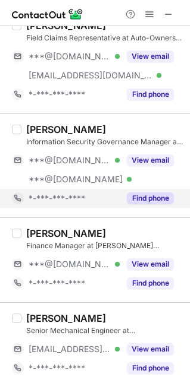
click at [153, 203] on button "Find phone" at bounding box center [150, 199] width 47 height 12
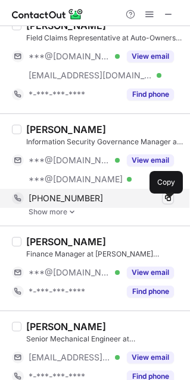
click at [166, 203] on span at bounding box center [168, 199] width 10 height 10
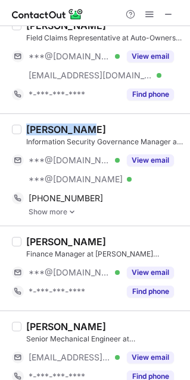
drag, startPoint x: 95, startPoint y: 135, endPoint x: 7, endPoint y: 134, distance: 88.0
click at [7, 134] on div "Jeremy Wade Information Security Governance Manager at BHG Financial ***@gmail.…" at bounding box center [95, 170] width 190 height 112
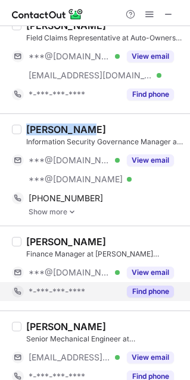
click at [129, 295] on button "Find phone" at bounding box center [150, 292] width 47 height 12
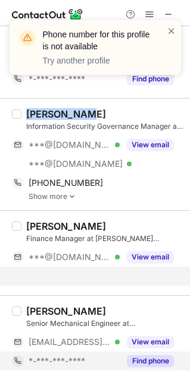
scroll to position [2110, 0]
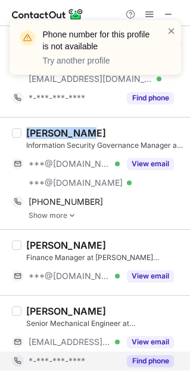
click at [156, 360] on button "Find phone" at bounding box center [150, 361] width 47 height 12
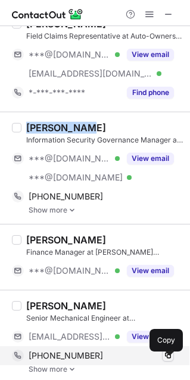
click at [165, 360] on span at bounding box center [168, 356] width 10 height 10
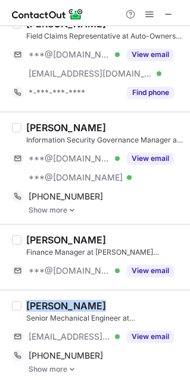
drag, startPoint x: 104, startPoint y: 312, endPoint x: 25, endPoint y: 312, distance: 79.1
click at [25, 312] on div "Jeremy Kneipp Senior Mechanical Engineer at Fike Corporation ***@fike.com Verif…" at bounding box center [101, 337] width 161 height 74
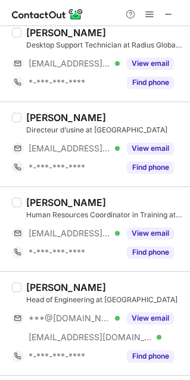
scroll to position [0, 0]
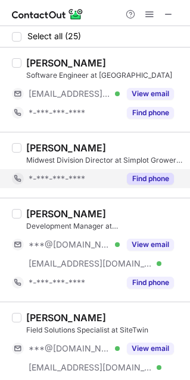
click at [152, 178] on button "Find phone" at bounding box center [150, 179] width 47 height 12
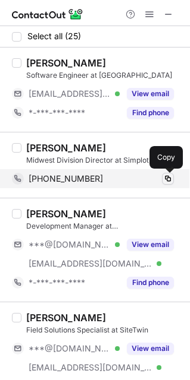
click at [164, 177] on span at bounding box center [168, 179] width 10 height 10
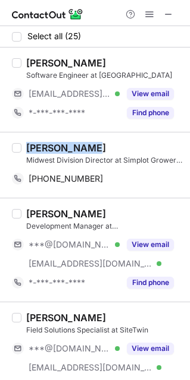
drag, startPoint x: 109, startPoint y: 149, endPoint x: 22, endPoint y: 144, distance: 87.5
click at [22, 144] on div "Jeremy Couch Midwest Division Director at Simplot Grower Solutions +18704865046…" at bounding box center [101, 165] width 161 height 46
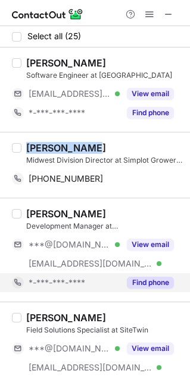
click at [158, 283] on button "Find phone" at bounding box center [150, 283] width 47 height 12
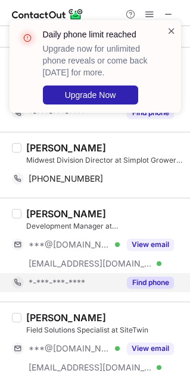
click at [168, 28] on span at bounding box center [171, 31] width 10 height 12
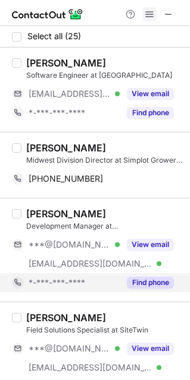
click at [150, 14] on span at bounding box center [149, 15] width 10 height 10
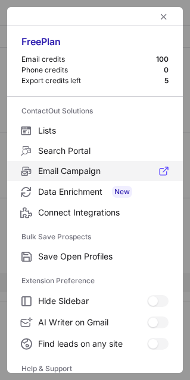
scroll to position [114, 0]
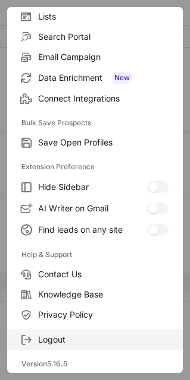
click at [106, 348] on label "Logout" at bounding box center [94, 340] width 175 height 20
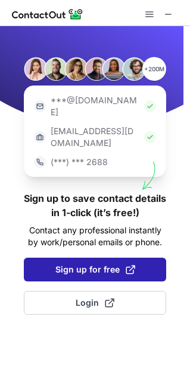
click at [68, 264] on span "Sign up for free" at bounding box center [95, 270] width 80 height 12
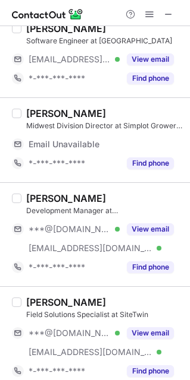
scroll to position [36, 0]
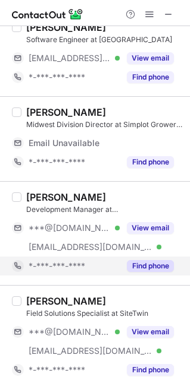
click at [159, 269] on button "Find phone" at bounding box center [150, 266] width 47 height 12
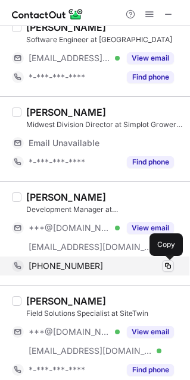
click at [166, 269] on span at bounding box center [168, 267] width 10 height 10
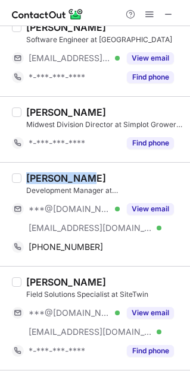
drag, startPoint x: 95, startPoint y: 175, endPoint x: 22, endPoint y: 175, distance: 72.5
click at [22, 175] on div "Jeremy Akin Development Manager at BayWa r.e. Americas ***@gmail.com Verified *…" at bounding box center [101, 214] width 161 height 84
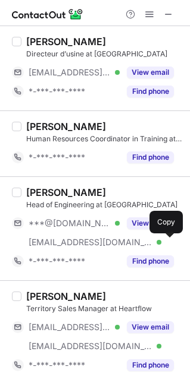
scroll to position [448, 0]
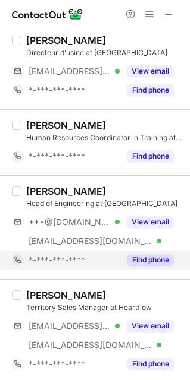
click at [158, 266] on button "Find phone" at bounding box center [150, 260] width 47 height 12
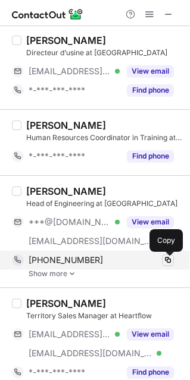
click at [172, 262] on button at bounding box center [168, 260] width 12 height 12
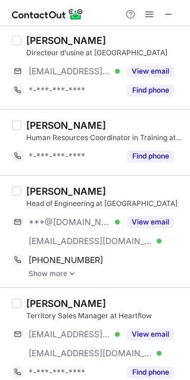
drag, startPoint x: 109, startPoint y: 188, endPoint x: 13, endPoint y: 182, distance: 96.5
click at [13, 182] on div "Jeremy McEntire Head of Engineering at Wander ***@gmail.com Verified ***@wander…" at bounding box center [95, 231] width 190 height 112
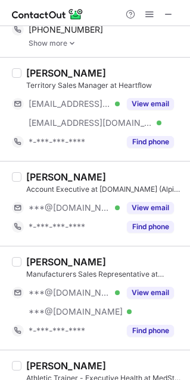
scroll to position [679, 0]
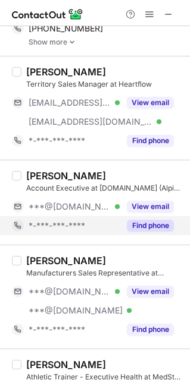
click at [158, 232] on button "Find phone" at bounding box center [150, 226] width 47 height 12
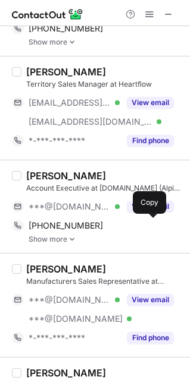
click at [158, 231] on div "+14085990548" at bounding box center [101, 226] width 145 height 11
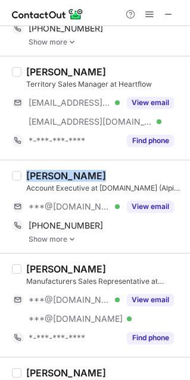
drag, startPoint x: 95, startPoint y: 182, endPoint x: 25, endPoint y: 163, distance: 72.7
click at [25, 163] on div "Jeremy Hollar Account Executive at AIQ.com (Alpine IQ) ***@gmail.com Verified V…" at bounding box center [95, 206] width 190 height 93
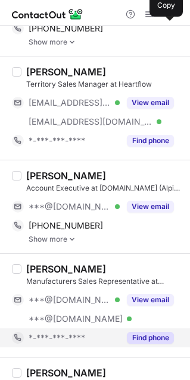
click at [153, 333] on div "Find phone" at bounding box center [146, 338] width 54 height 19
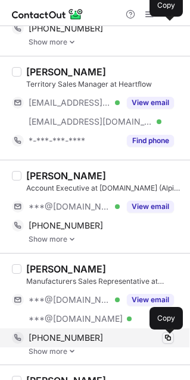
click at [168, 342] on span at bounding box center [168, 338] width 10 height 10
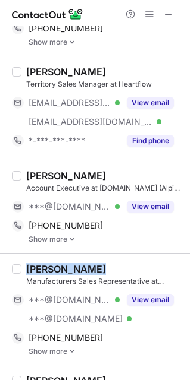
drag, startPoint x: 102, startPoint y: 267, endPoint x: 25, endPoint y: 266, distance: 76.7
click at [25, 266] on div "Jeremy Farrow Manufacturers Sales Representative at Diversified Spec. Sales, In…" at bounding box center [101, 309] width 161 height 93
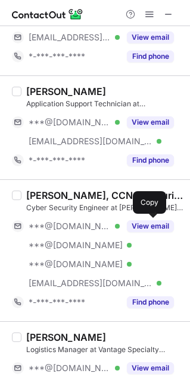
scroll to position [1055, 0]
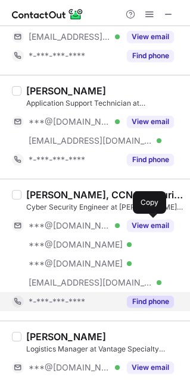
click at [136, 305] on button "Find phone" at bounding box center [150, 302] width 47 height 12
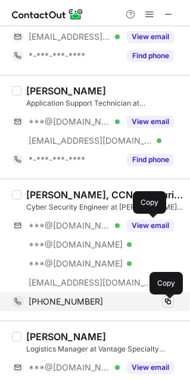
click at [165, 303] on span at bounding box center [168, 302] width 10 height 10
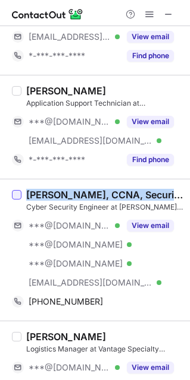
drag, startPoint x: 175, startPoint y: 197, endPoint x: 14, endPoint y: 195, distance: 160.5
click at [14, 195] on div "Jeremy Celmer, CCNA, Security Plus Cyber Security Engineer at Billy Graham Evan…" at bounding box center [95, 250] width 190 height 142
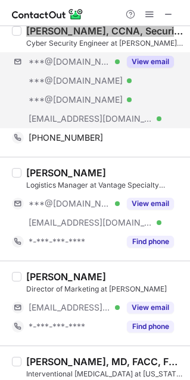
scroll to position [1219, 0]
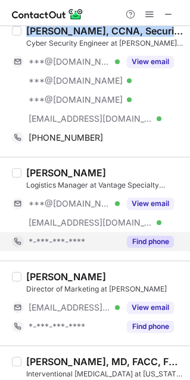
click at [145, 243] on button "Find phone" at bounding box center [150, 242] width 47 height 12
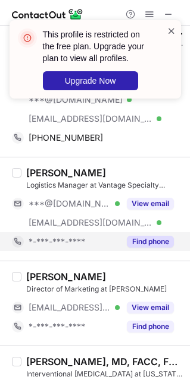
click at [172, 30] on span at bounding box center [171, 31] width 10 height 12
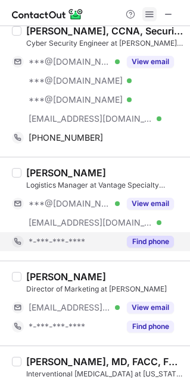
click at [150, 15] on span at bounding box center [149, 15] width 10 height 10
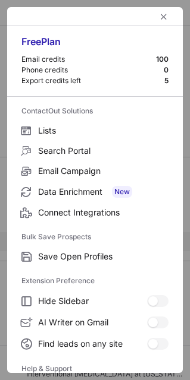
scroll to position [114, 0]
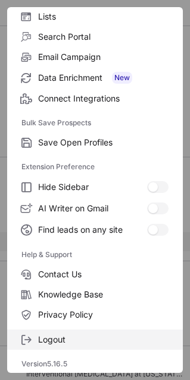
click at [93, 333] on label "Logout" at bounding box center [94, 340] width 175 height 20
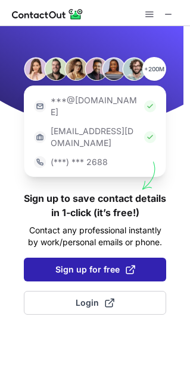
click at [83, 264] on span "Sign up for free" at bounding box center [95, 270] width 80 height 12
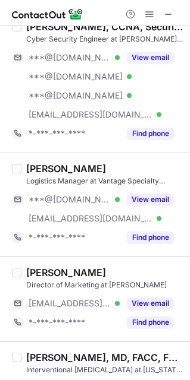
scroll to position [1256, 0]
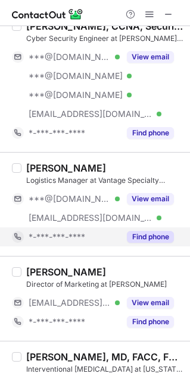
click at [138, 243] on button "Find phone" at bounding box center [150, 237] width 47 height 12
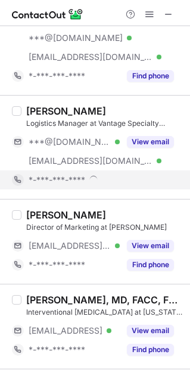
scroll to position [1199, 0]
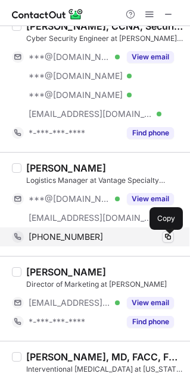
click at [168, 242] on span at bounding box center [168, 237] width 10 height 10
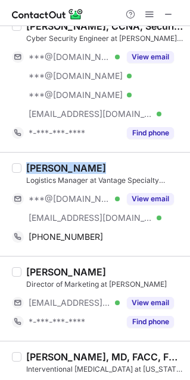
drag, startPoint x: 96, startPoint y: 169, endPoint x: 24, endPoint y: 166, distance: 72.6
click at [24, 166] on div "Jeremy Spisak Logistics Manager at Vantage Specialty Chemicals ***@gmail.com Ve…" at bounding box center [101, 204] width 161 height 84
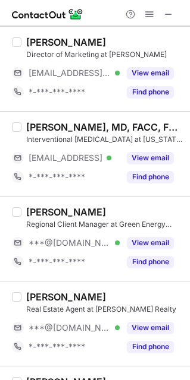
scroll to position [1430, 0]
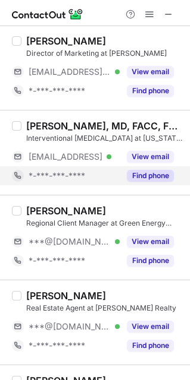
click at [156, 182] on button "Find phone" at bounding box center [150, 176] width 47 height 12
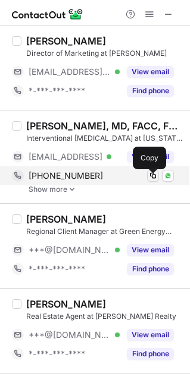
click at [150, 177] on span at bounding box center [153, 176] width 10 height 10
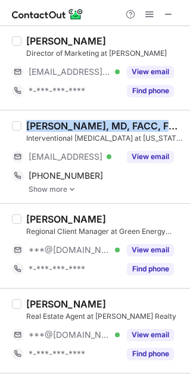
drag, startPoint x: 178, startPoint y: 125, endPoint x: 23, endPoint y: 118, distance: 155.3
click at [23, 118] on div "Jeremy S. Bock, MD, FACC, FSCAI Interventional Cardiologist at Virginia Heart *…" at bounding box center [95, 156] width 190 height 93
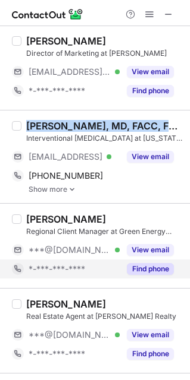
click at [155, 275] on button "Find phone" at bounding box center [150, 269] width 47 height 12
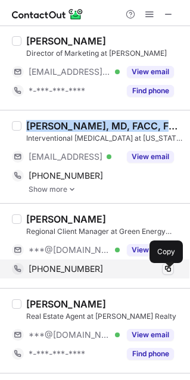
click at [166, 274] on span at bounding box center [168, 270] width 10 height 10
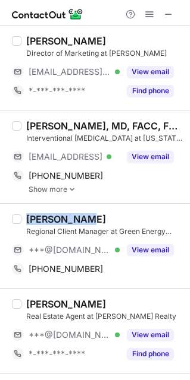
drag, startPoint x: 88, startPoint y: 222, endPoint x: 4, endPoint y: 225, distance: 83.9
click at [4, 225] on div "Jeremy Duff Regional Client Manager at Green Energy Technical Services Group **…" at bounding box center [95, 245] width 190 height 85
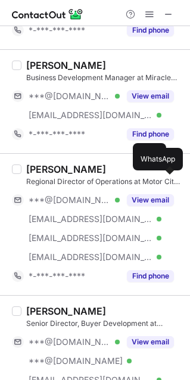
scroll to position [1859, 0]
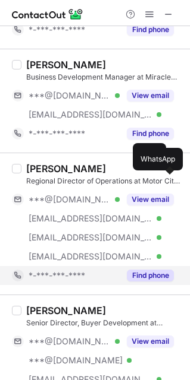
click at [143, 280] on button "Find phone" at bounding box center [150, 276] width 47 height 12
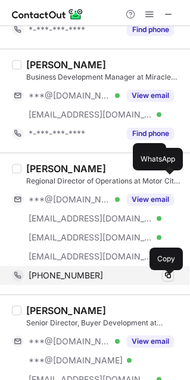
click at [166, 278] on span at bounding box center [168, 276] width 10 height 10
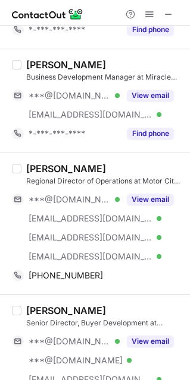
drag, startPoint x: 111, startPoint y: 171, endPoint x: 24, endPoint y: 168, distance: 87.5
click at [24, 168] on div "Jeremy LaForest Regional Director of Operations at Motor City Dental Partners *…" at bounding box center [101, 224] width 161 height 122
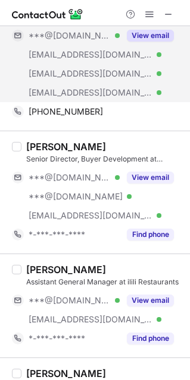
scroll to position [2027, 0]
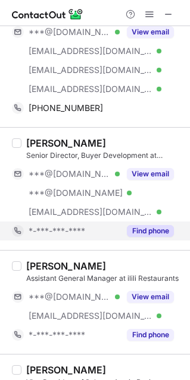
click at [154, 229] on div "Find phone" at bounding box center [146, 231] width 54 height 19
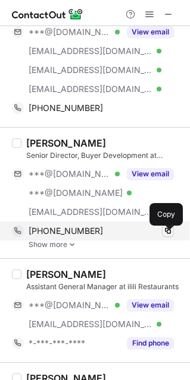
click at [169, 233] on span at bounding box center [168, 231] width 10 height 10
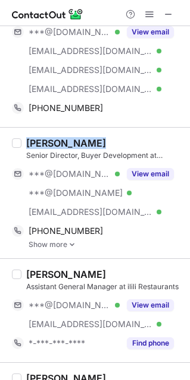
drag, startPoint x: 102, startPoint y: 146, endPoint x: 21, endPoint y: 140, distance: 80.5
click at [21, 140] on div "Jeremy Weiner Senior Director, Buyer Development at Media.net ***@gmail.com Ver…" at bounding box center [95, 192] width 190 height 131
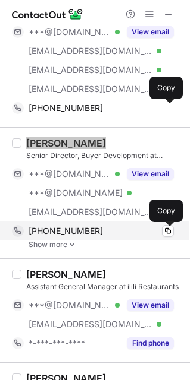
scroll to position [2099, 0]
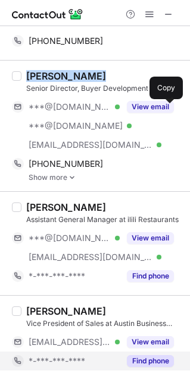
click at [145, 363] on button "Find phone" at bounding box center [150, 361] width 47 height 12
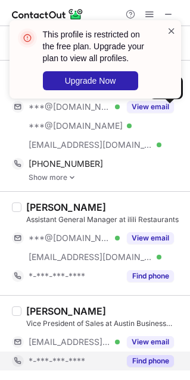
click at [173, 29] on span at bounding box center [171, 31] width 10 height 12
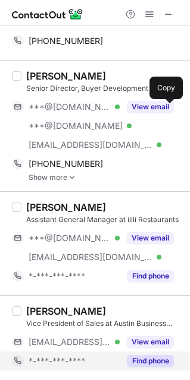
click at [147, 14] on span at bounding box center [149, 15] width 10 height 10
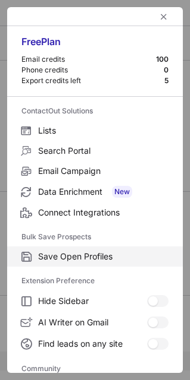
scroll to position [159, 0]
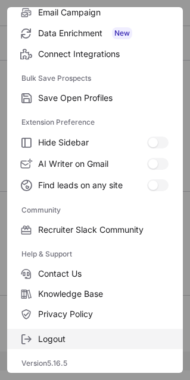
click at [95, 335] on span "Logout" at bounding box center [103, 339] width 130 height 11
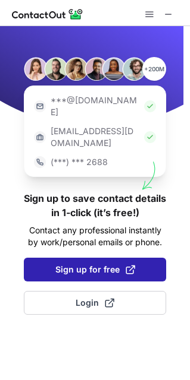
click at [132, 258] on button "Sign up for free" at bounding box center [95, 270] width 142 height 24
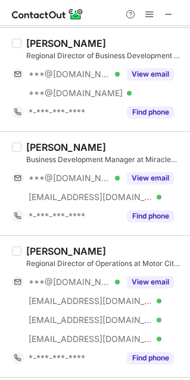
scroll to position [2140, 0]
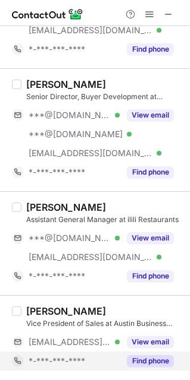
click at [153, 367] on button "Find phone" at bounding box center [150, 361] width 47 height 12
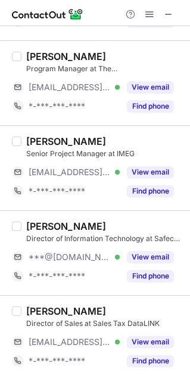
scroll to position [2349, 0]
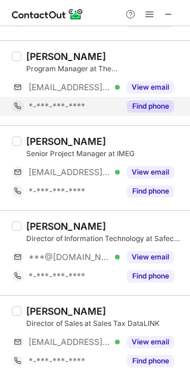
click at [162, 108] on button "Find phone" at bounding box center [150, 106] width 47 height 12
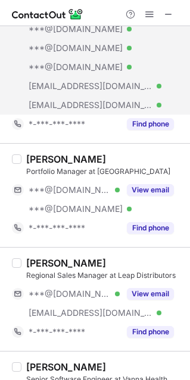
scroll to position [0, 0]
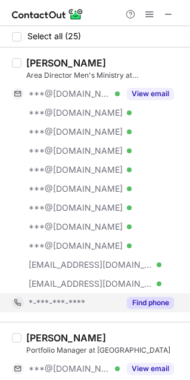
click at [157, 306] on button "Find phone" at bounding box center [150, 303] width 47 height 12
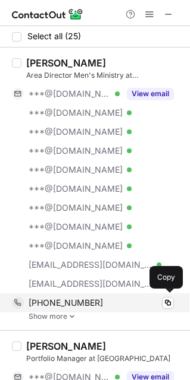
click at [173, 304] on div "+14074060150" at bounding box center [101, 303] width 145 height 11
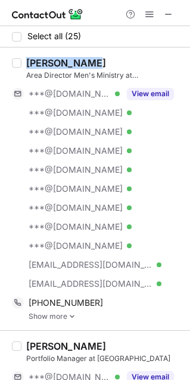
drag, startPoint x: 108, startPoint y: 57, endPoint x: 25, endPoint y: 63, distance: 82.8
click at [25, 63] on div "Jeremy Owens Area Director Men's Ministry at Brookwood Church ***@gmail.com Ver…" at bounding box center [101, 189] width 161 height 264
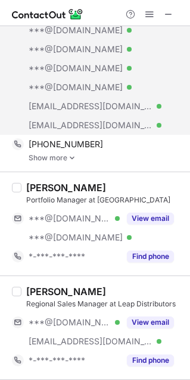
scroll to position [291, 0]
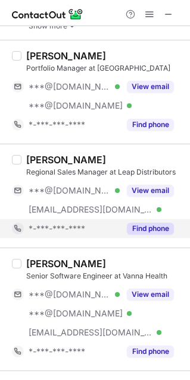
click at [152, 228] on button "Find phone" at bounding box center [150, 229] width 47 height 12
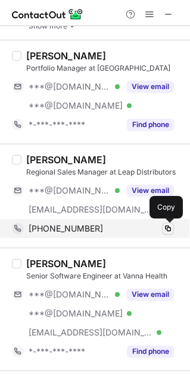
click at [170, 228] on span at bounding box center [168, 229] width 10 height 10
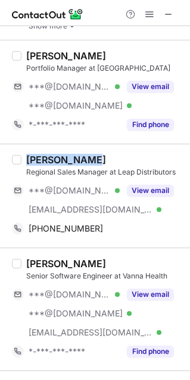
drag, startPoint x: 93, startPoint y: 159, endPoint x: 10, endPoint y: 169, distance: 84.5
click at [10, 169] on div "Jeremy Smith Regional Sales Manager at Leap Distributors ***@yahoo.com Verified…" at bounding box center [95, 196] width 190 height 104
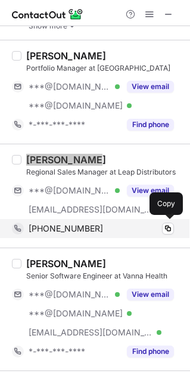
scroll to position [411, 0]
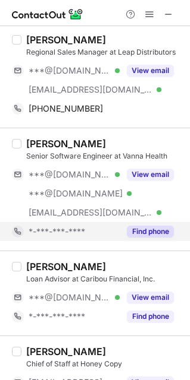
click at [155, 238] on div "Find phone" at bounding box center [146, 231] width 54 height 19
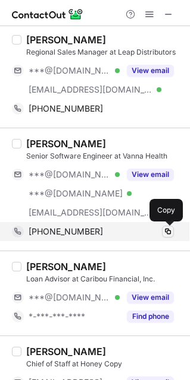
click at [164, 235] on span at bounding box center [168, 232] width 10 height 10
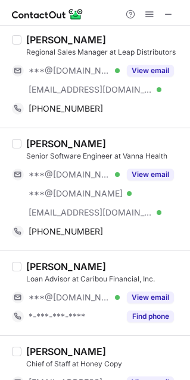
drag, startPoint x: 97, startPoint y: 140, endPoint x: 23, endPoint y: 136, distance: 73.9
click at [23, 136] on div "Jeremy Gillick Senior Software Engineer at Vanna Health ***@gmail.com Verified …" at bounding box center [95, 189] width 190 height 123
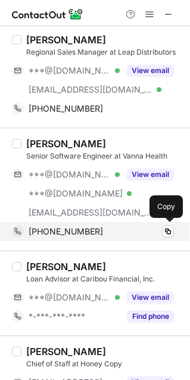
scroll to position [520, 0]
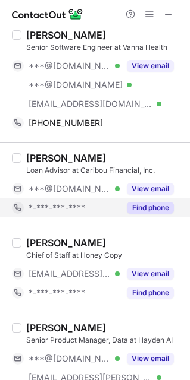
click at [148, 209] on button "Find phone" at bounding box center [150, 208] width 47 height 12
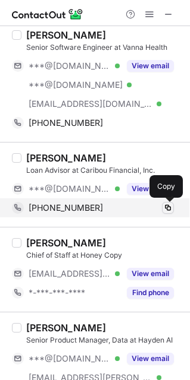
click at [172, 205] on button at bounding box center [168, 208] width 12 height 12
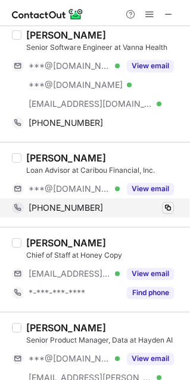
click at [168, 204] on span at bounding box center [168, 208] width 10 height 10
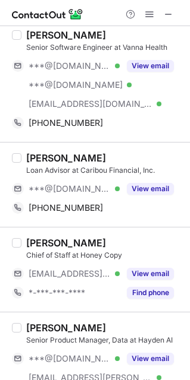
drag, startPoint x: 102, startPoint y: 159, endPoint x: 26, endPoint y: 162, distance: 76.8
click at [26, 162] on div "Jeremy Villeroel" at bounding box center [104, 158] width 156 height 12
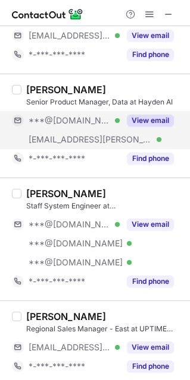
scroll to position [762, 0]
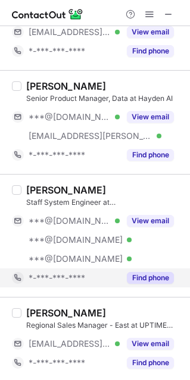
click at [161, 287] on div "Find phone" at bounding box center [146, 278] width 54 height 19
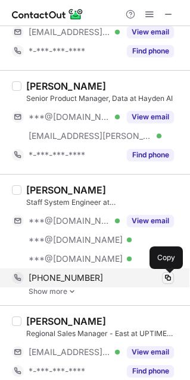
click at [166, 281] on span at bounding box center [168, 278] width 10 height 10
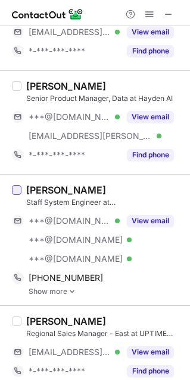
drag, startPoint x: 112, startPoint y: 193, endPoint x: 20, endPoint y: 196, distance: 92.8
click at [20, 195] on div "Jeremy Templeton Staff System Engineer at Waymo ***@gmail.com Verified ***@gmai…" at bounding box center [95, 239] width 190 height 131
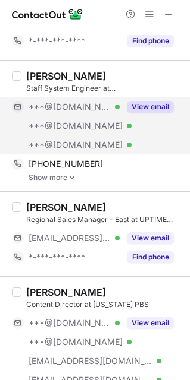
scroll to position [877, 0]
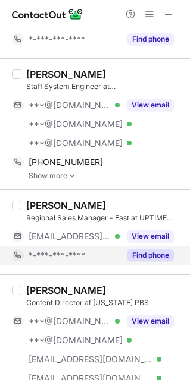
click at [150, 253] on button "Find phone" at bounding box center [150, 256] width 47 height 12
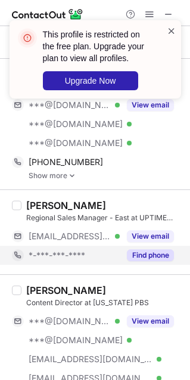
click at [172, 30] on span at bounding box center [171, 31] width 10 height 12
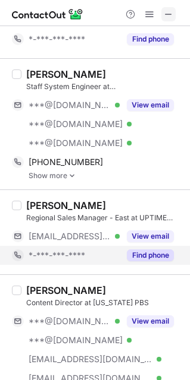
click at [168, 12] on span at bounding box center [168, 15] width 10 height 10
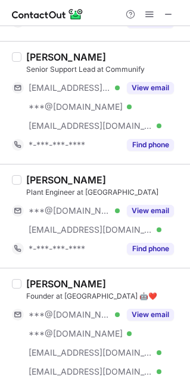
scroll to position [869, 0]
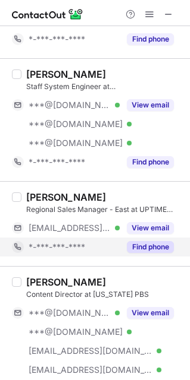
click at [168, 249] on button "Find phone" at bounding box center [150, 247] width 47 height 12
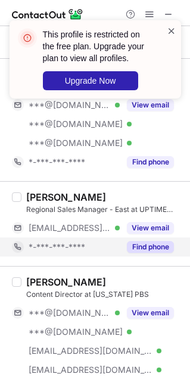
click at [166, 27] on span at bounding box center [171, 31] width 10 height 12
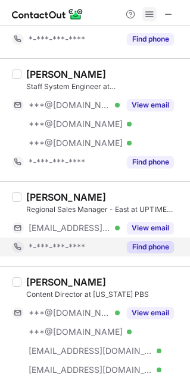
click at [150, 16] on span at bounding box center [149, 15] width 10 height 10
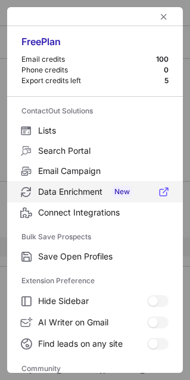
scroll to position [159, 0]
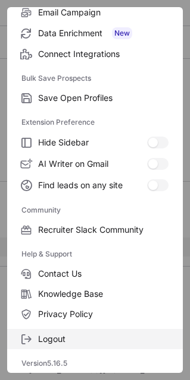
click at [73, 332] on label "Logout" at bounding box center [94, 339] width 175 height 20
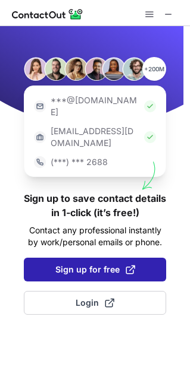
click at [64, 264] on span "Sign up for free" at bounding box center [95, 270] width 80 height 12
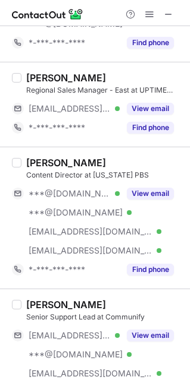
scroll to position [992, 0]
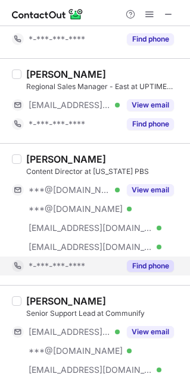
click at [163, 272] on button "Find phone" at bounding box center [150, 266] width 47 height 12
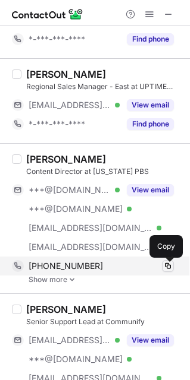
click at [168, 270] on span at bounding box center [168, 267] width 10 height 10
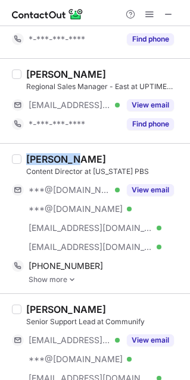
drag, startPoint x: 78, startPoint y: 161, endPoint x: 15, endPoint y: 153, distance: 64.0
click at [15, 153] on div "Jeremy M. Content Director at Wyoming PBS ***@hotmail.com Verified ***@hotmail.…" at bounding box center [95, 218] width 190 height 150
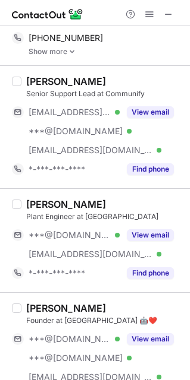
scroll to position [1222, 0]
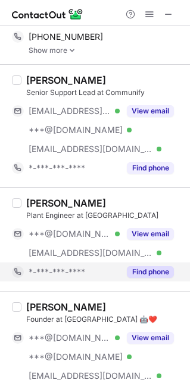
click at [163, 278] on button "Find phone" at bounding box center [150, 272] width 47 height 12
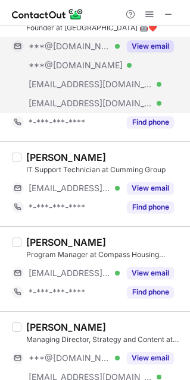
scroll to position [1500, 0]
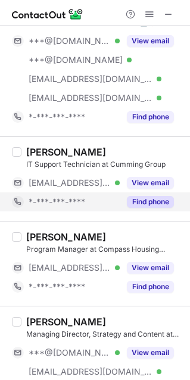
click at [136, 208] on button "Find phone" at bounding box center [150, 202] width 47 height 12
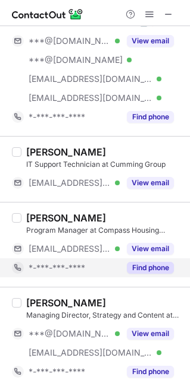
click at [153, 269] on button "Find phone" at bounding box center [150, 268] width 47 height 12
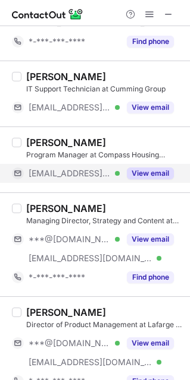
scroll to position [1591, 0]
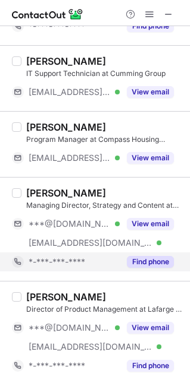
click at [158, 268] on button "Find phone" at bounding box center [150, 262] width 47 height 12
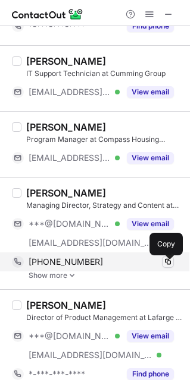
click at [168, 267] on span at bounding box center [168, 262] width 10 height 10
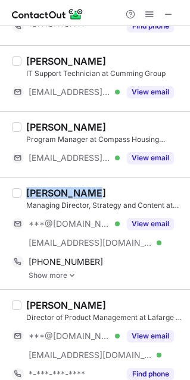
drag, startPoint x: 96, startPoint y: 200, endPoint x: 24, endPoint y: 199, distance: 72.5
click at [24, 199] on div "Jeremy Crean Managing Director, Strategy and Content at The Rudin Group ***@gma…" at bounding box center [101, 233] width 161 height 93
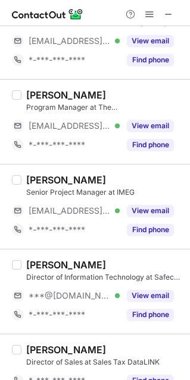
scroll to position [2308, 0]
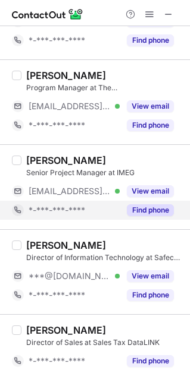
click at [138, 205] on button "Find phone" at bounding box center [150, 210] width 47 height 12
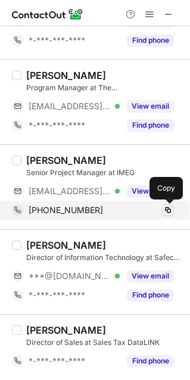
click at [165, 208] on span at bounding box center [168, 211] width 10 height 10
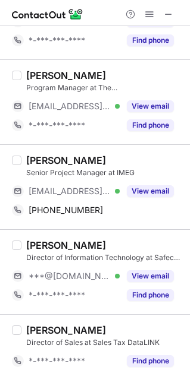
drag, startPoint x: 130, startPoint y: 157, endPoint x: 14, endPoint y: 147, distance: 116.4
click at [14, 147] on div "Jeremy Hasselbauer Senior Project Manager at IMEG ***@adelphia.net Verified Vie…" at bounding box center [95, 186] width 190 height 85
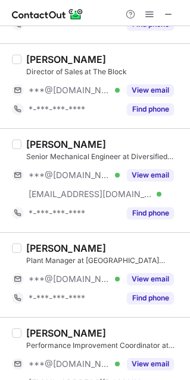
scroll to position [298, 0]
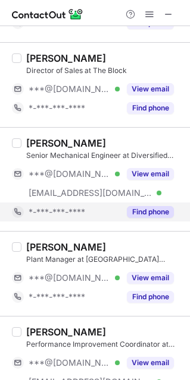
click at [157, 210] on button "Find phone" at bounding box center [150, 212] width 47 height 12
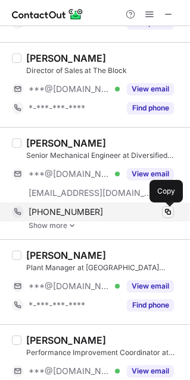
click at [168, 210] on span at bounding box center [168, 212] width 10 height 10
click at [164, 212] on span at bounding box center [168, 212] width 10 height 10
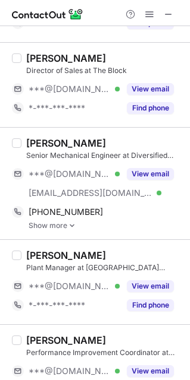
drag, startPoint x: 104, startPoint y: 146, endPoint x: 17, endPoint y: 132, distance: 88.5
click at [17, 132] on div "Jeremy Phillips Senior Mechanical Engineer at Diversified Project Services Inte…" at bounding box center [95, 183] width 190 height 112
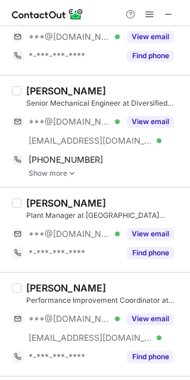
scroll to position [352, 0]
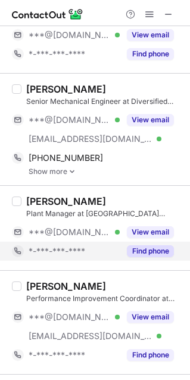
click at [138, 253] on button "Find phone" at bounding box center [150, 252] width 47 height 12
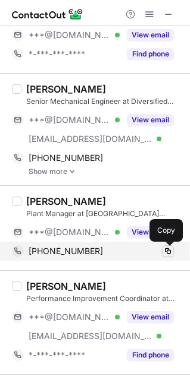
click at [168, 255] on span at bounding box center [168, 252] width 10 height 10
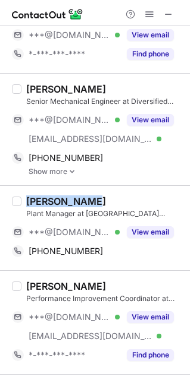
drag, startPoint x: 95, startPoint y: 198, endPoint x: 23, endPoint y: 199, distance: 71.9
click at [23, 199] on div "Jeremy Byers Plant Manager at Atlanta Custom Fabricators ***@gmail.com Verified…" at bounding box center [101, 228] width 161 height 65
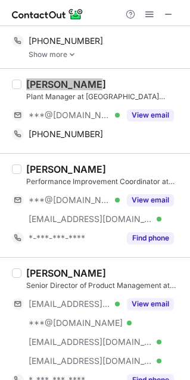
scroll to position [473, 0]
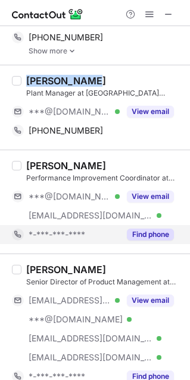
click at [164, 238] on button "Find phone" at bounding box center [150, 235] width 47 height 12
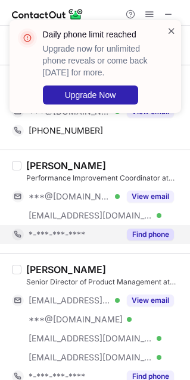
click at [172, 29] on span at bounding box center [171, 31] width 10 height 12
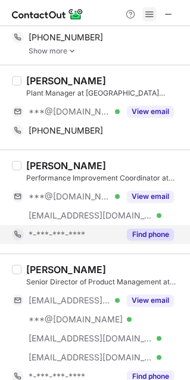
click at [150, 10] on span at bounding box center [149, 15] width 10 height 10
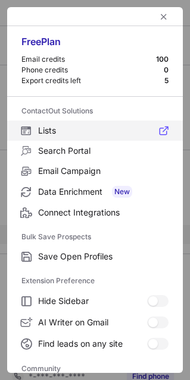
scroll to position [159, 0]
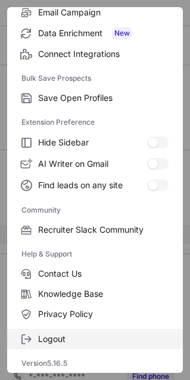
click at [108, 337] on span "Logout" at bounding box center [103, 339] width 130 height 11
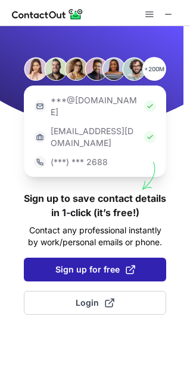
click at [82, 264] on span "Sign up for free" at bounding box center [95, 270] width 80 height 12
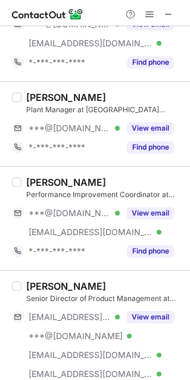
scroll to position [448, 0]
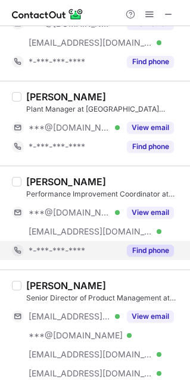
click at [144, 249] on button "Find phone" at bounding box center [150, 251] width 47 height 12
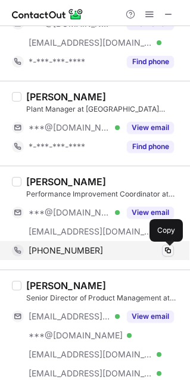
click at [168, 255] on span at bounding box center [168, 251] width 10 height 10
click at [168, 253] on span at bounding box center [168, 251] width 10 height 10
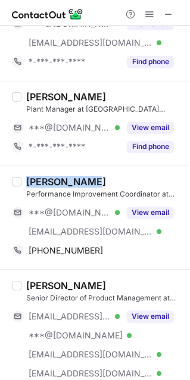
drag, startPoint x: 93, startPoint y: 180, endPoint x: 29, endPoint y: 185, distance: 65.0
click at [29, 185] on div "Jeremy Cantu" at bounding box center [104, 182] width 156 height 12
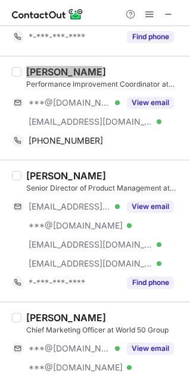
scroll to position [564, 0]
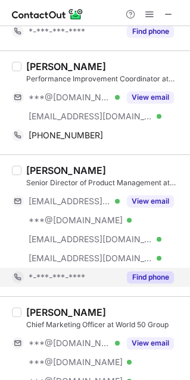
click at [161, 285] on div "Find phone" at bounding box center [146, 277] width 54 height 19
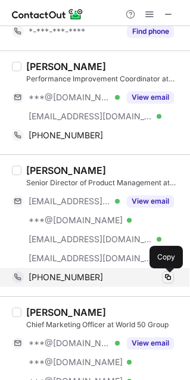
click at [166, 278] on span at bounding box center [168, 278] width 10 height 10
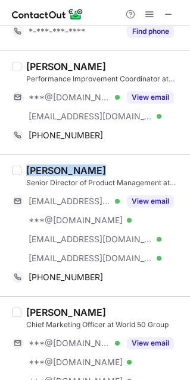
drag, startPoint x: 102, startPoint y: 167, endPoint x: 25, endPoint y: 171, distance: 77.4
click at [25, 171] on div "Jeremy Rephlo Senior Director of Product Management at Rocket Money ***@rephlo.…" at bounding box center [101, 226] width 161 height 122
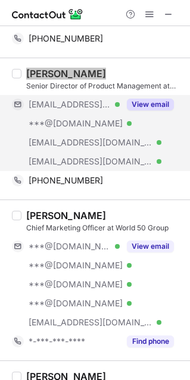
scroll to position [662, 0]
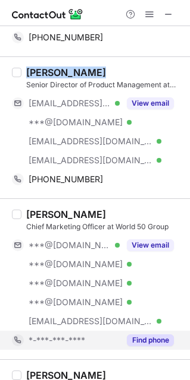
click at [153, 341] on button "Find phone" at bounding box center [150, 341] width 47 height 12
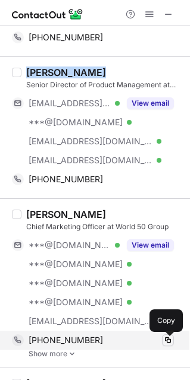
click at [170, 344] on span at bounding box center [168, 341] width 10 height 10
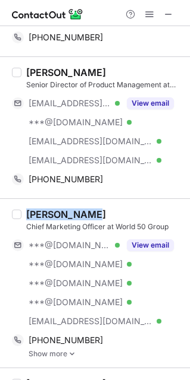
drag, startPoint x: 95, startPoint y: 213, endPoint x: 20, endPoint y: 203, distance: 76.2
click at [20, 203] on div "Jeremy Dowdy Chief Marketing Officer at World 50 Group ***@gmail.com Verified *…" at bounding box center [95, 283] width 190 height 169
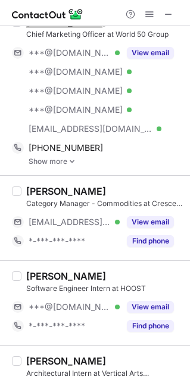
scroll to position [855, 0]
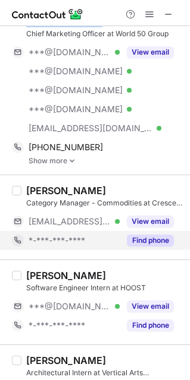
click at [145, 246] on button "Find phone" at bounding box center [150, 241] width 47 height 12
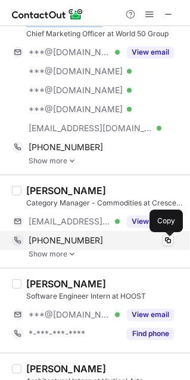
click at [168, 243] on span at bounding box center [168, 241] width 10 height 10
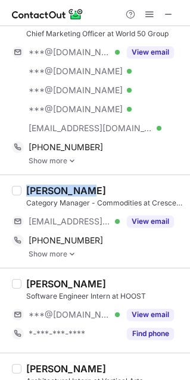
drag, startPoint x: 88, startPoint y: 191, endPoint x: 25, endPoint y: 193, distance: 63.1
click at [25, 193] on div "Jeremy Sell Category Manager - Commodities at Crescent Electric Supply Company …" at bounding box center [101, 222] width 161 height 74
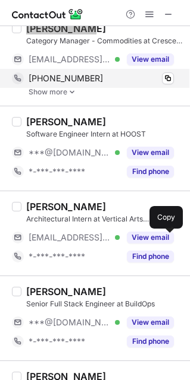
scroll to position [1085, 0]
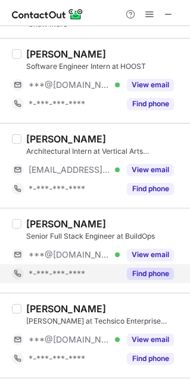
click at [150, 278] on button "Find phone" at bounding box center [150, 274] width 47 height 12
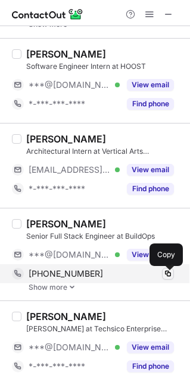
click at [168, 278] on span at bounding box center [168, 274] width 10 height 10
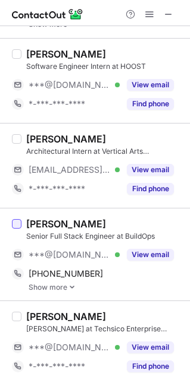
drag, startPoint x: 125, startPoint y: 228, endPoint x: 18, endPoint y: 229, distance: 107.0
click at [18, 229] on div "Jeremy McPherson Senior Full Stack Engineer at BuildOps ***@gmail.com Verified …" at bounding box center [95, 254] width 190 height 93
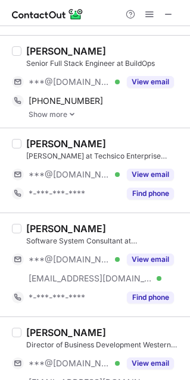
scroll to position [1260, 0]
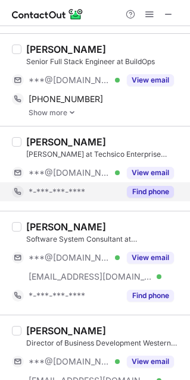
click at [150, 198] on button "Find phone" at bounding box center [150, 192] width 47 height 12
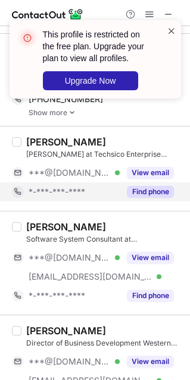
click at [169, 27] on span at bounding box center [171, 31] width 10 height 12
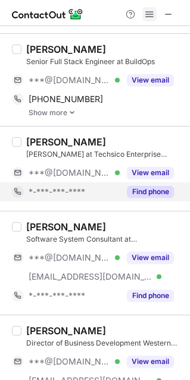
click at [149, 19] on span at bounding box center [149, 15] width 10 height 10
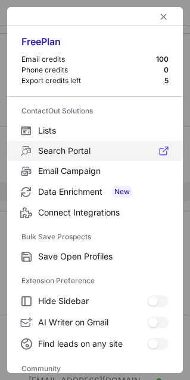
scroll to position [159, 0]
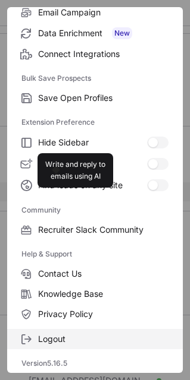
click at [104, 344] on span "Logout" at bounding box center [103, 339] width 130 height 11
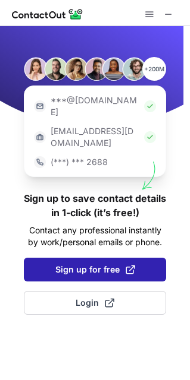
click at [92, 258] on button "Sign up for free" at bounding box center [95, 270] width 142 height 24
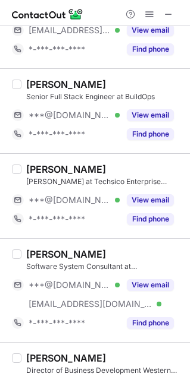
scroll to position [1206, 0]
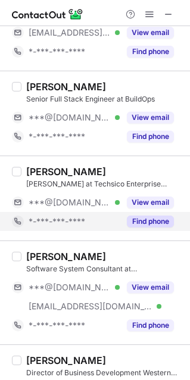
click at [154, 228] on button "Find phone" at bounding box center [150, 222] width 47 height 12
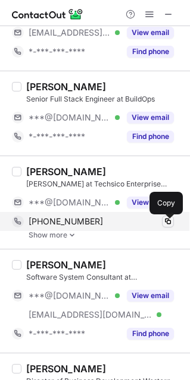
click at [166, 226] on span at bounding box center [168, 222] width 10 height 10
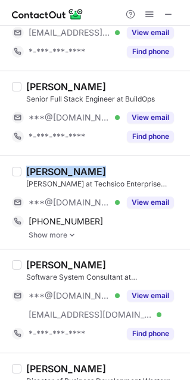
drag, startPoint x: 95, startPoint y: 178, endPoint x: 24, endPoint y: 175, distance: 70.8
click at [24, 175] on div "Jeremy Tallon Foreman at Techsico Enterprise Services ***@gmail.com Verified Vi…" at bounding box center [101, 203] width 161 height 74
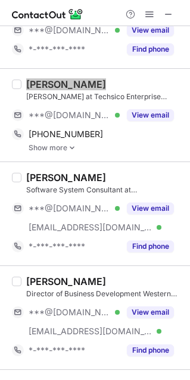
scroll to position [1357, 0]
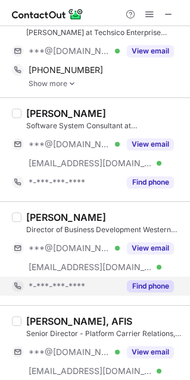
click at [138, 292] on button "Find phone" at bounding box center [150, 287] width 47 height 12
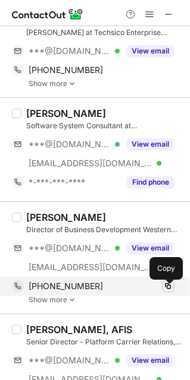
click at [166, 291] on span at bounding box center [168, 287] width 10 height 10
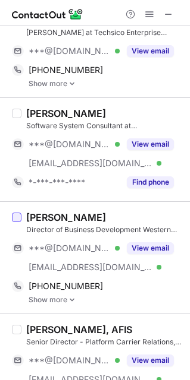
drag, startPoint x: 112, startPoint y: 224, endPoint x: 18, endPoint y: 224, distance: 93.9
click at [18, 224] on div "Jeremy Rosenberg Director of Business Development Western Division. at CMG Fina…" at bounding box center [95, 258] width 190 height 112
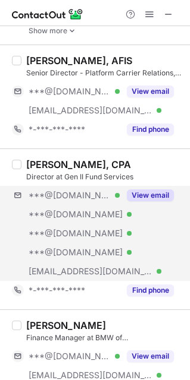
scroll to position [1634, 0]
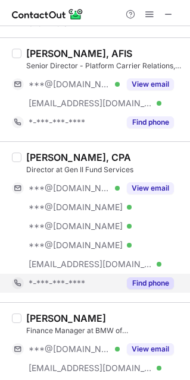
click at [150, 290] on button "Find phone" at bounding box center [150, 284] width 47 height 12
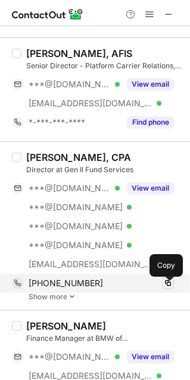
click at [166, 287] on span at bounding box center [168, 284] width 10 height 10
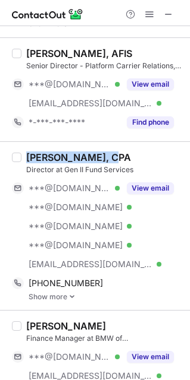
drag, startPoint x: 117, startPoint y: 161, endPoint x: 26, endPoint y: 163, distance: 91.0
click at [26, 163] on div "Jeremy Hoag, CPA" at bounding box center [104, 158] width 156 height 12
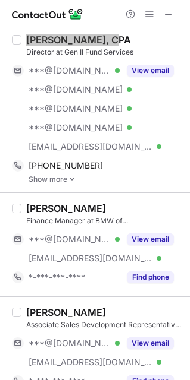
scroll to position [1760, 0]
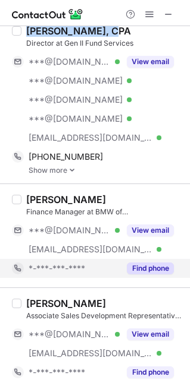
click at [150, 270] on button "Find phone" at bounding box center [150, 269] width 47 height 12
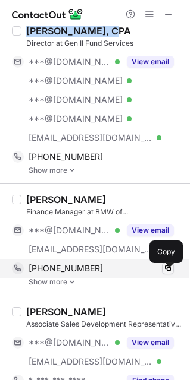
click at [168, 271] on span at bounding box center [168, 269] width 10 height 10
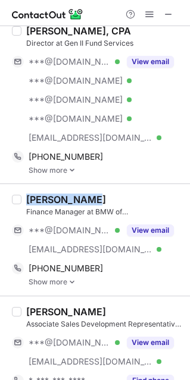
drag, startPoint x: 102, startPoint y: 199, endPoint x: 24, endPoint y: 197, distance: 77.9
click at [24, 197] on div "Jeremy Rivas Finance Manager at BMW of Pompano Beach at Morgan Auto Group ***@g…" at bounding box center [95, 240] width 190 height 112
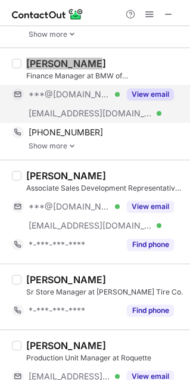
scroll to position [1898, 0]
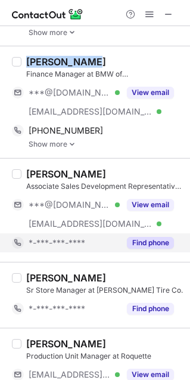
click at [166, 247] on button "Find phone" at bounding box center [150, 243] width 47 height 12
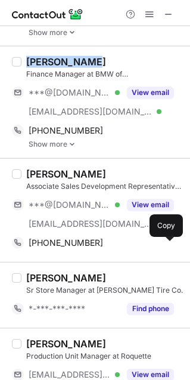
click at [166, 247] on span at bounding box center [168, 243] width 10 height 10
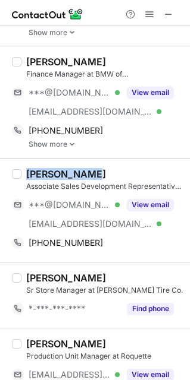
drag, startPoint x: 95, startPoint y: 175, endPoint x: 24, endPoint y: 171, distance: 71.4
click at [24, 171] on div "Jeremy Brown Associate Sales Development Representative at Keyfactor ***@yahoo.…" at bounding box center [95, 210] width 190 height 104
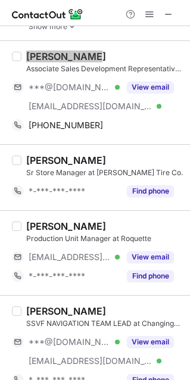
scroll to position [2017, 0]
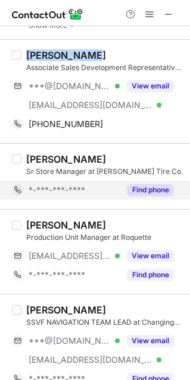
click at [141, 194] on button "Find phone" at bounding box center [150, 190] width 47 height 12
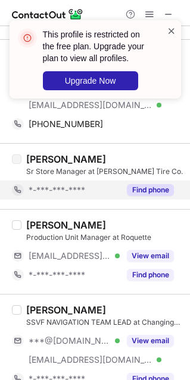
click at [169, 32] on span at bounding box center [171, 31] width 10 height 12
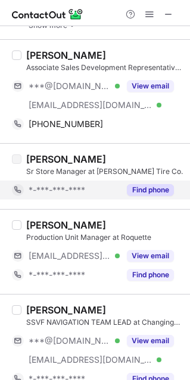
click at [147, 11] on span at bounding box center [149, 15] width 10 height 10
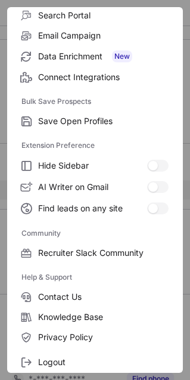
scroll to position [159, 0]
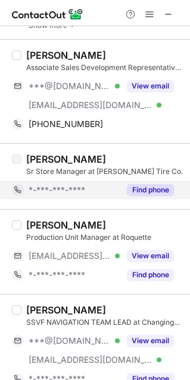
click at [67, 328] on div "SSVF NAVIGATION TEAM LEAD at Changing Homelessness" at bounding box center [104, 322] width 156 height 11
click at [148, 18] on span at bounding box center [149, 15] width 10 height 10
click at [67, 328] on div "SSVF NAVIGATION TEAM LEAD at Changing Homelessness" at bounding box center [104, 322] width 156 height 11
click at [146, 11] on span at bounding box center [149, 15] width 10 height 10
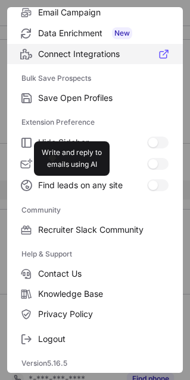
scroll to position [0, 0]
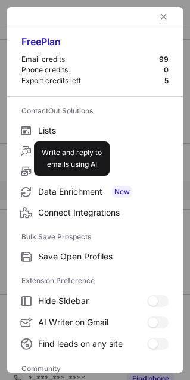
click at [146, 12] on div at bounding box center [94, 16] width 175 height 19
click at [159, 12] on span "left-button" at bounding box center [164, 17] width 10 height 10
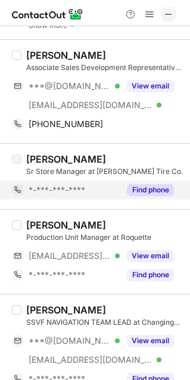
click at [168, 15] on span at bounding box center [168, 15] width 10 height 10
